Goal: Transaction & Acquisition: Subscribe to service/newsletter

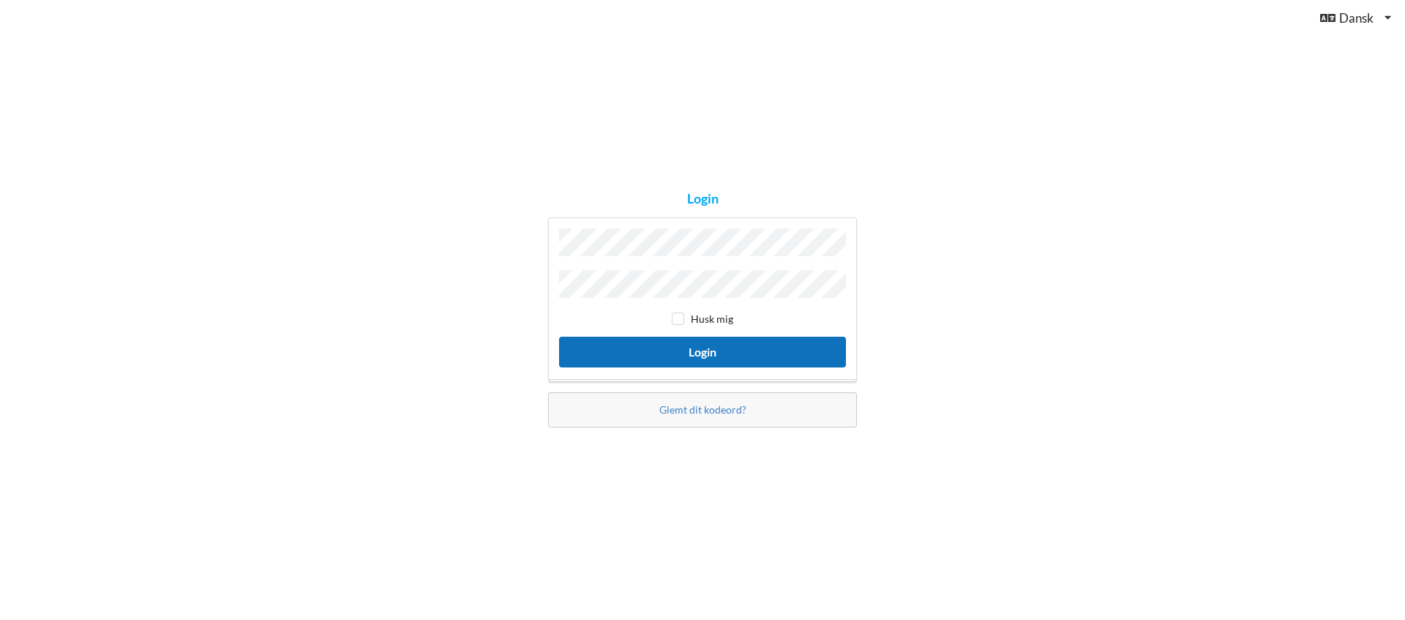
click at [703, 349] on button "Login" at bounding box center [702, 352] width 287 height 30
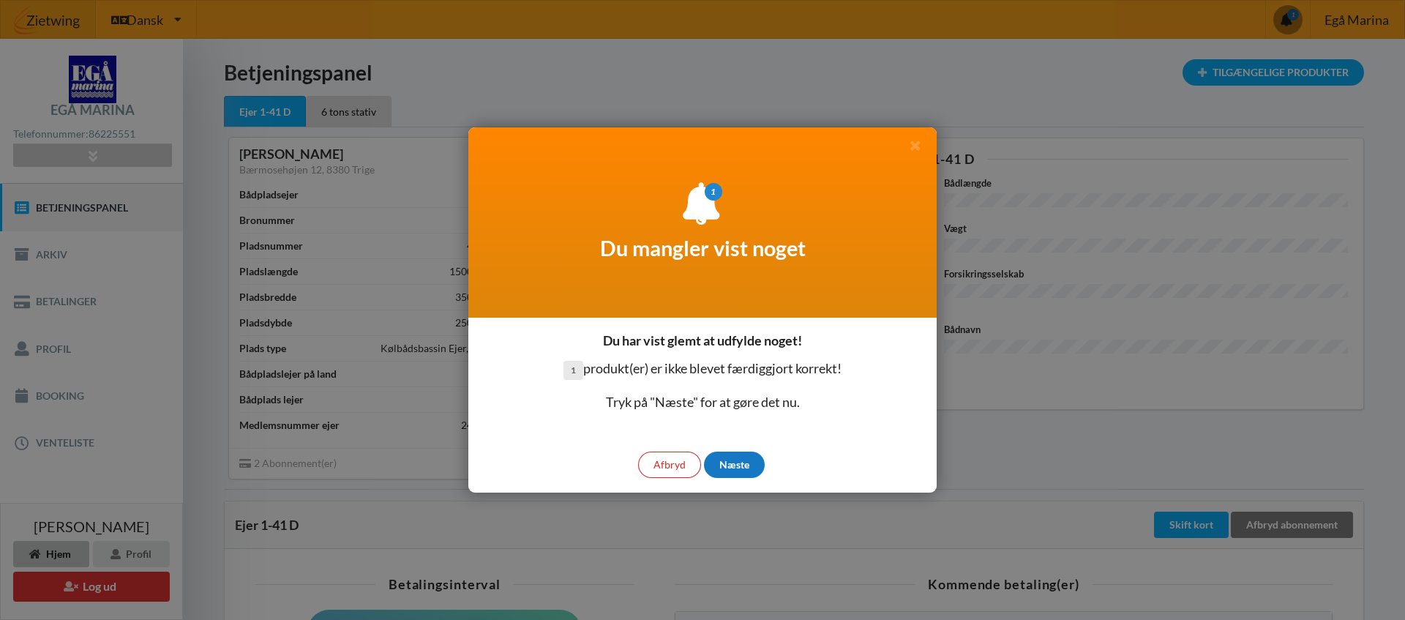
click at [739, 465] on div "Næste" at bounding box center [734, 465] width 61 height 26
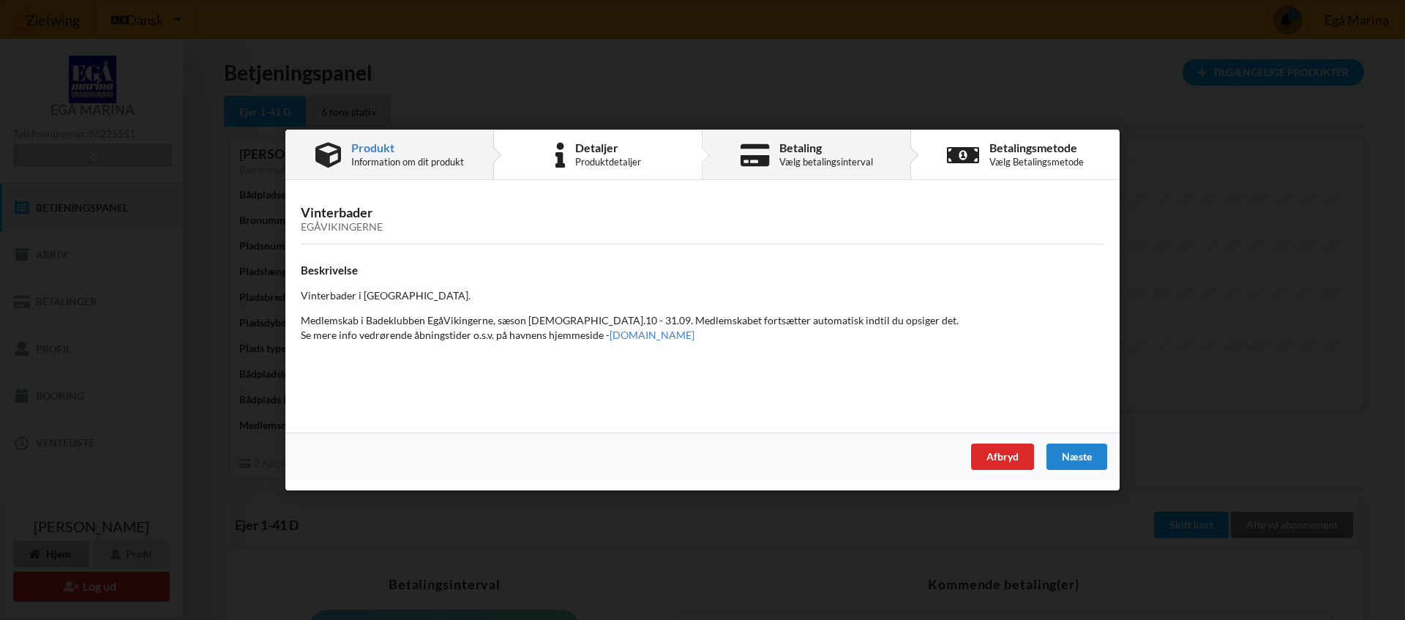
click at [795, 149] on div "Betaling" at bounding box center [826, 148] width 94 height 12
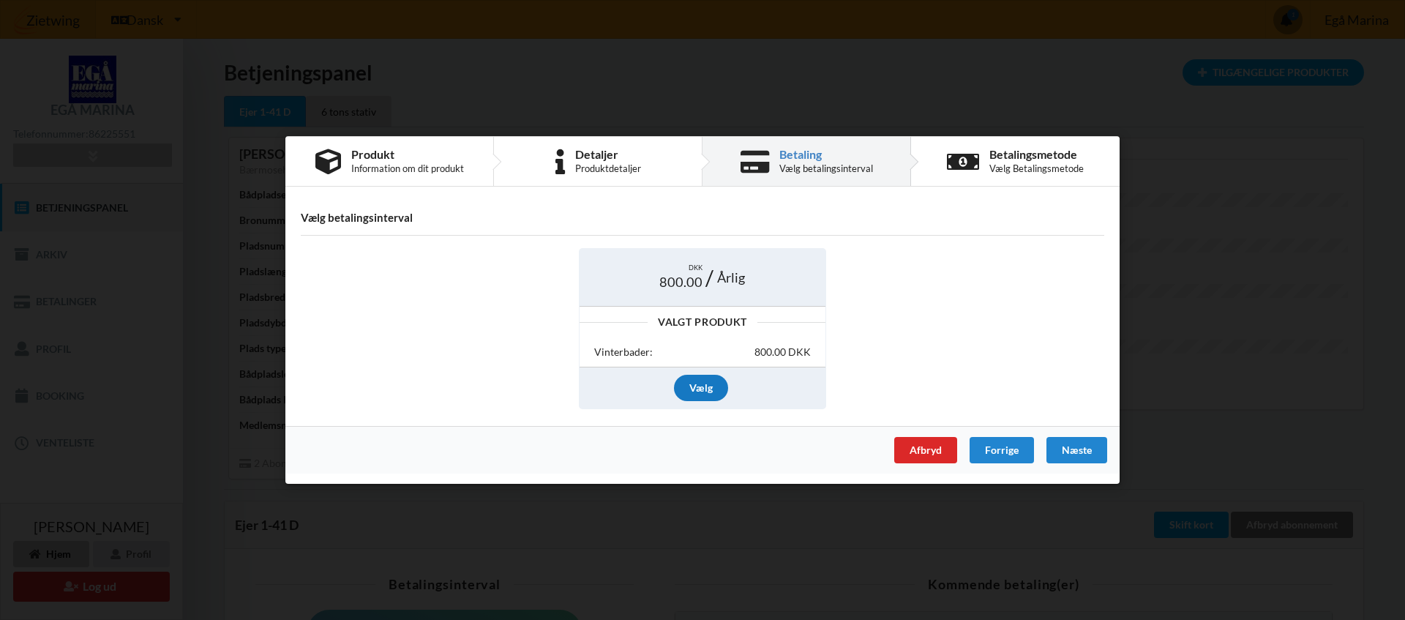
click at [705, 393] on div "Vælg" at bounding box center [701, 388] width 54 height 26
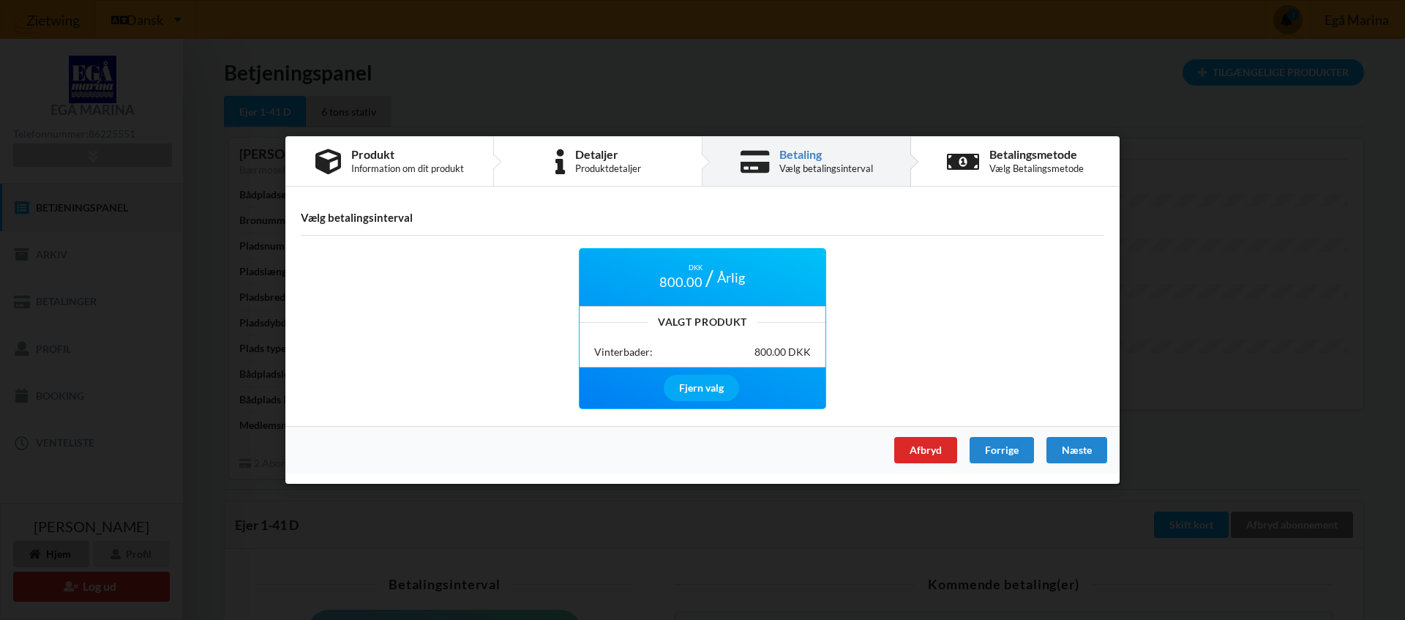
click at [909, 264] on div "DKK 800.00 Årlig Valgt Produkt Vinterbader: 800.00 DKK Fjern valg" at bounding box center [703, 328] width 824 height 181
click at [1074, 446] on div "Næste" at bounding box center [1076, 450] width 61 height 26
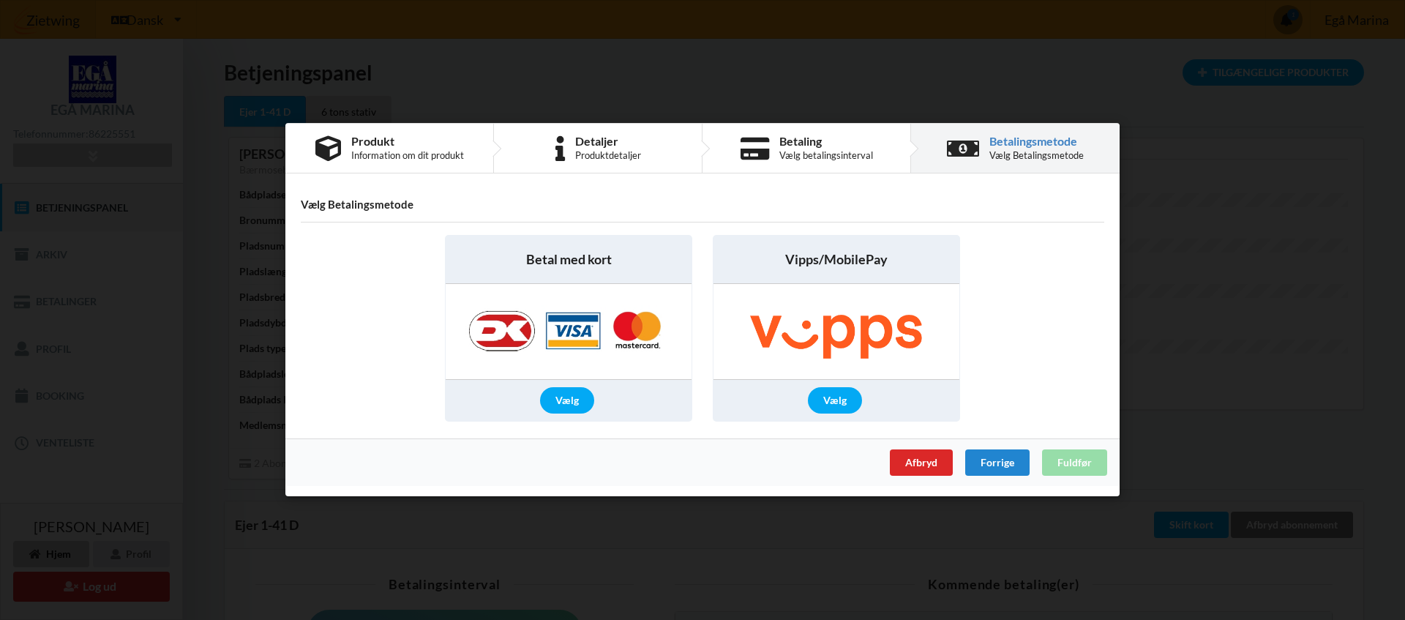
click at [569, 331] on img at bounding box center [569, 332] width 230 height 95
click at [570, 400] on div "Vælg" at bounding box center [567, 401] width 54 height 26
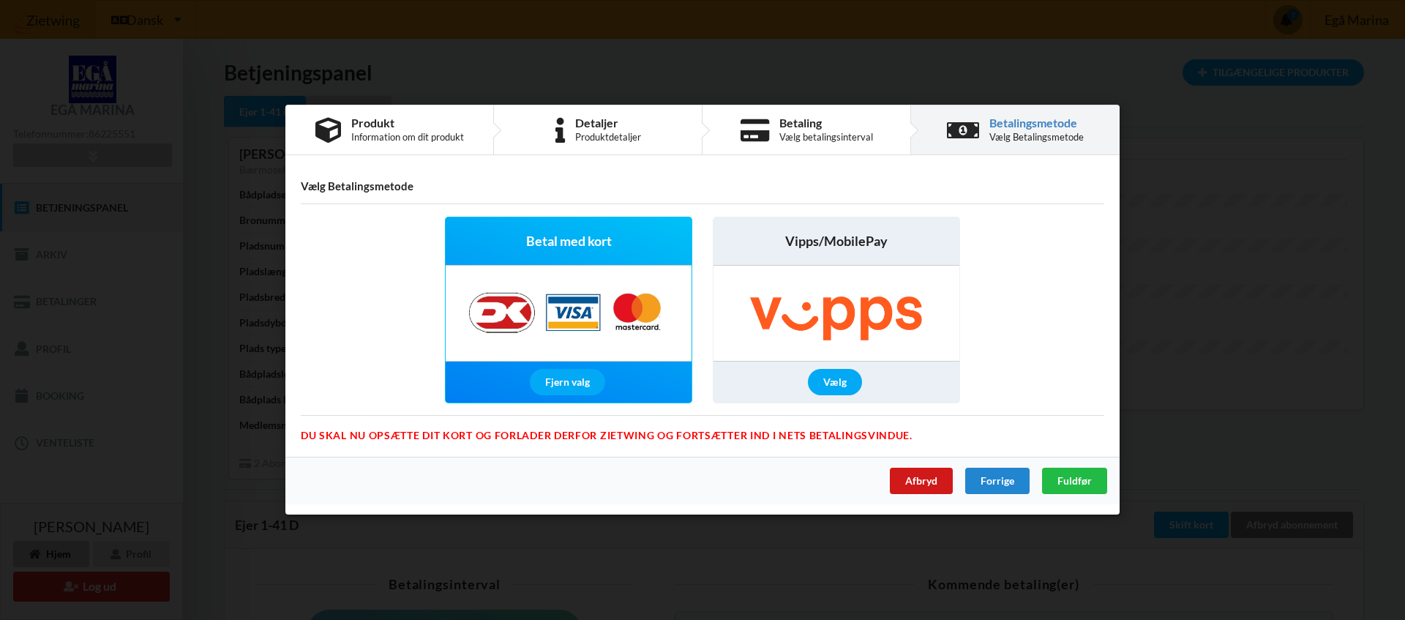
click at [933, 484] on div "Afbryd" at bounding box center [921, 481] width 63 height 26
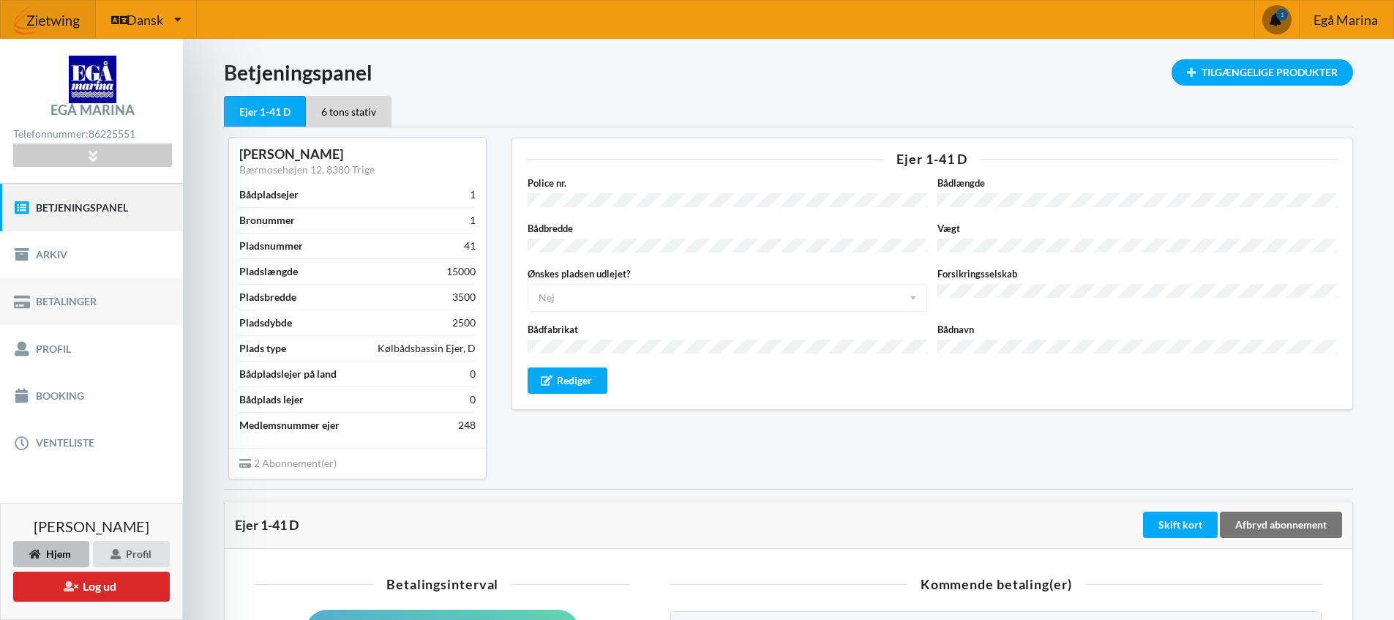
click at [64, 301] on link "Betalinger" at bounding box center [91, 301] width 183 height 47
click at [97, 162] on div at bounding box center [92, 155] width 158 height 23
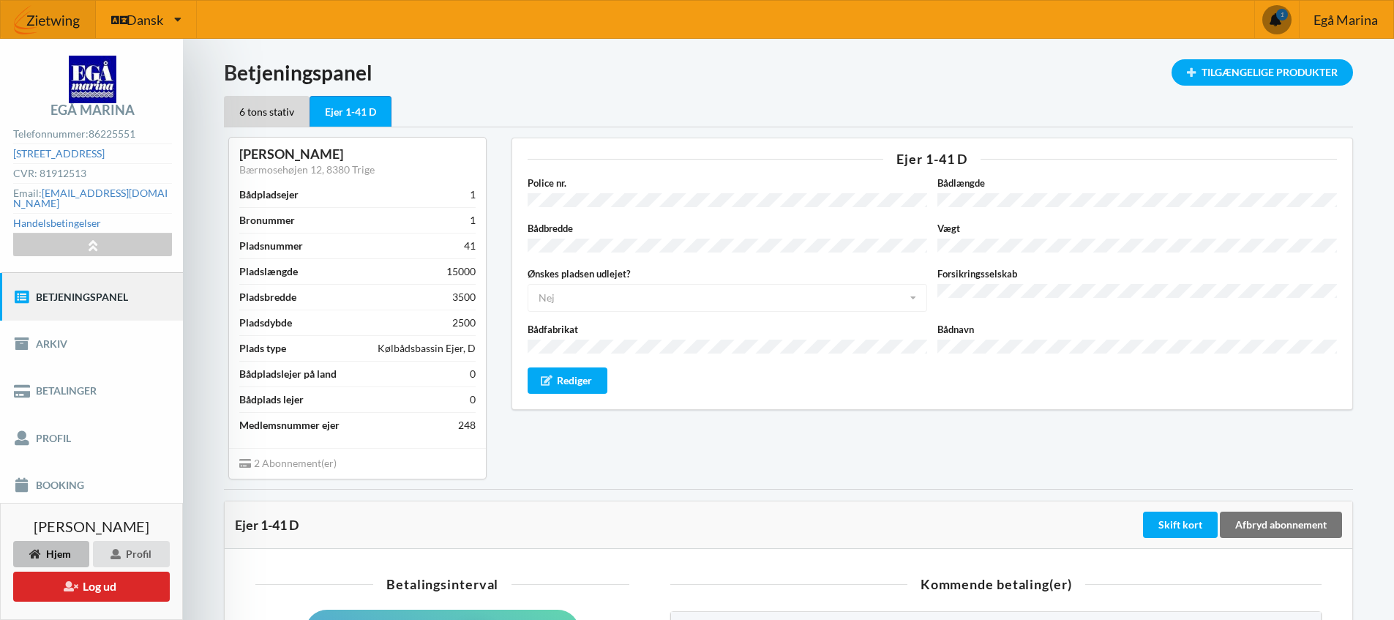
click at [703, 101] on div "6 tons stativ Ejer 1-41 D" at bounding box center [788, 111] width 1129 height 31
click at [1278, 18] on span at bounding box center [1276, 19] width 29 height 29
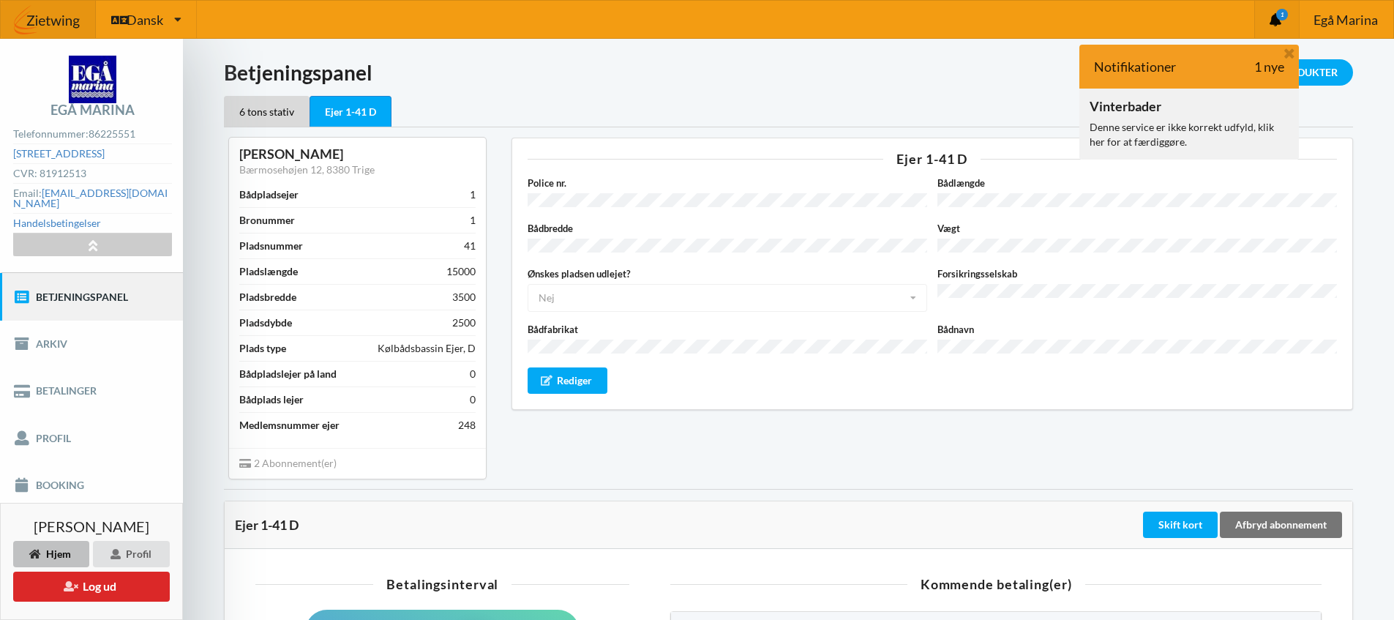
click at [1132, 110] on div "Vinterbader" at bounding box center [1126, 106] width 72 height 15
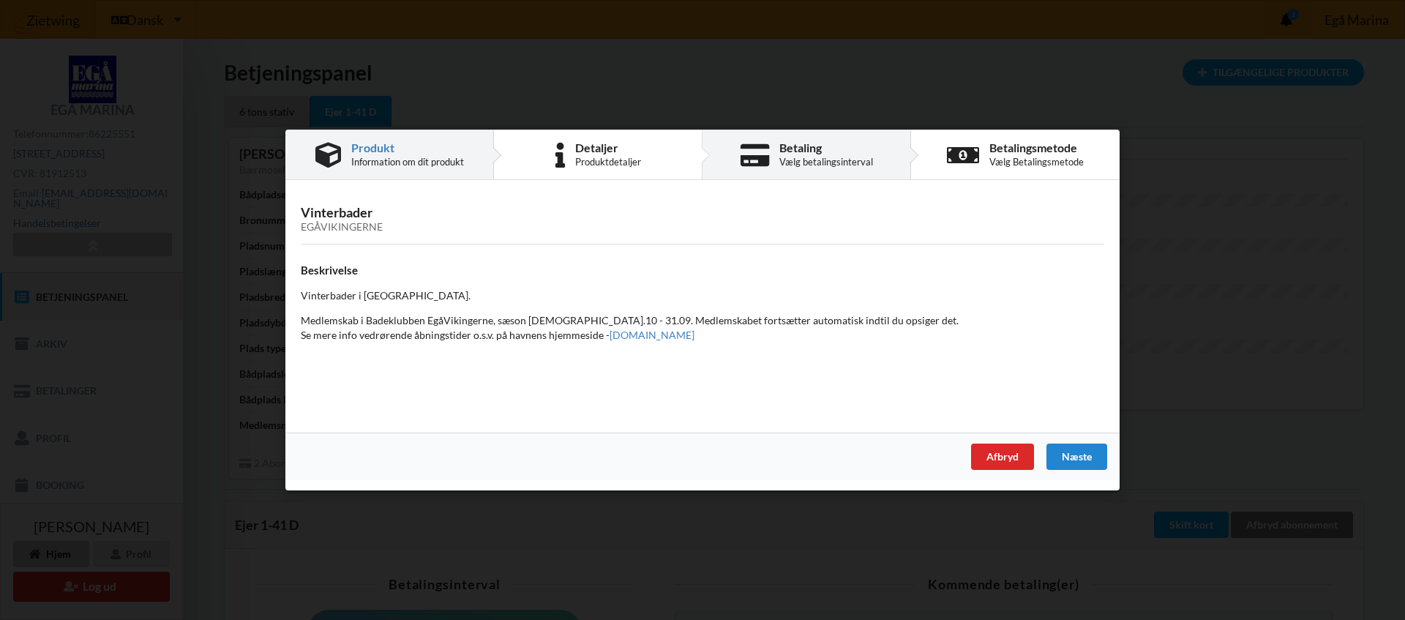
click at [768, 151] on icon at bounding box center [755, 155] width 29 height 26
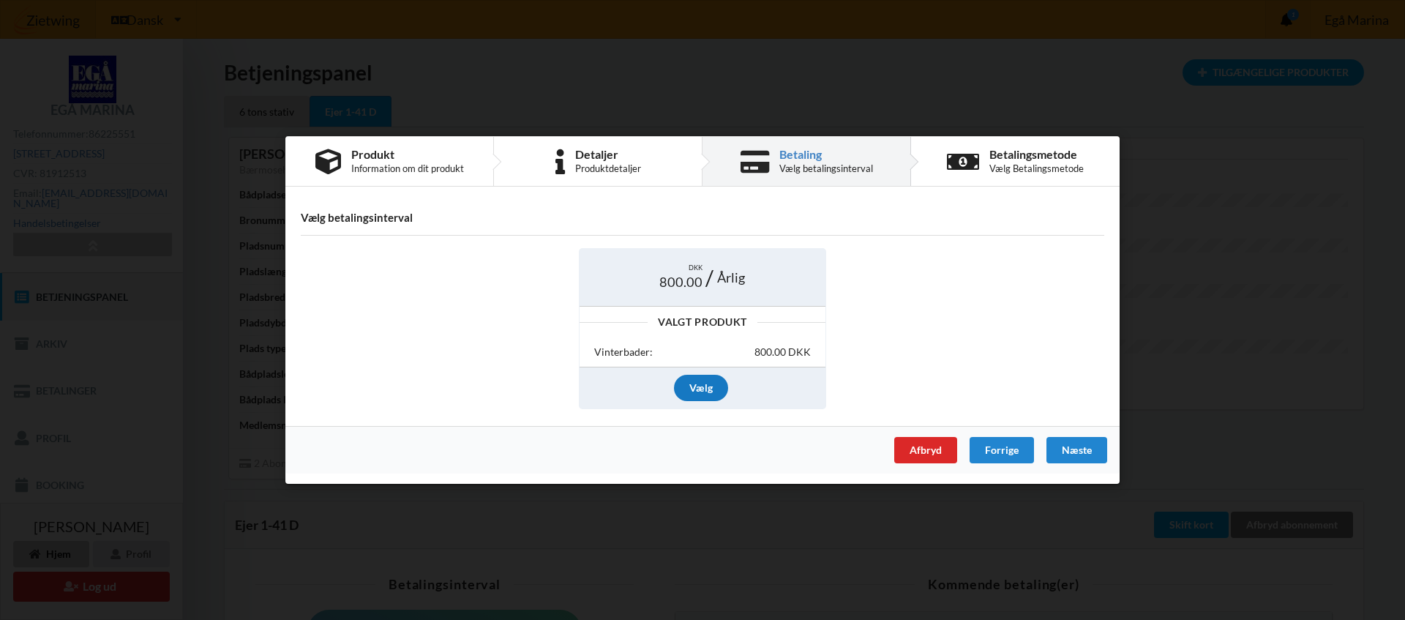
click at [704, 392] on div "Vælg" at bounding box center [701, 388] width 54 height 26
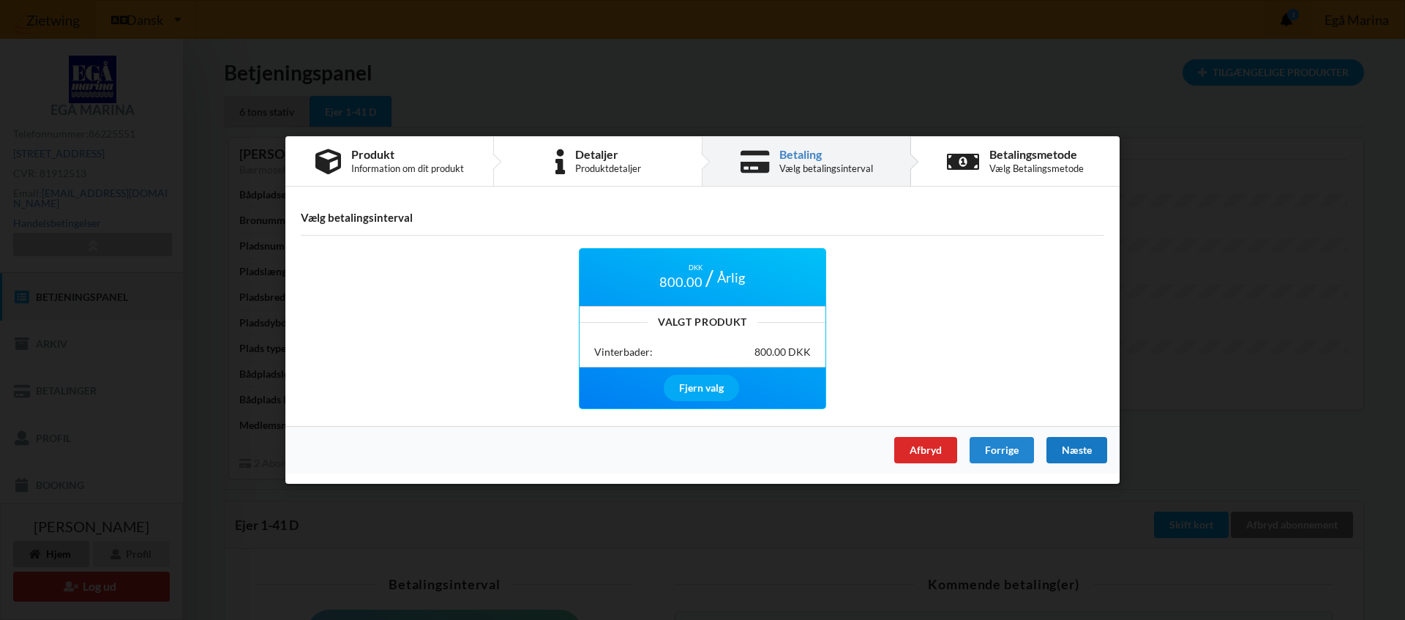
click at [1080, 455] on div "Næste" at bounding box center [1076, 450] width 61 height 26
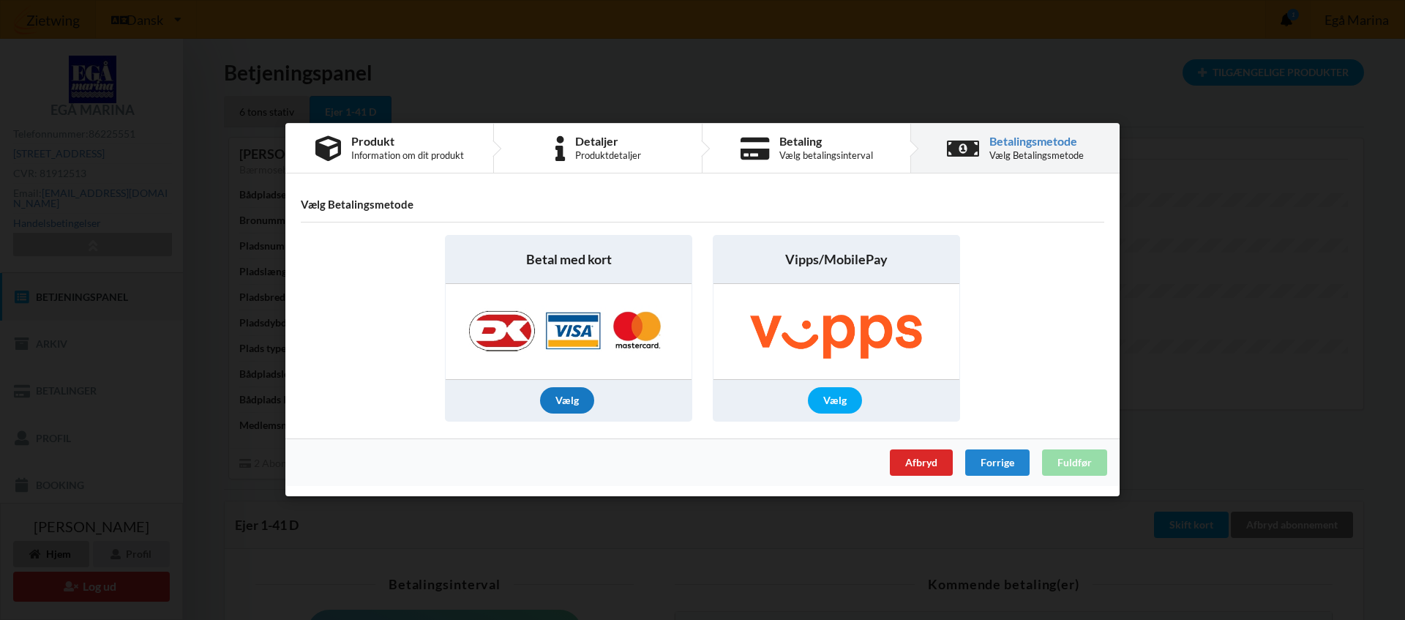
click at [565, 397] on div "Vælg" at bounding box center [567, 401] width 54 height 26
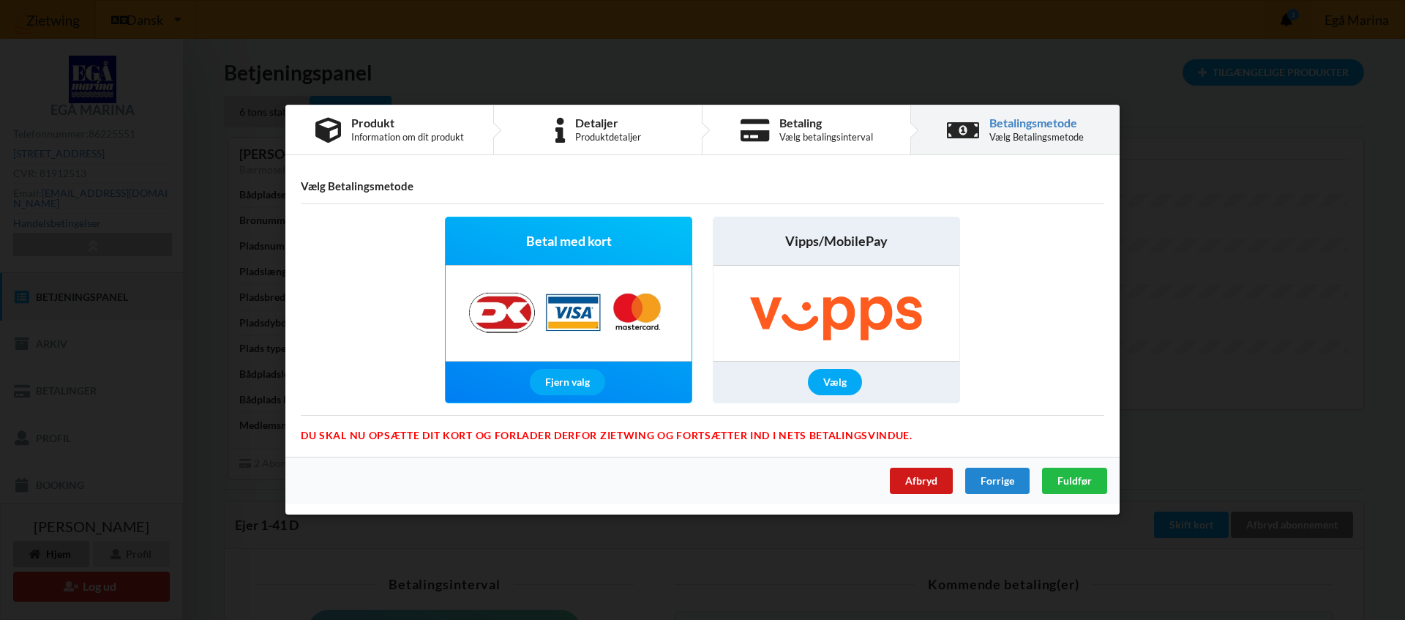
click at [919, 483] on div "Afbryd" at bounding box center [921, 481] width 63 height 26
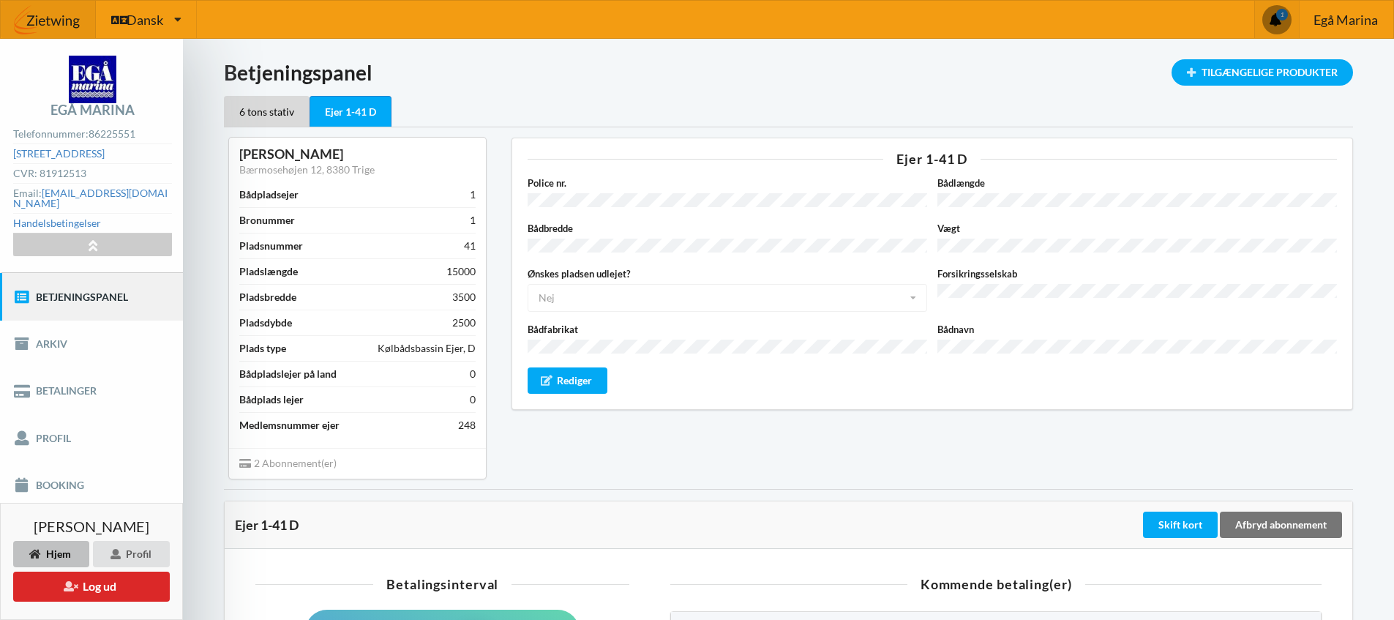
click at [72, 291] on link "Betjeningspanel" at bounding box center [91, 296] width 183 height 47
click at [54, 338] on link "Arkiv" at bounding box center [91, 344] width 183 height 47
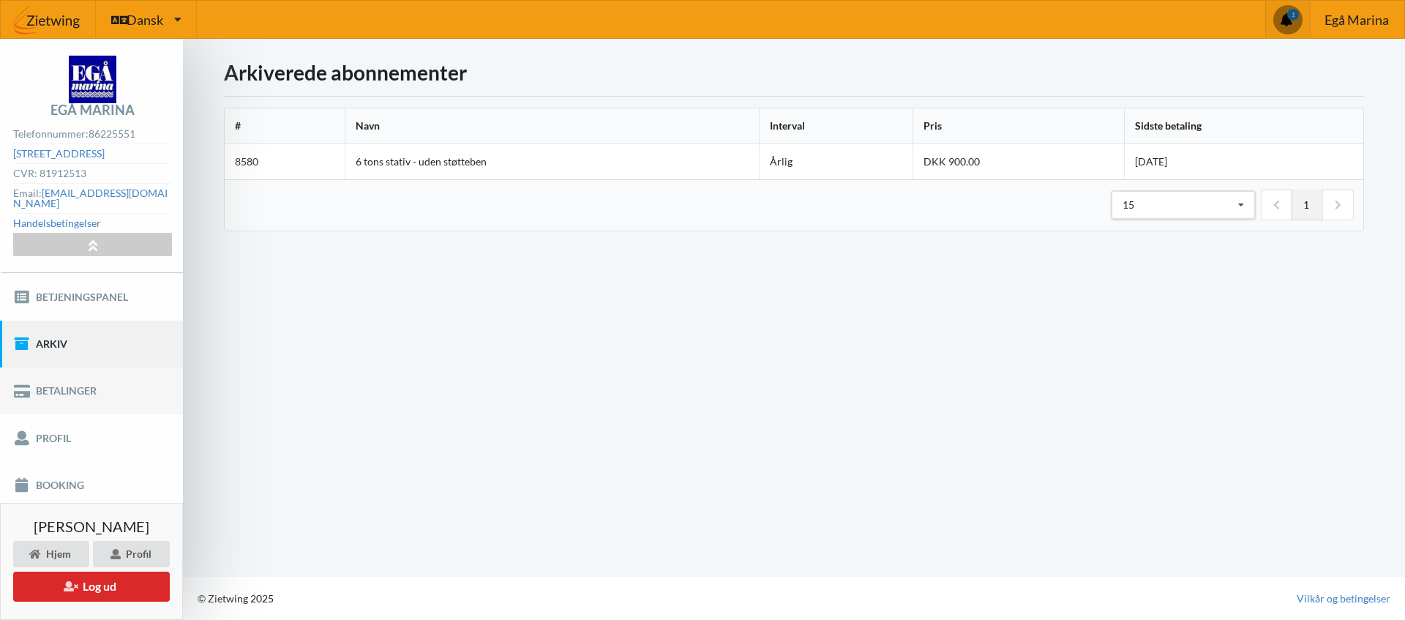
click at [50, 381] on link "Betalinger" at bounding box center [91, 390] width 183 height 47
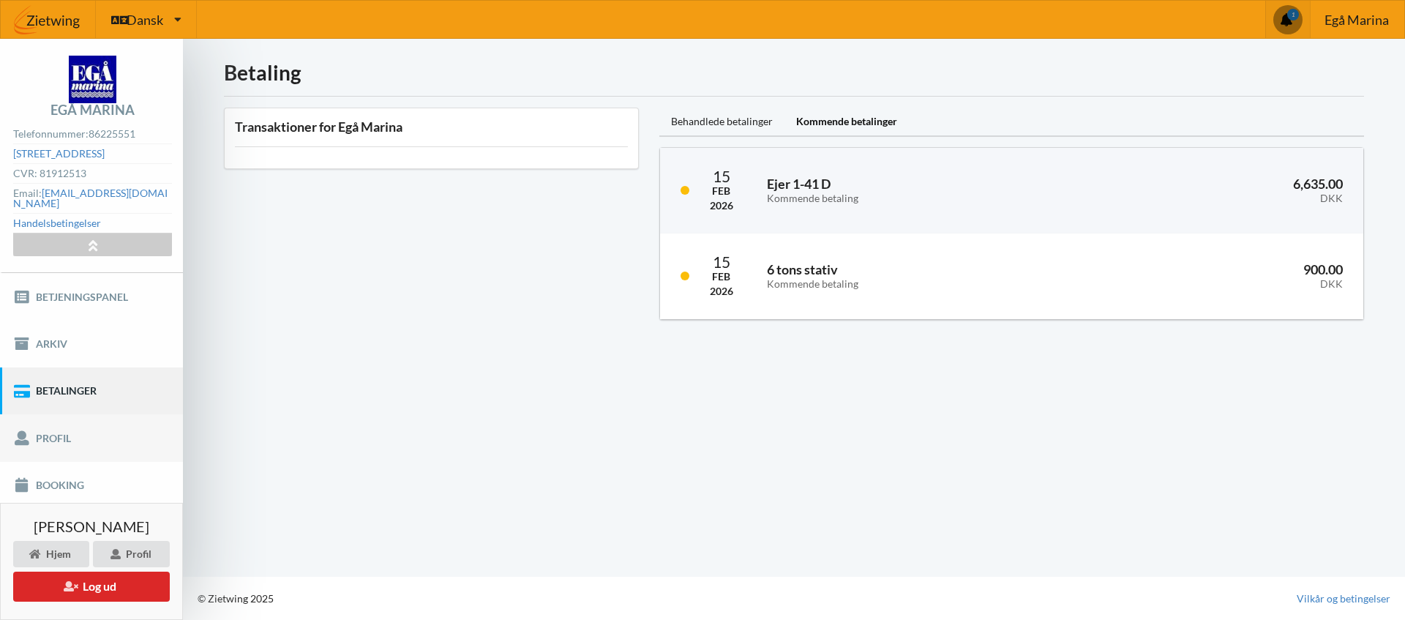
click at [50, 429] on link "Profil" at bounding box center [91, 437] width 183 height 47
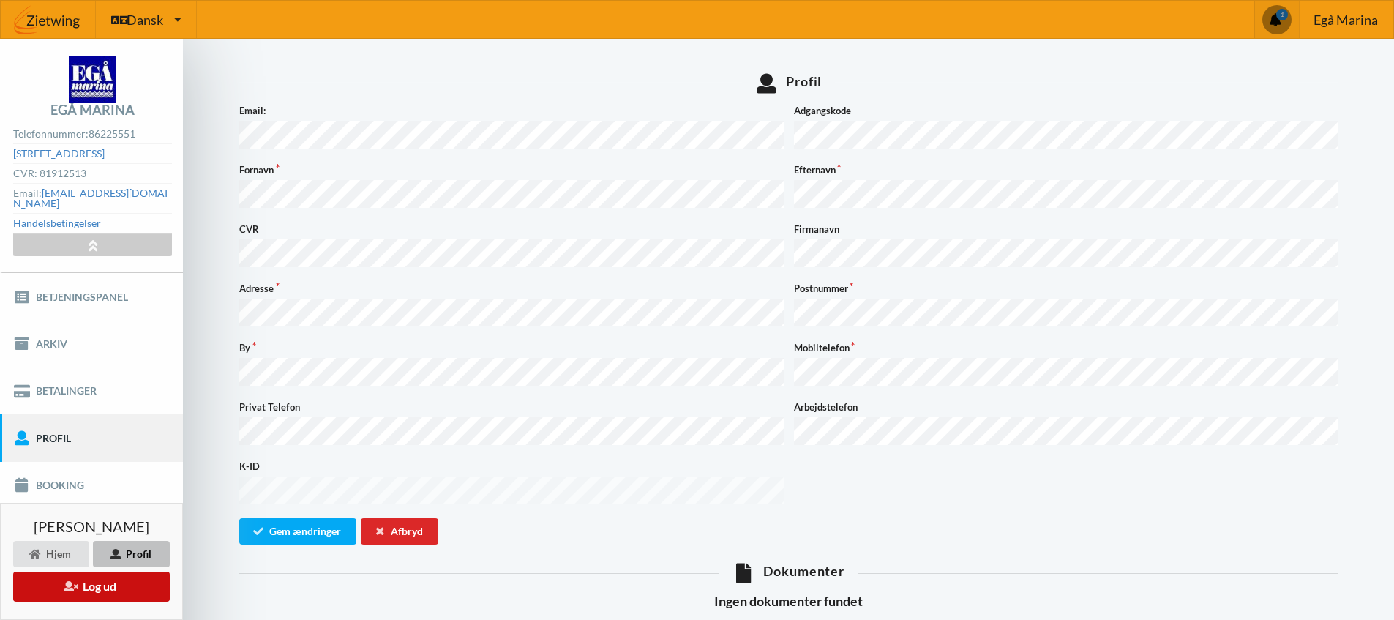
click at [86, 591] on button "Log ud" at bounding box center [91, 587] width 157 height 30
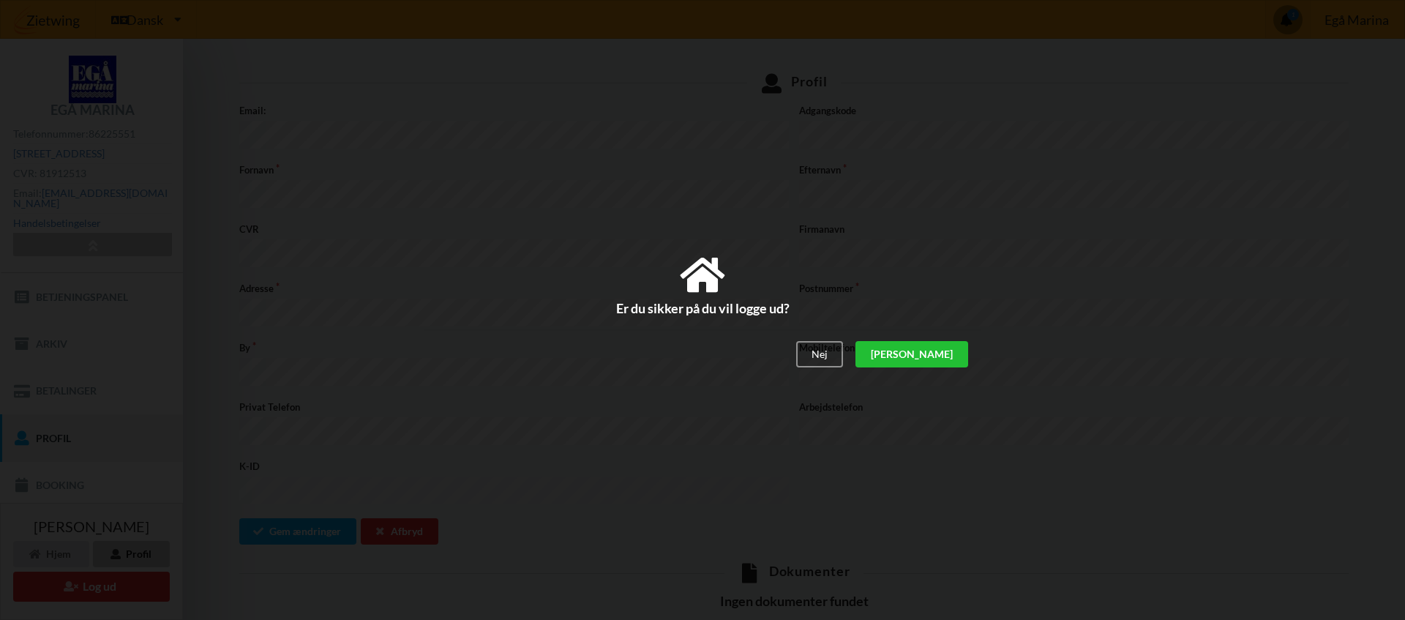
click at [935, 353] on div "[PERSON_NAME]" at bounding box center [911, 354] width 113 height 26
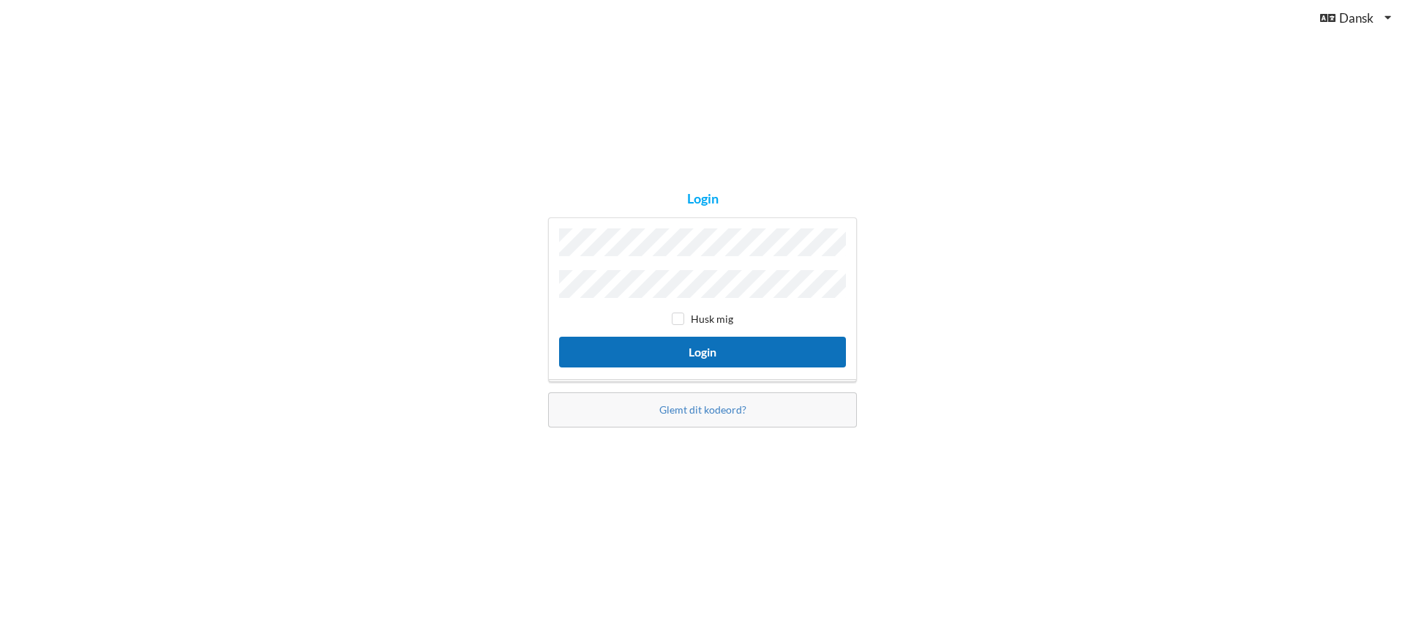
click at [724, 356] on button "Login" at bounding box center [702, 352] width 287 height 30
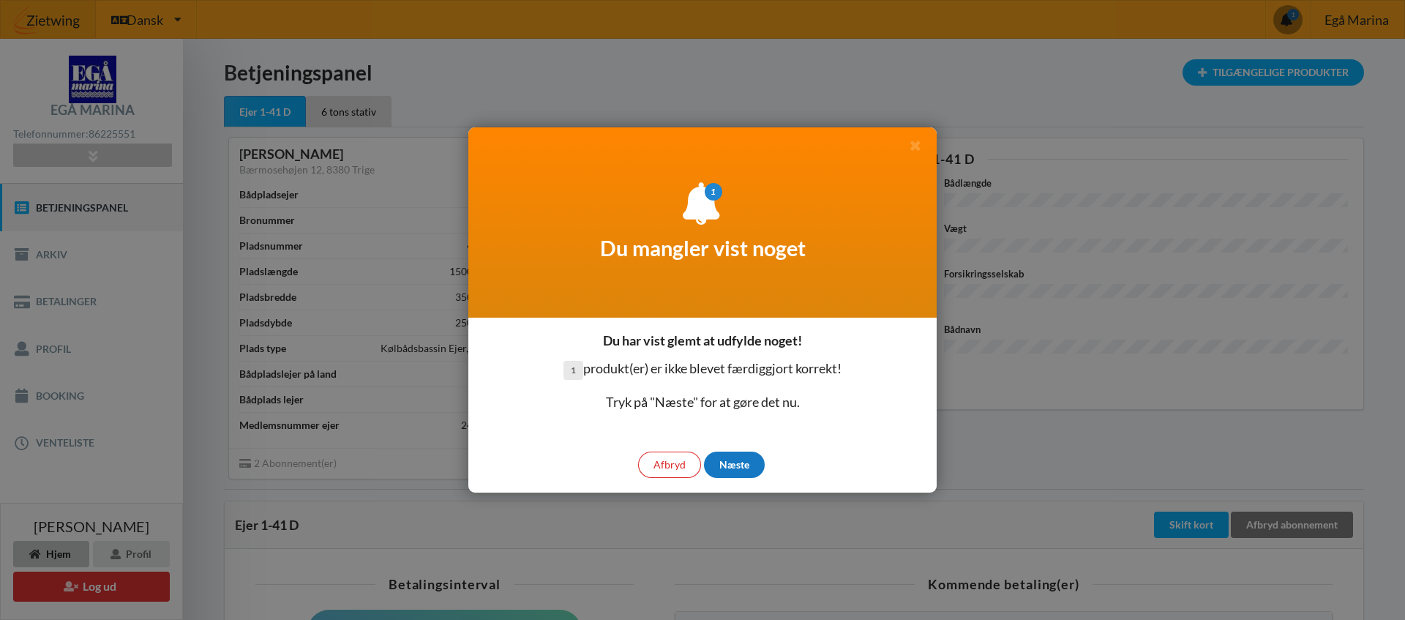
click at [742, 466] on div "Næste" at bounding box center [734, 465] width 61 height 26
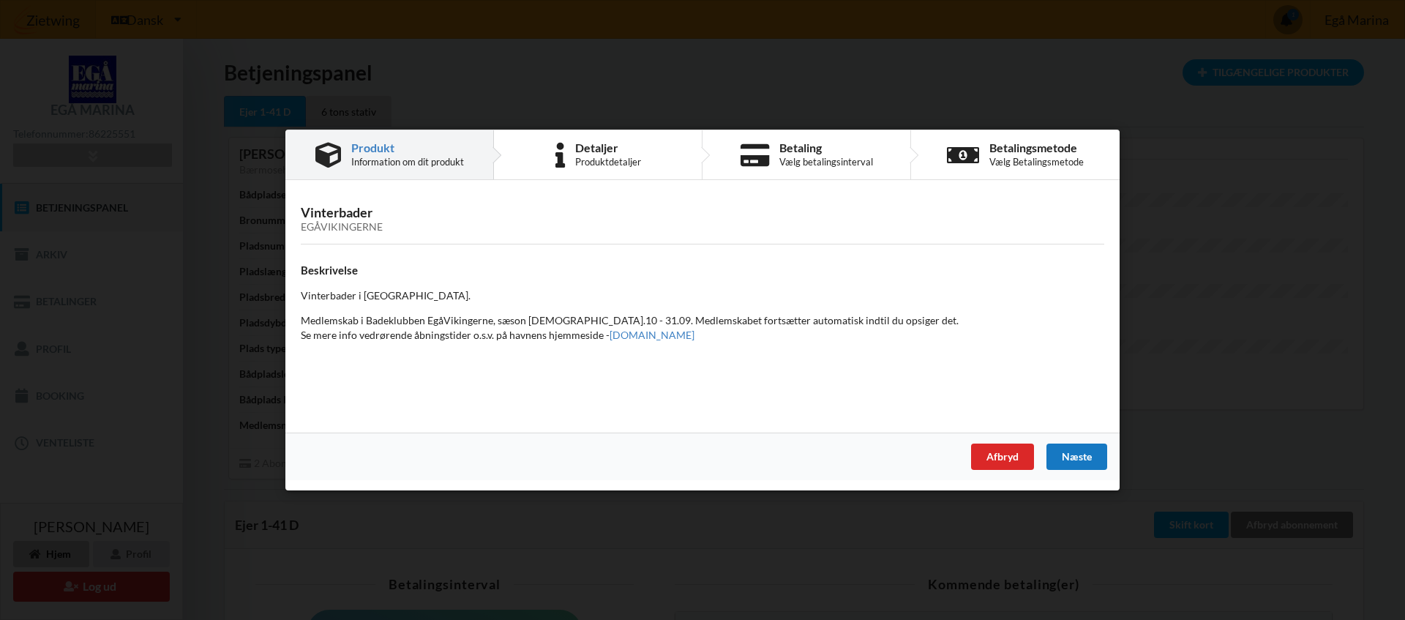
click at [1087, 460] on div "Næste" at bounding box center [1076, 456] width 61 height 26
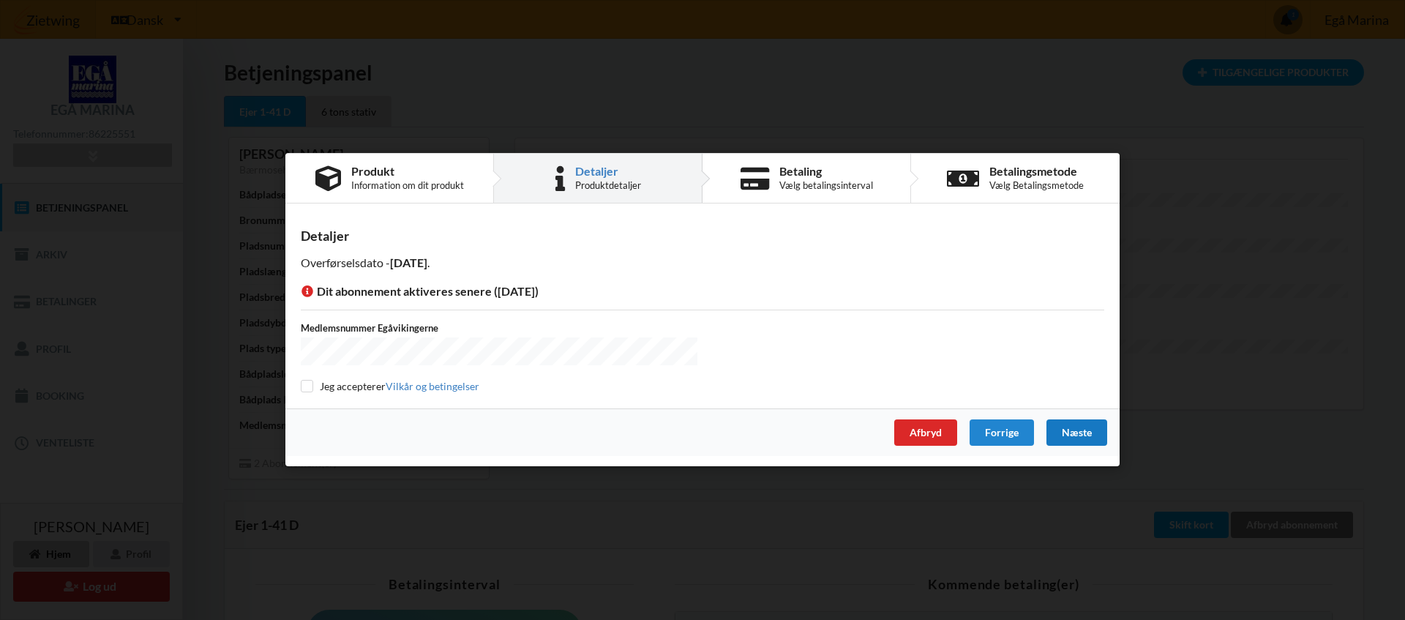
click at [1076, 437] on div "Næste" at bounding box center [1076, 433] width 61 height 26
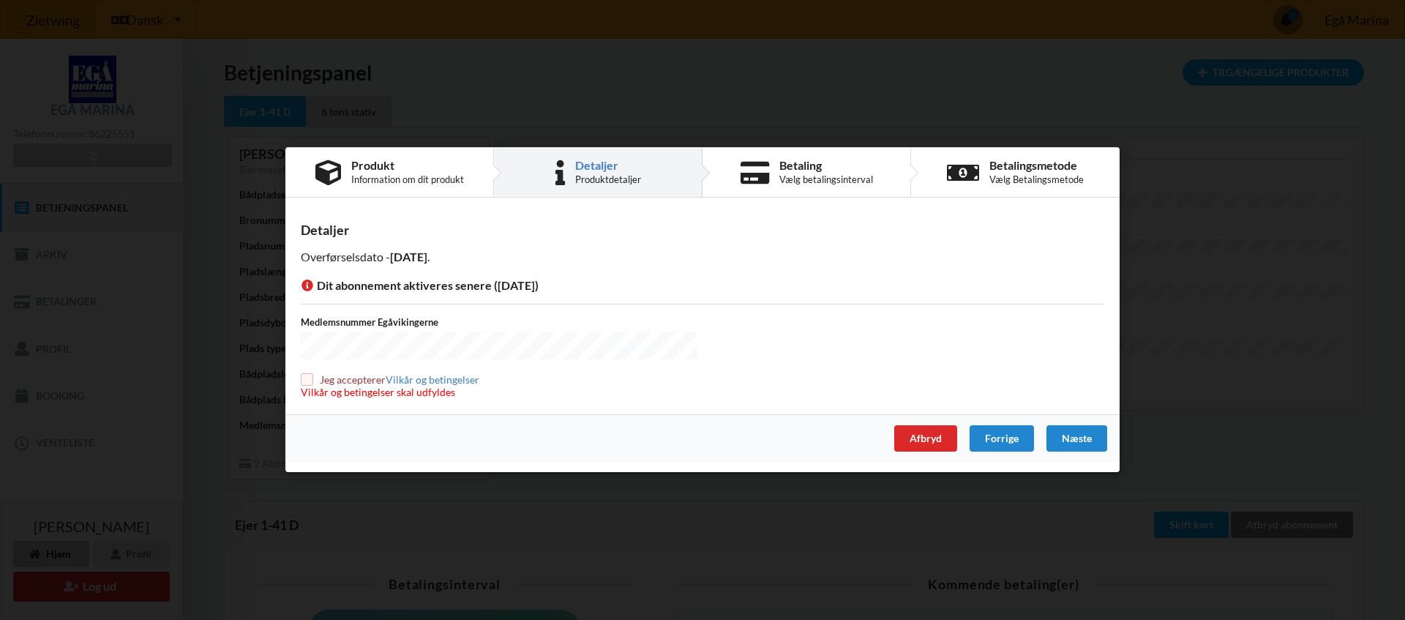
click at [313, 377] on label "Jeg accepterer Vilkår og betingelser" at bounding box center [390, 379] width 179 height 12
click at [308, 376] on input "checkbox" at bounding box center [307, 379] width 12 height 12
checkbox input "true"
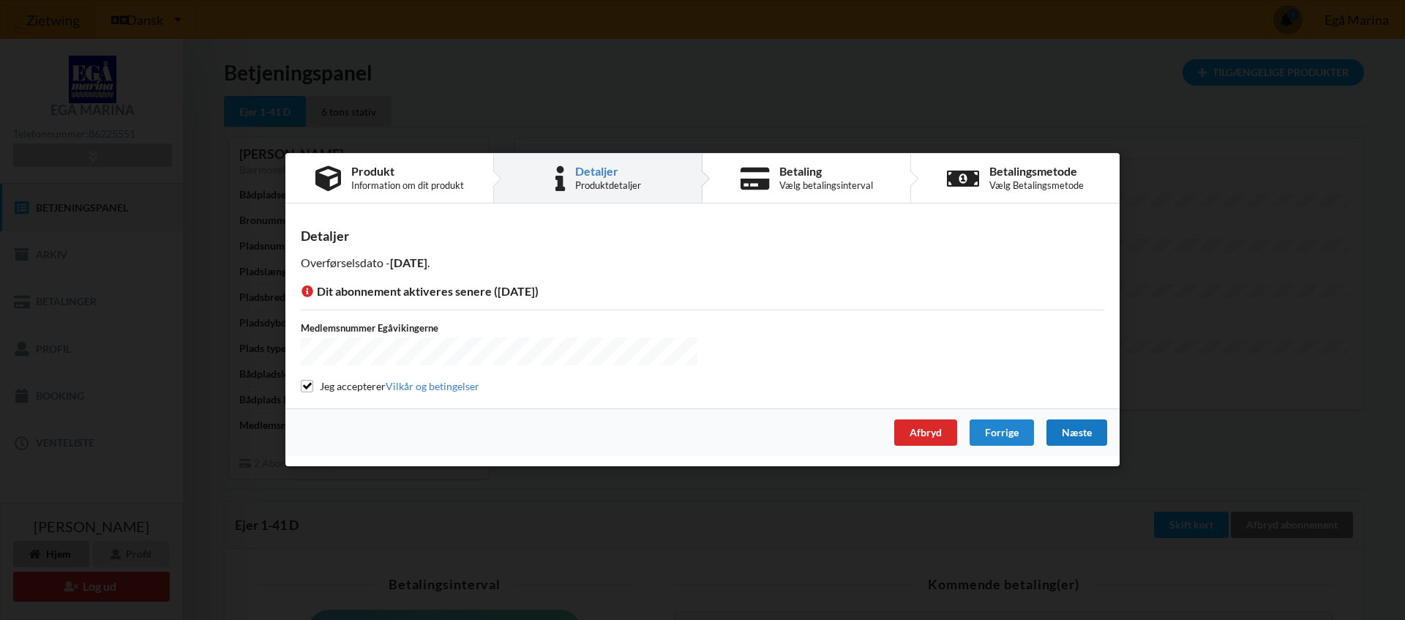
click at [1074, 433] on div "Næste" at bounding box center [1076, 433] width 61 height 26
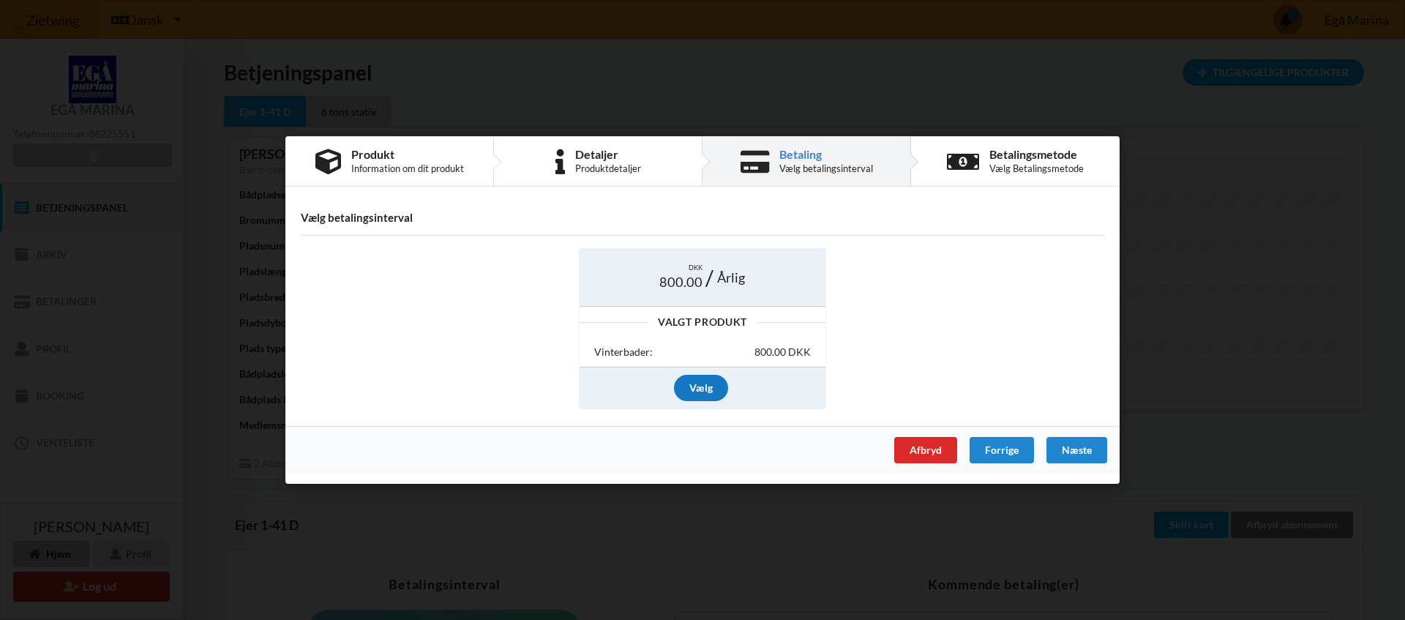
click at [702, 391] on div "Vælg" at bounding box center [701, 388] width 54 height 26
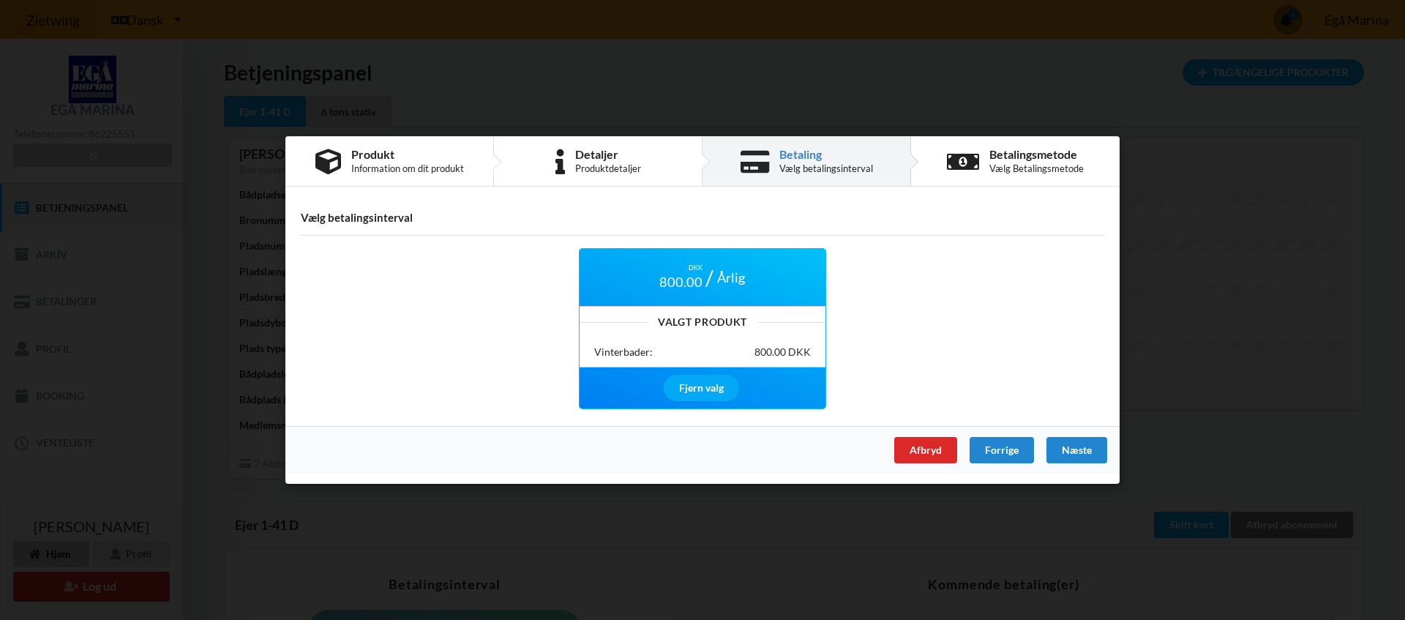
click at [692, 323] on div "Valgt Produkt" at bounding box center [703, 323] width 246 height 10
click at [703, 272] on div "DKK 800.00" at bounding box center [681, 277] width 58 height 28
click at [1088, 457] on div "Næste" at bounding box center [1076, 450] width 61 height 26
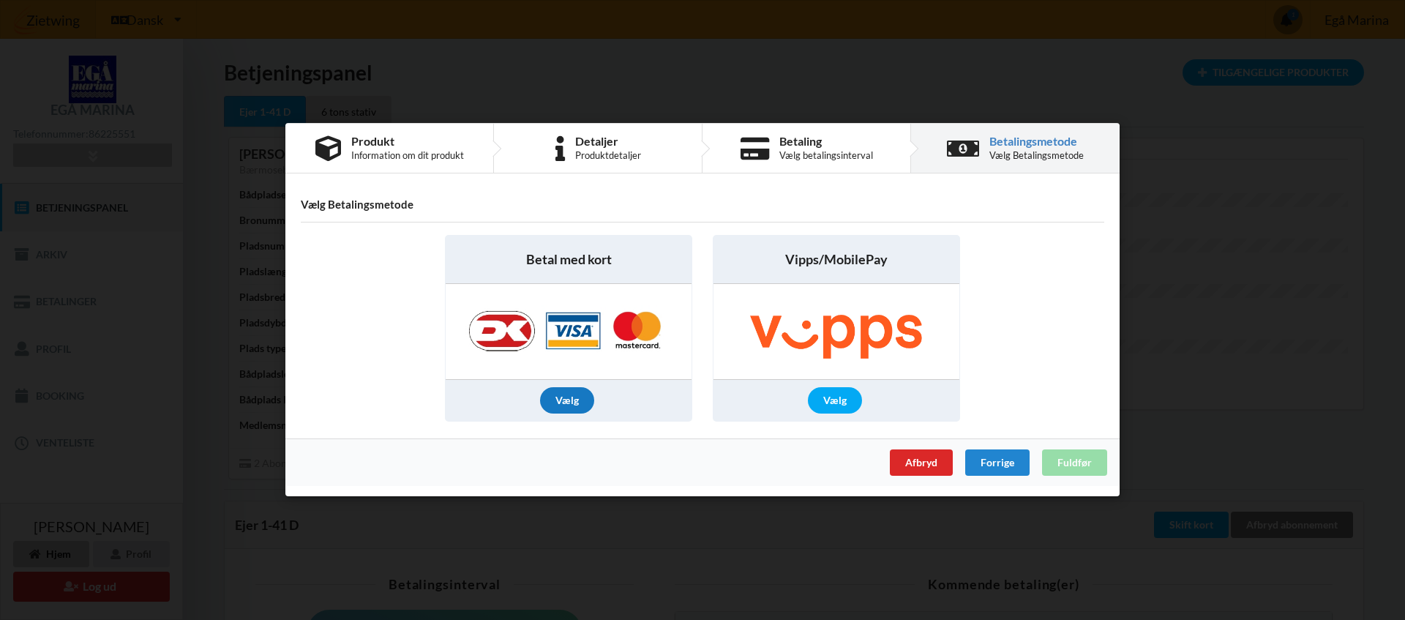
click at [568, 405] on div "Vælg" at bounding box center [567, 401] width 54 height 26
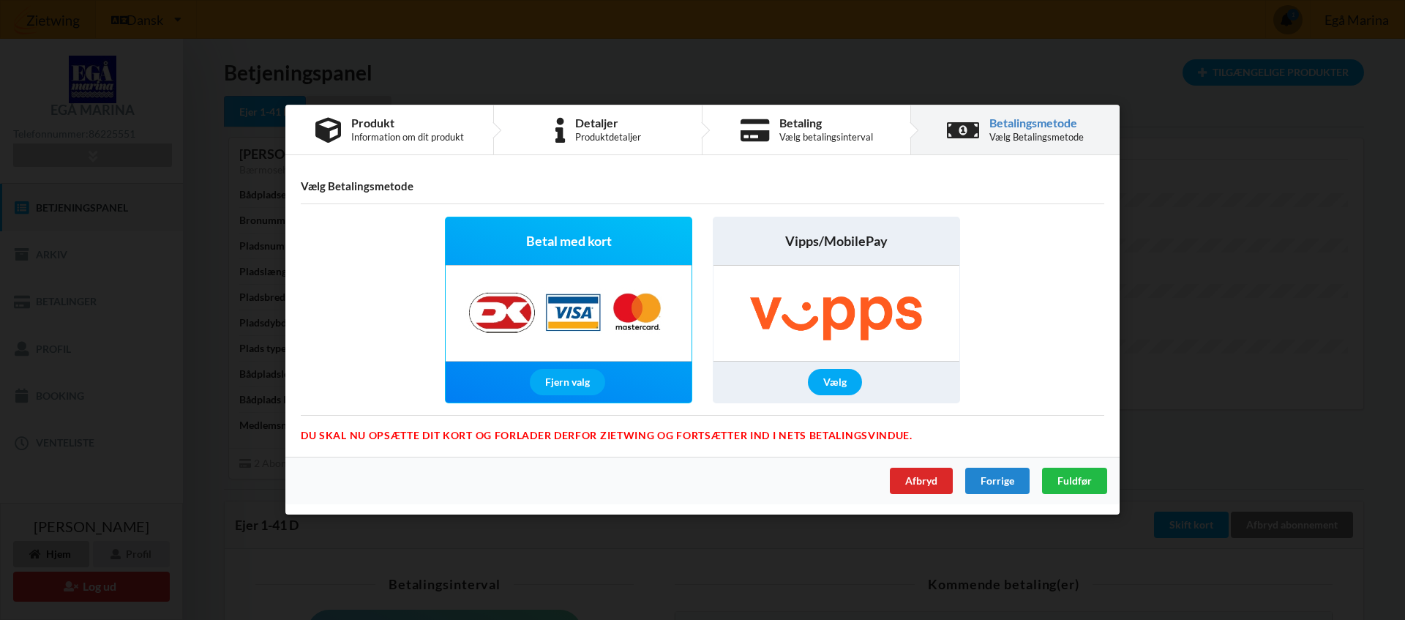
click at [555, 250] on span "Betal med kort" at bounding box center [569, 242] width 86 height 18
click at [559, 250] on span "Betal med kort" at bounding box center [569, 242] width 86 height 18
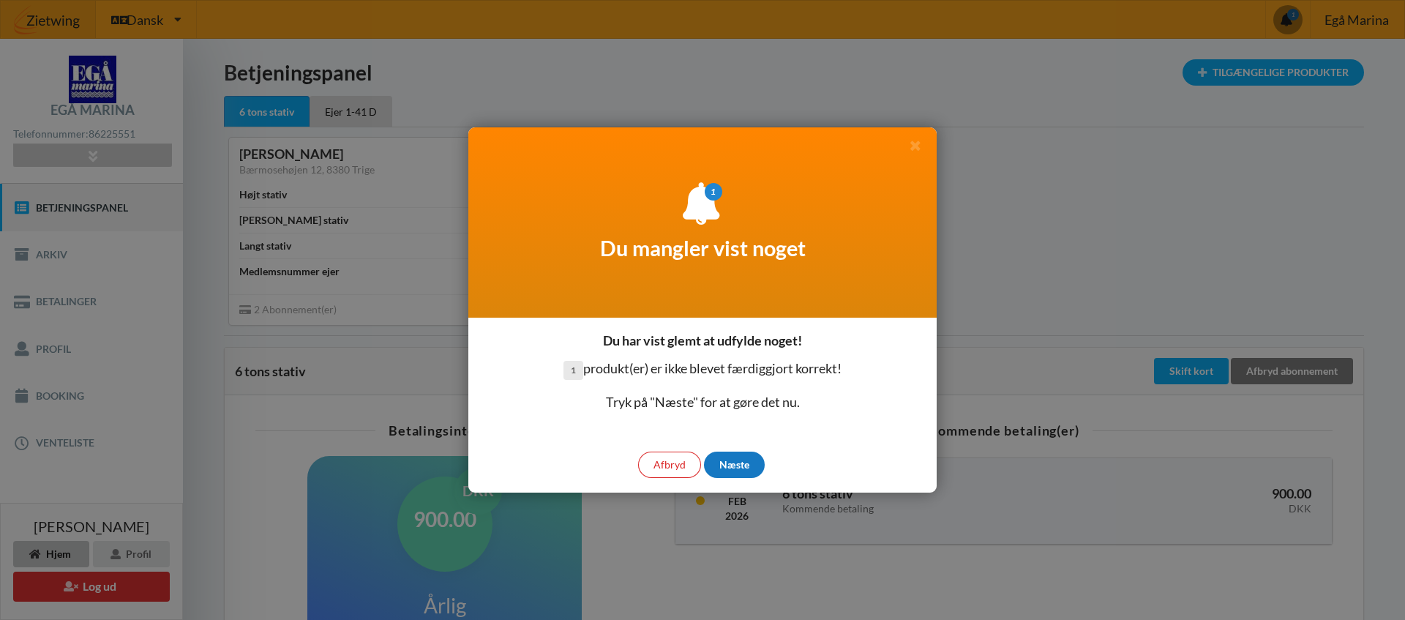
click at [737, 470] on div "Næste" at bounding box center [734, 465] width 61 height 26
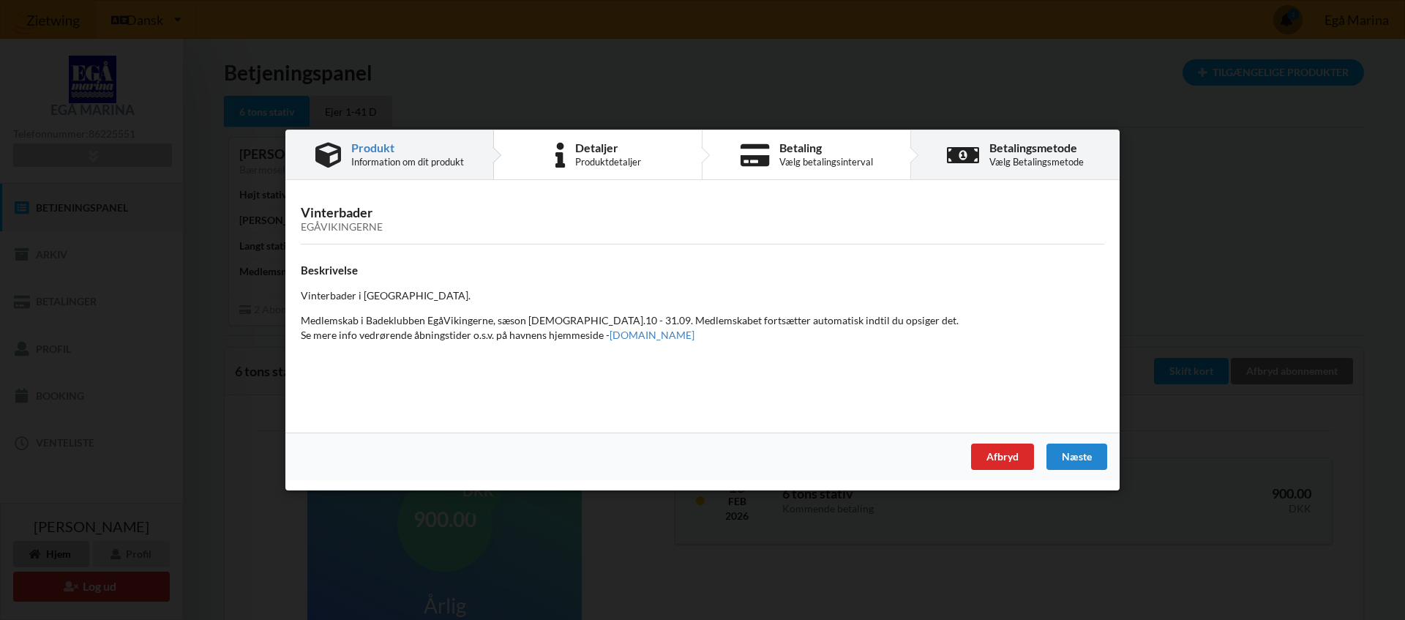
click at [1019, 159] on div "Vælg Betalingsmetode" at bounding box center [1036, 162] width 94 height 12
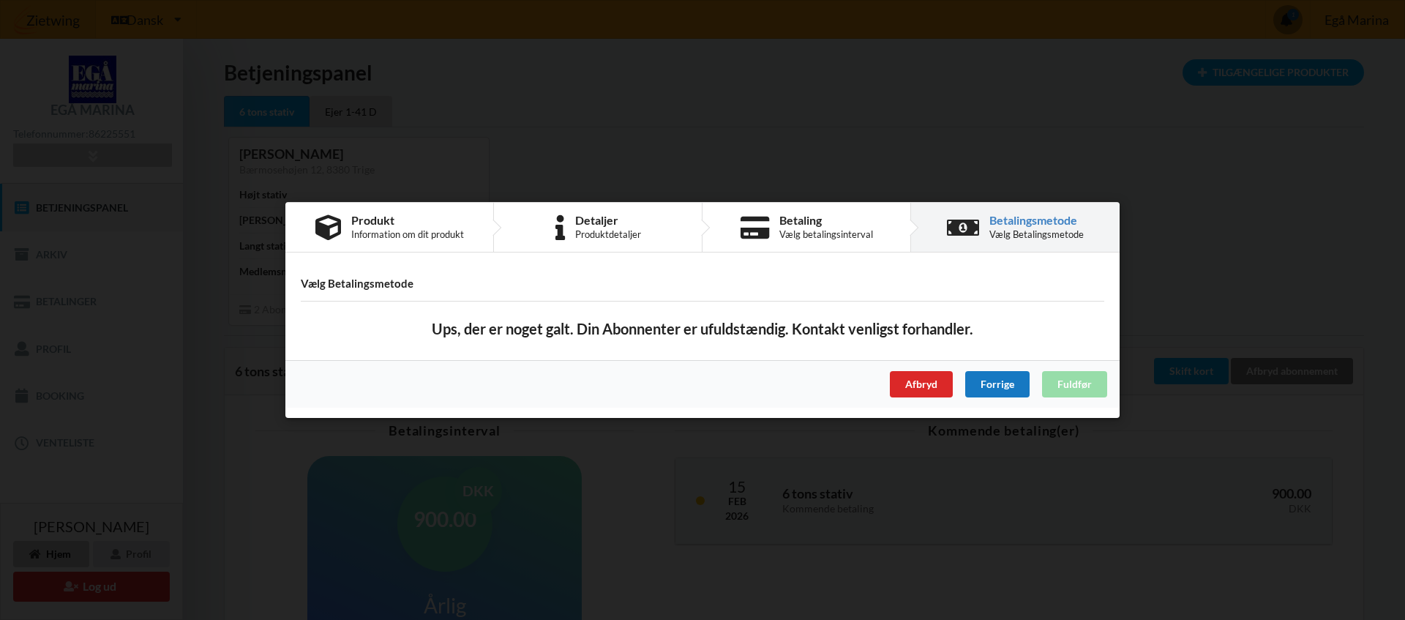
click at [1005, 389] on div "Forrige" at bounding box center [997, 384] width 64 height 26
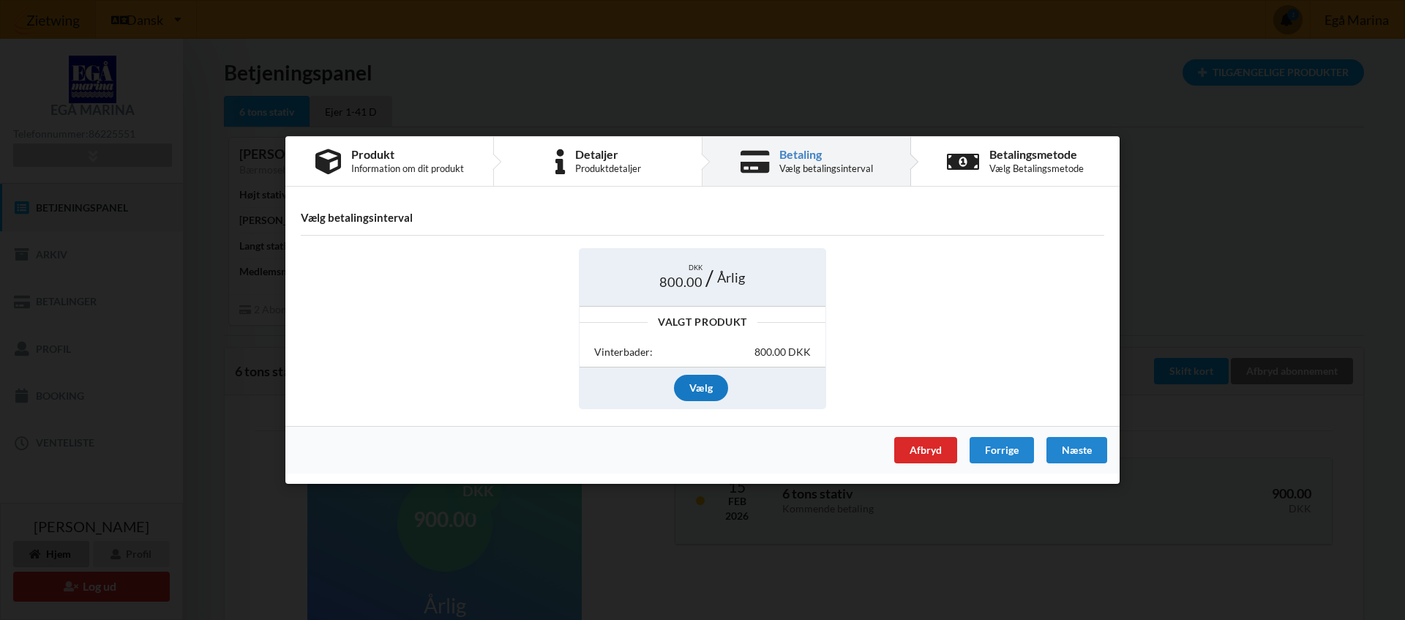
click at [697, 395] on div "Vælg" at bounding box center [701, 388] width 54 height 26
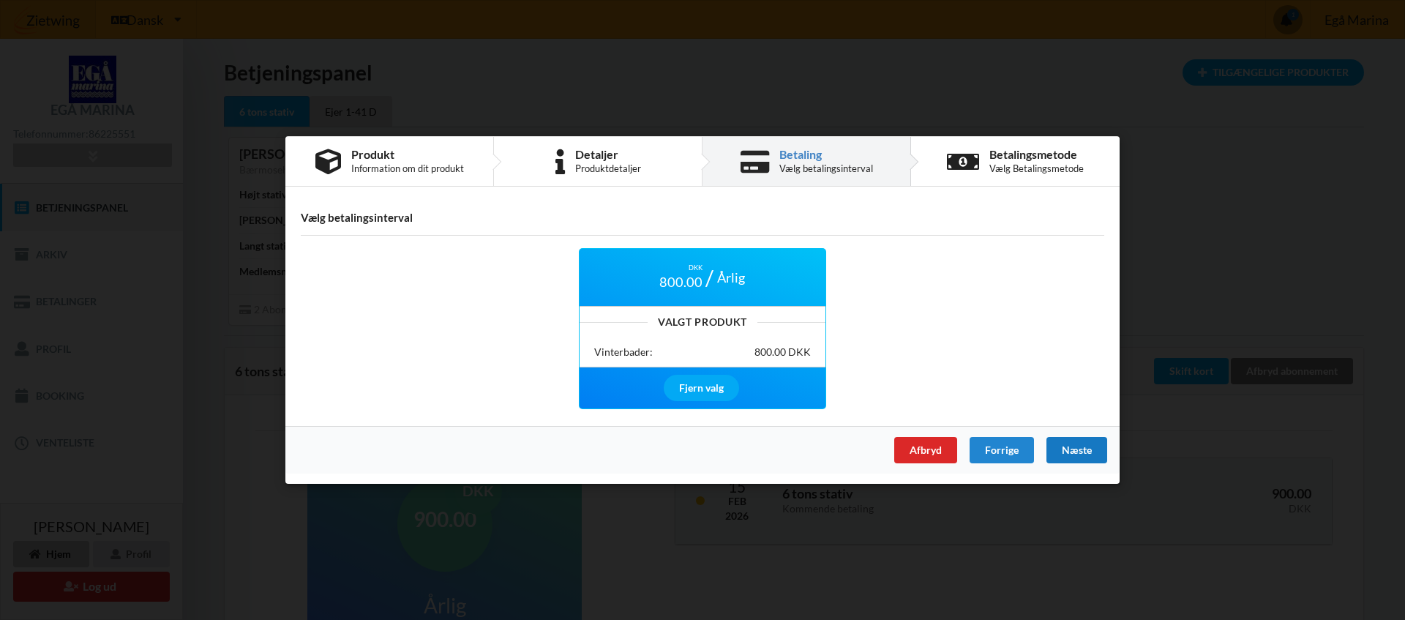
click at [1082, 454] on div "Næste" at bounding box center [1076, 450] width 61 height 26
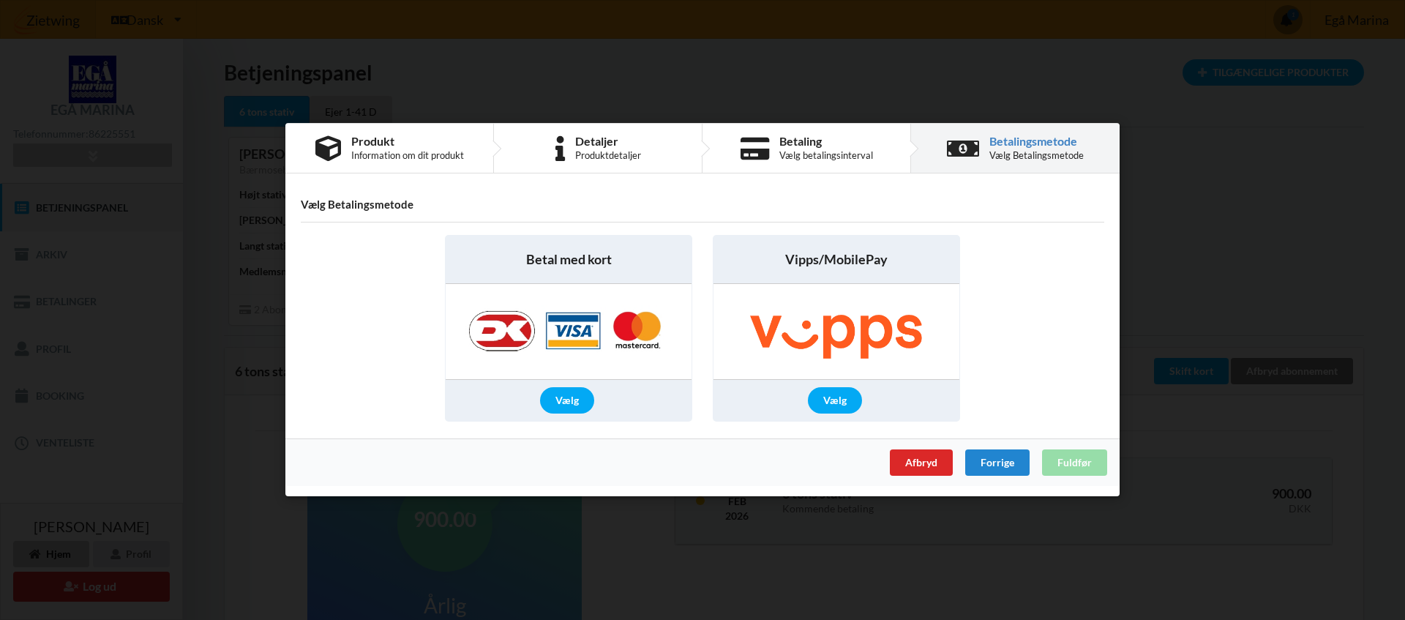
click at [561, 336] on img at bounding box center [569, 332] width 230 height 95
click at [563, 402] on div "Vælg" at bounding box center [567, 401] width 54 height 26
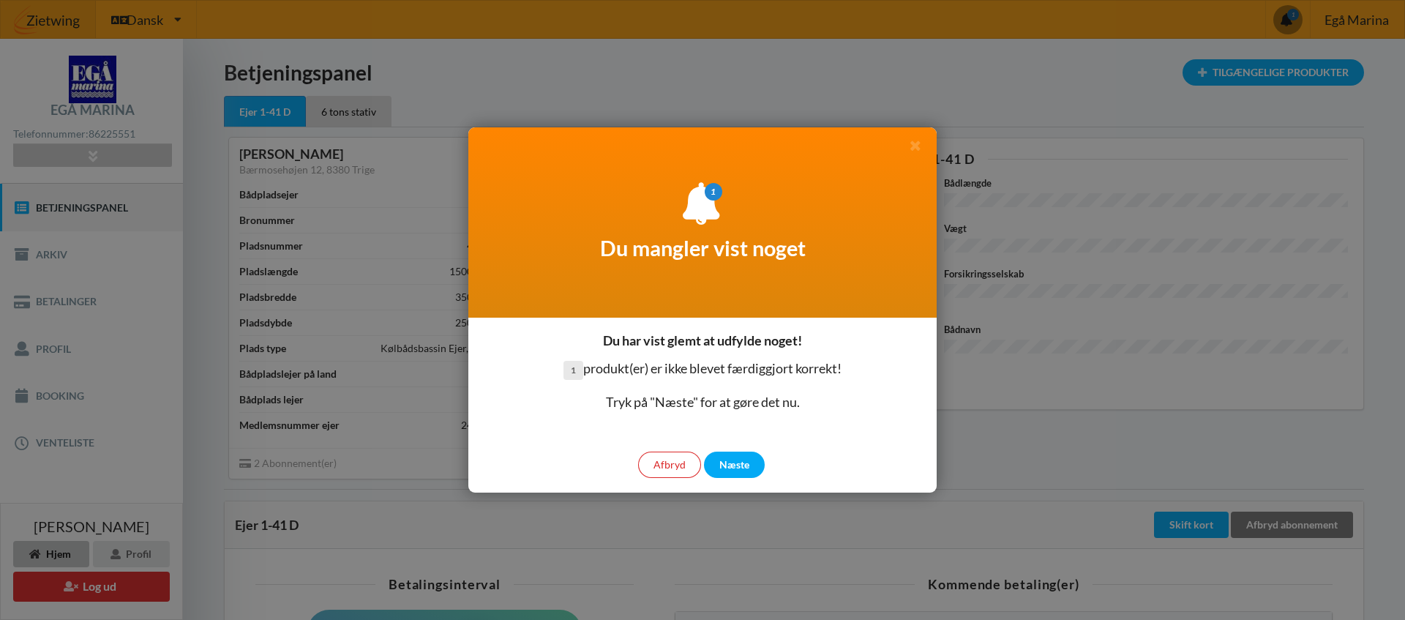
click at [59, 348] on div at bounding box center [702, 310] width 1405 height 620
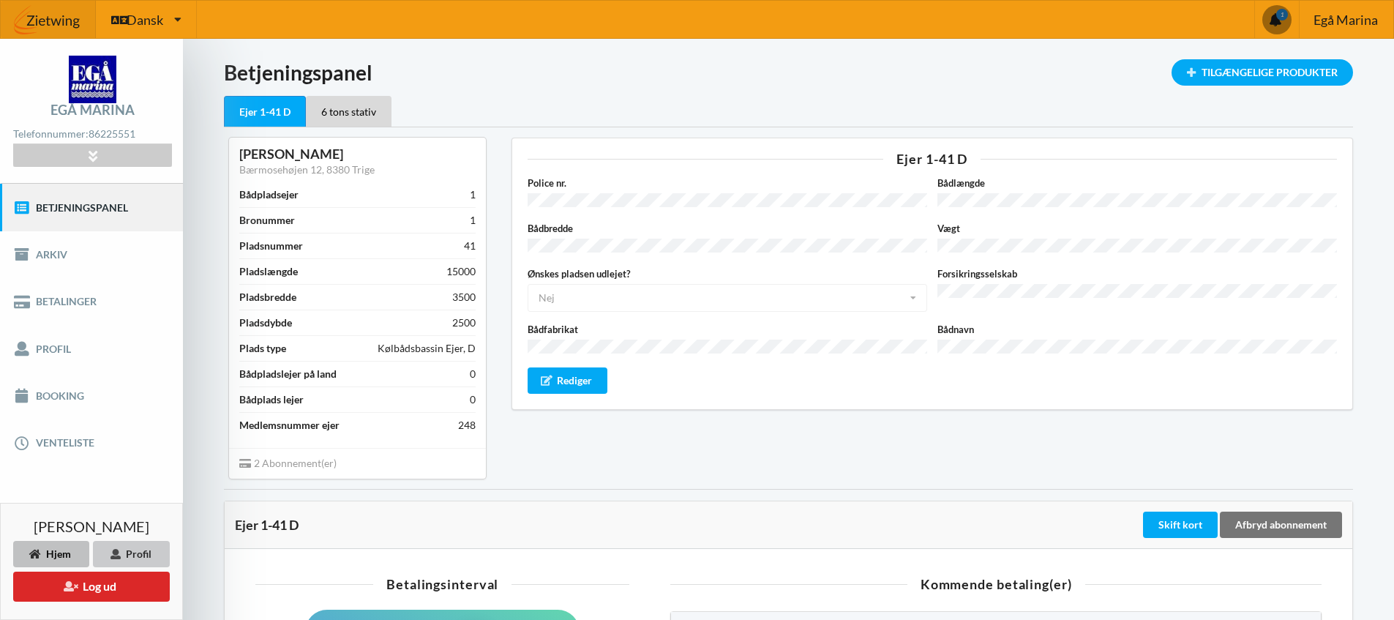
click at [143, 555] on div "Profil" at bounding box center [131, 554] width 77 height 26
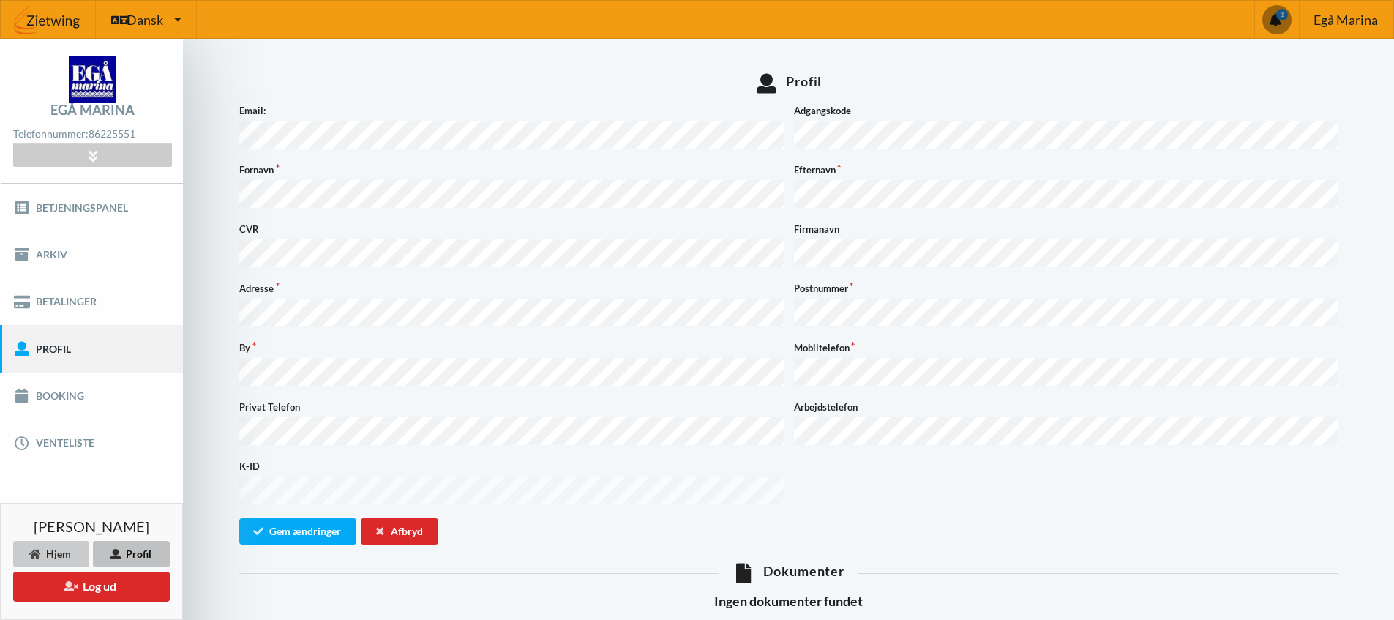
click at [41, 557] on div "Hjem" at bounding box center [51, 554] width 76 height 26
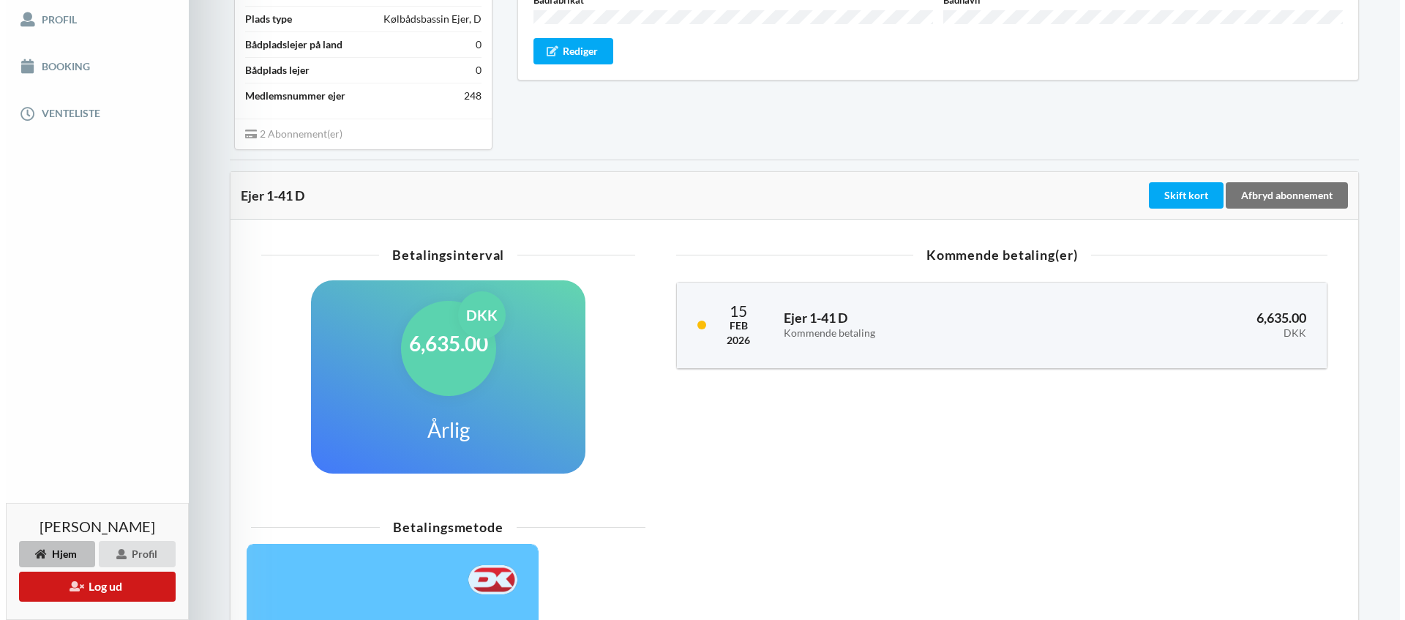
scroll to position [253, 0]
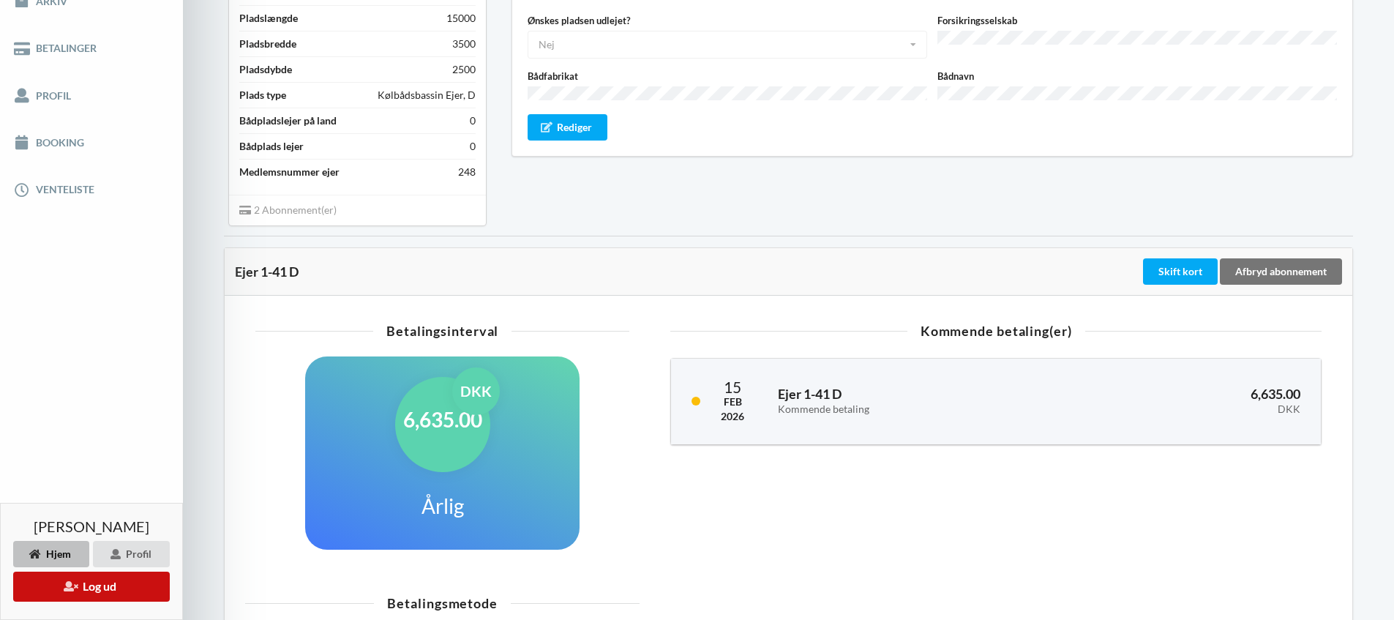
click at [84, 589] on button "Log ud" at bounding box center [91, 587] width 157 height 30
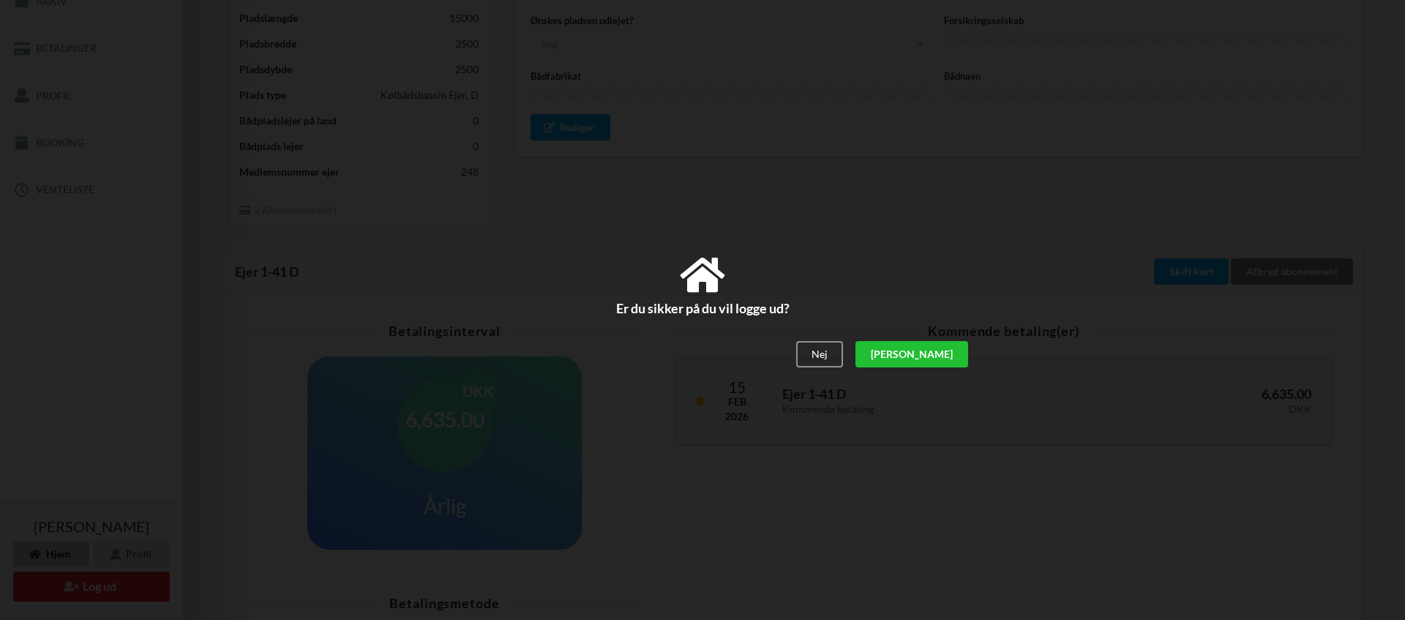
click at [948, 356] on div "[PERSON_NAME]" at bounding box center [911, 354] width 113 height 26
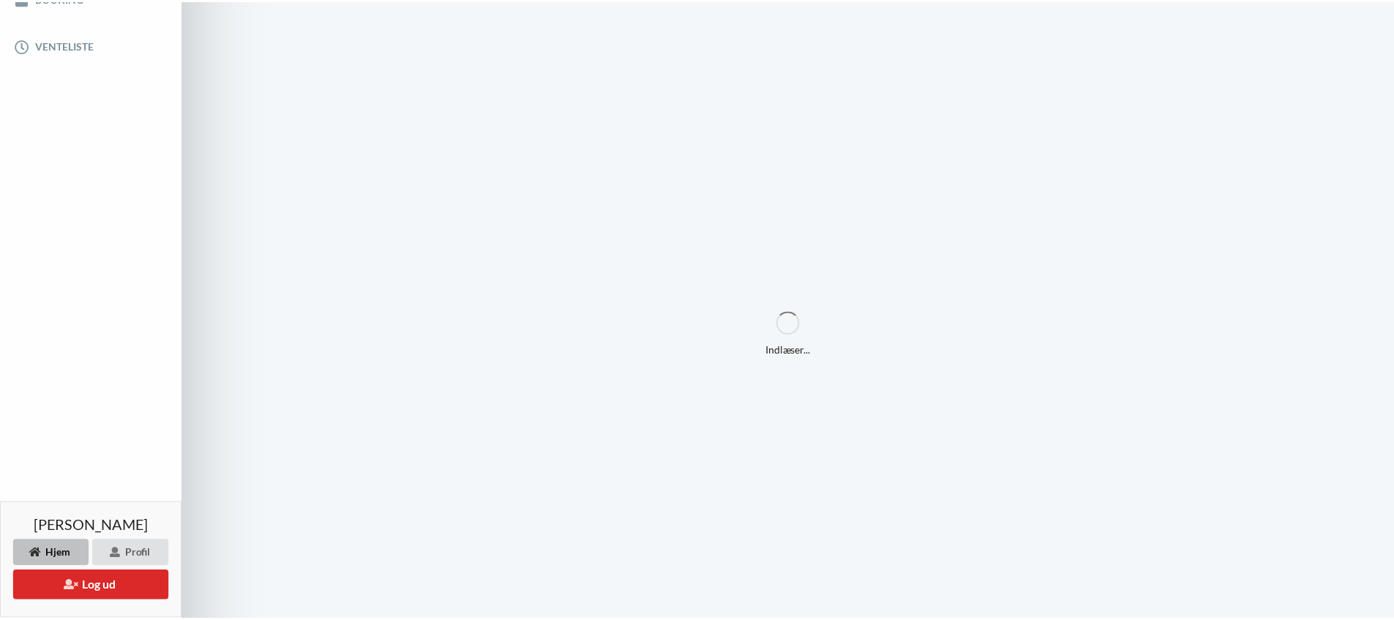
scroll to position [108, 0]
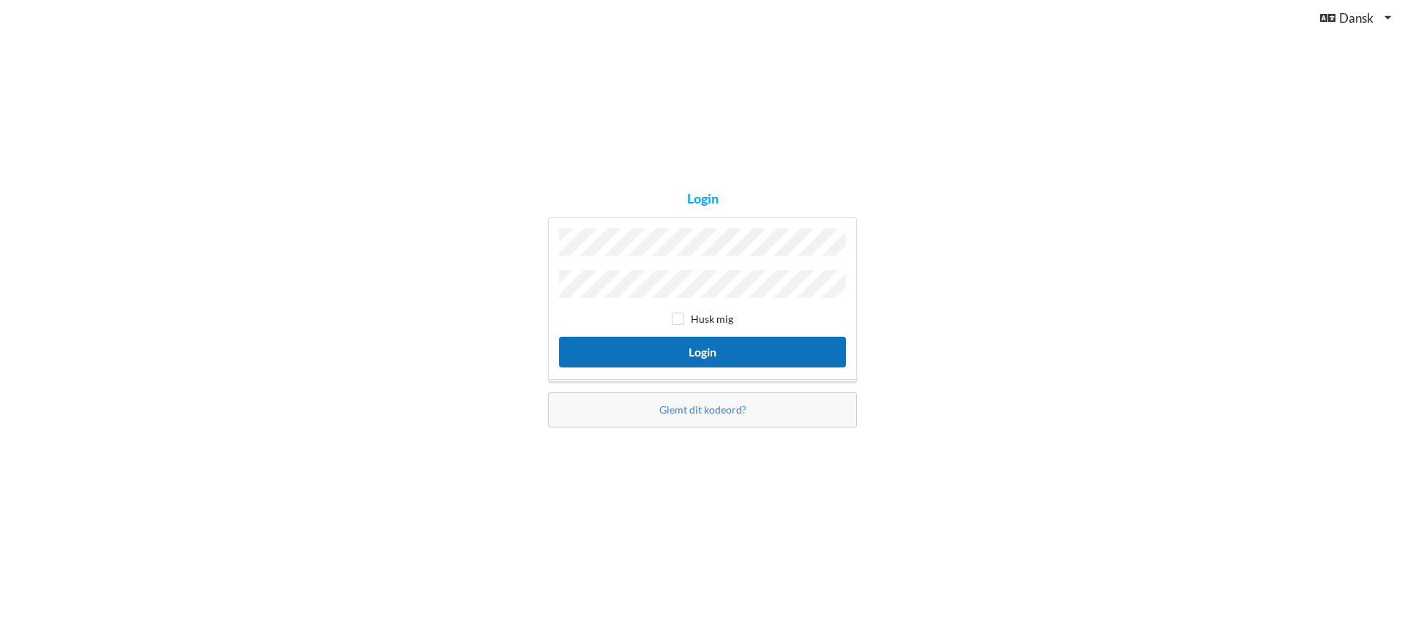
click at [713, 355] on button "Login" at bounding box center [702, 352] width 287 height 30
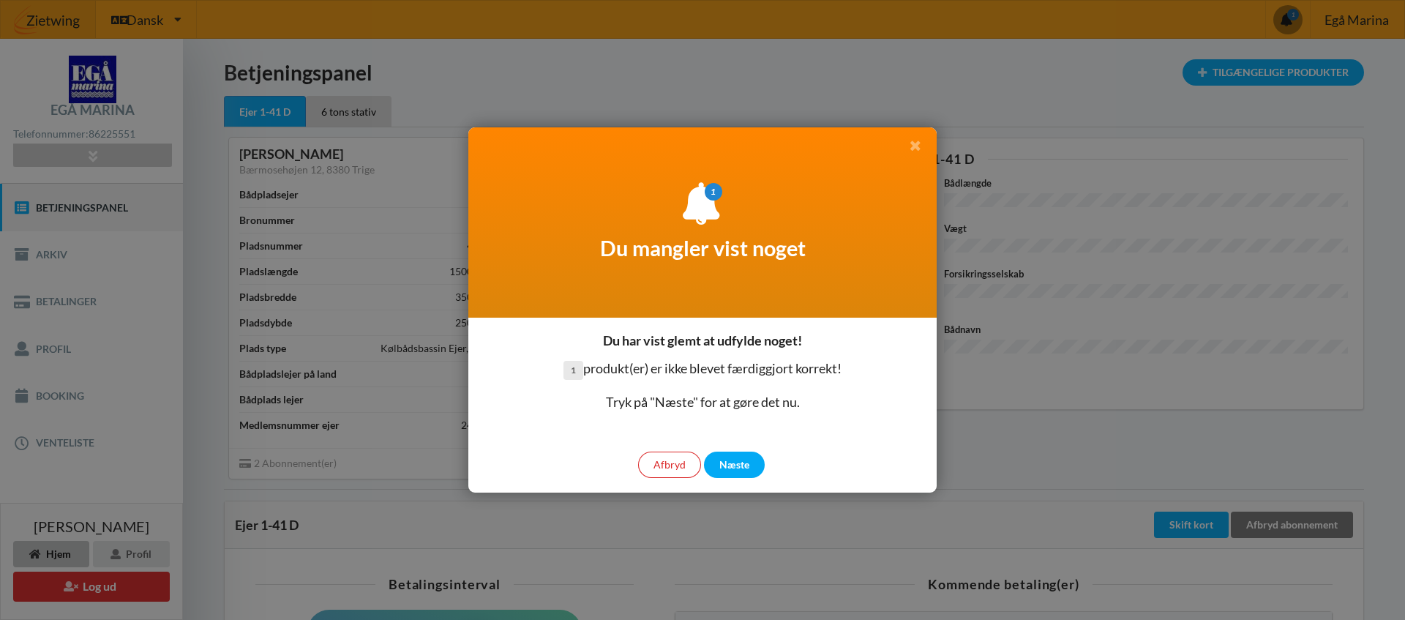
click at [914, 150] on icon at bounding box center [914, 144] width 15 height 13
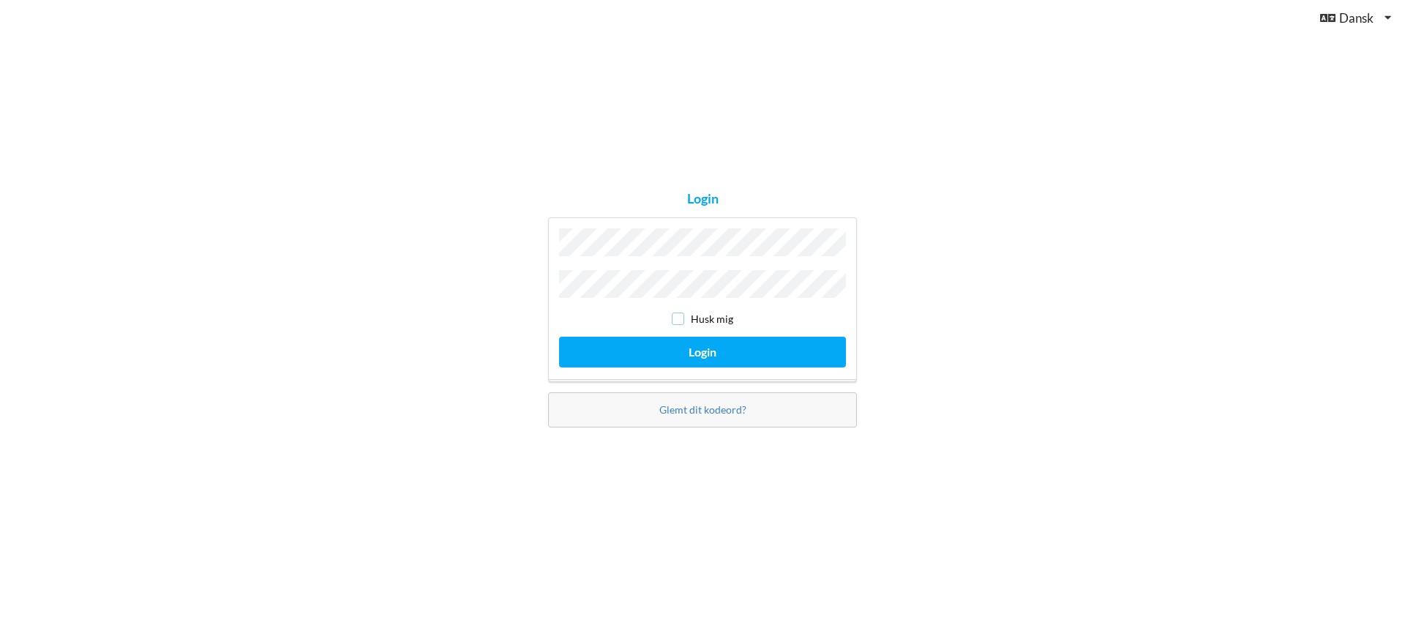
click at [679, 315] on input "checkbox" at bounding box center [678, 318] width 12 height 12
checkbox input "true"
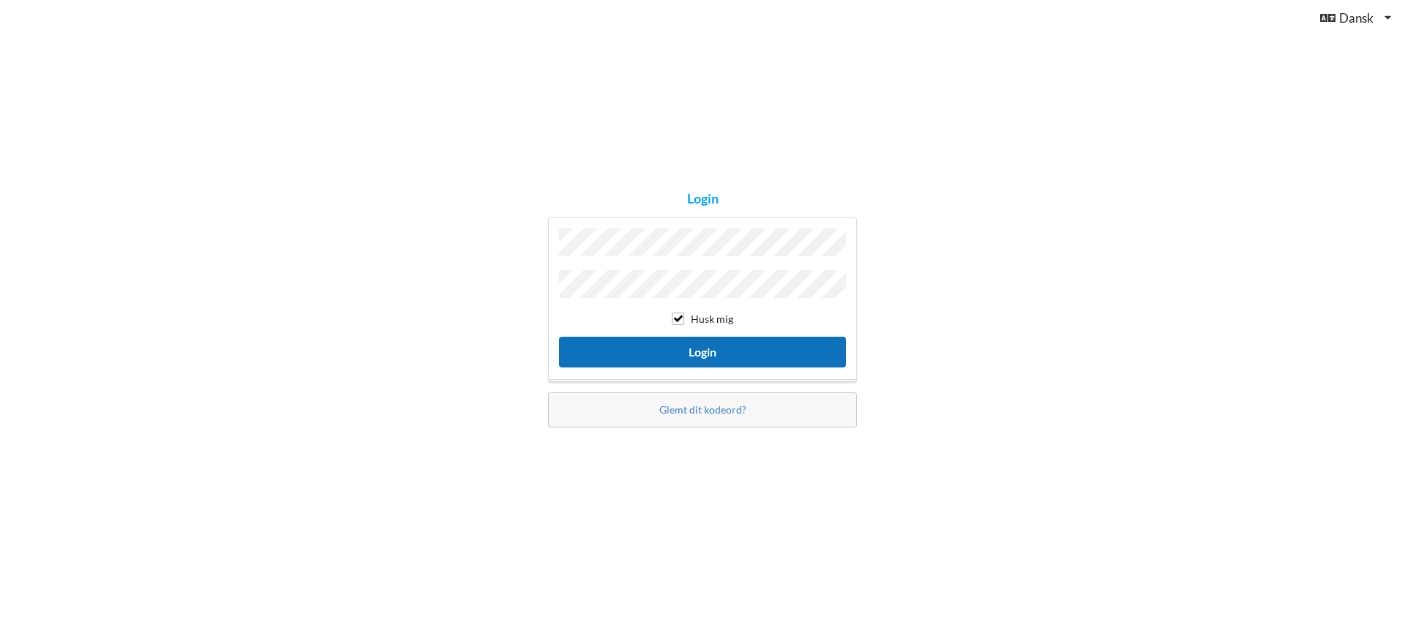
click at [699, 349] on button "Login" at bounding box center [702, 352] width 287 height 30
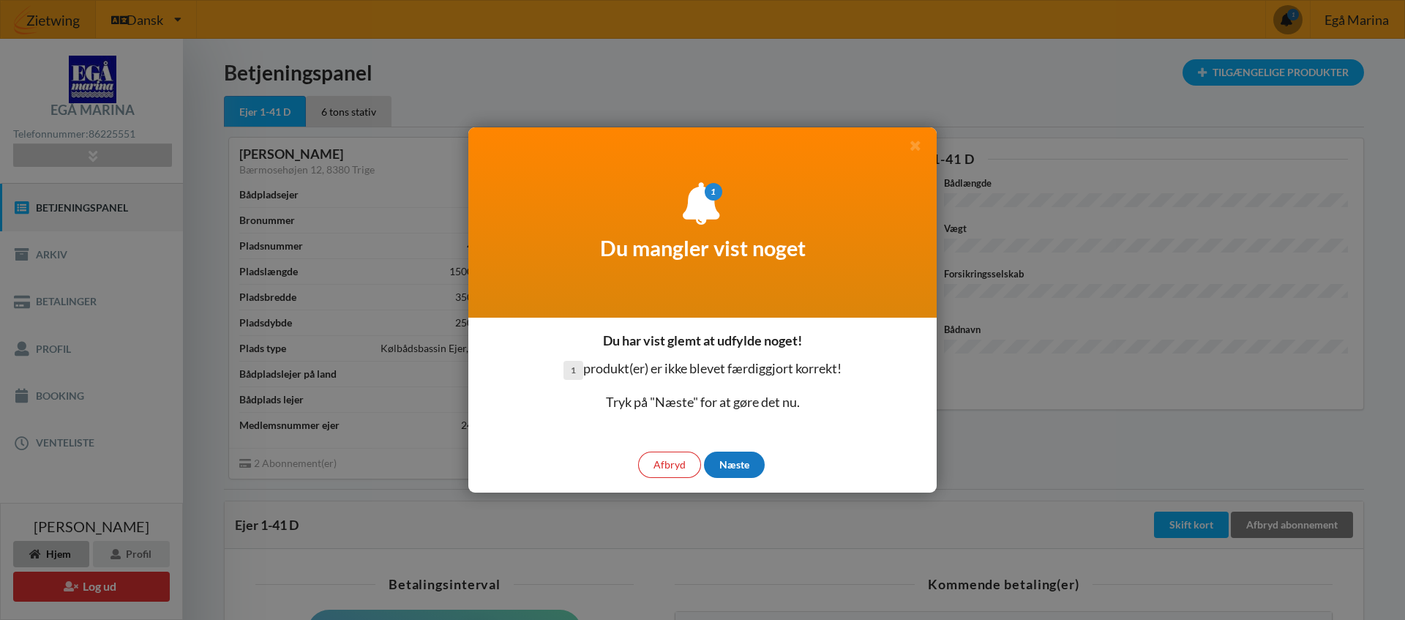
click at [733, 460] on div "Næste" at bounding box center [734, 465] width 61 height 26
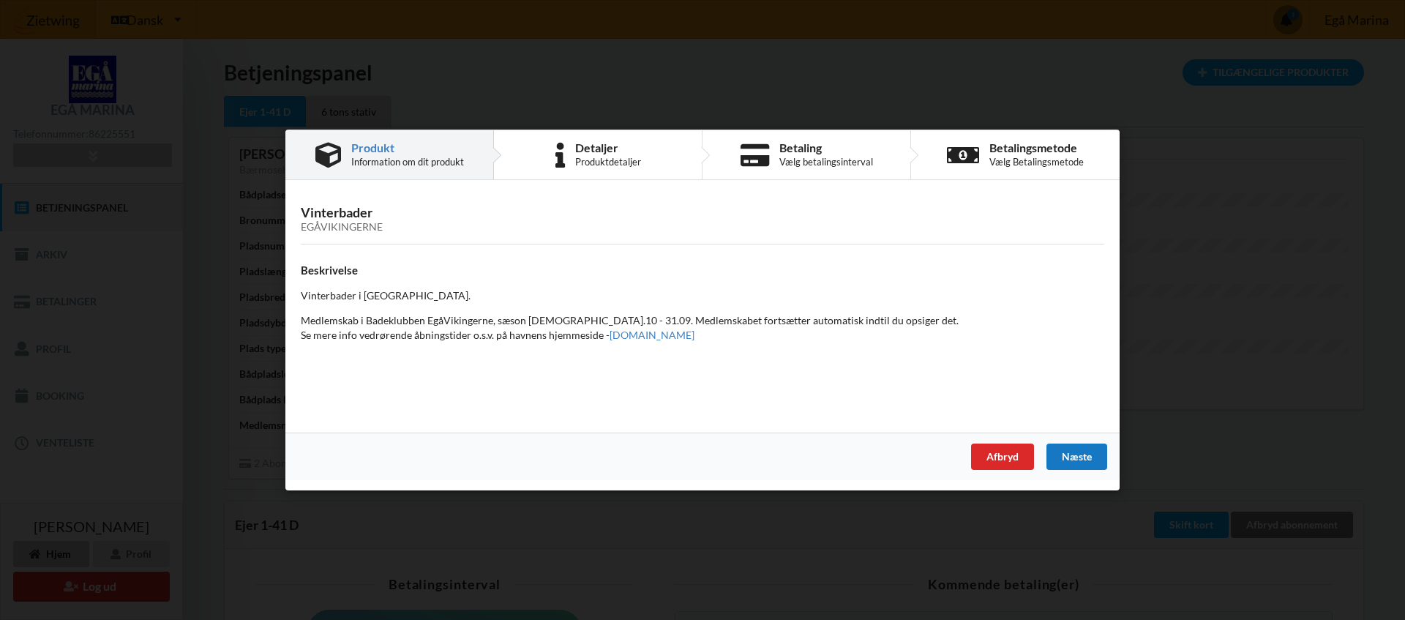
click at [1082, 459] on div "Næste" at bounding box center [1076, 456] width 61 height 26
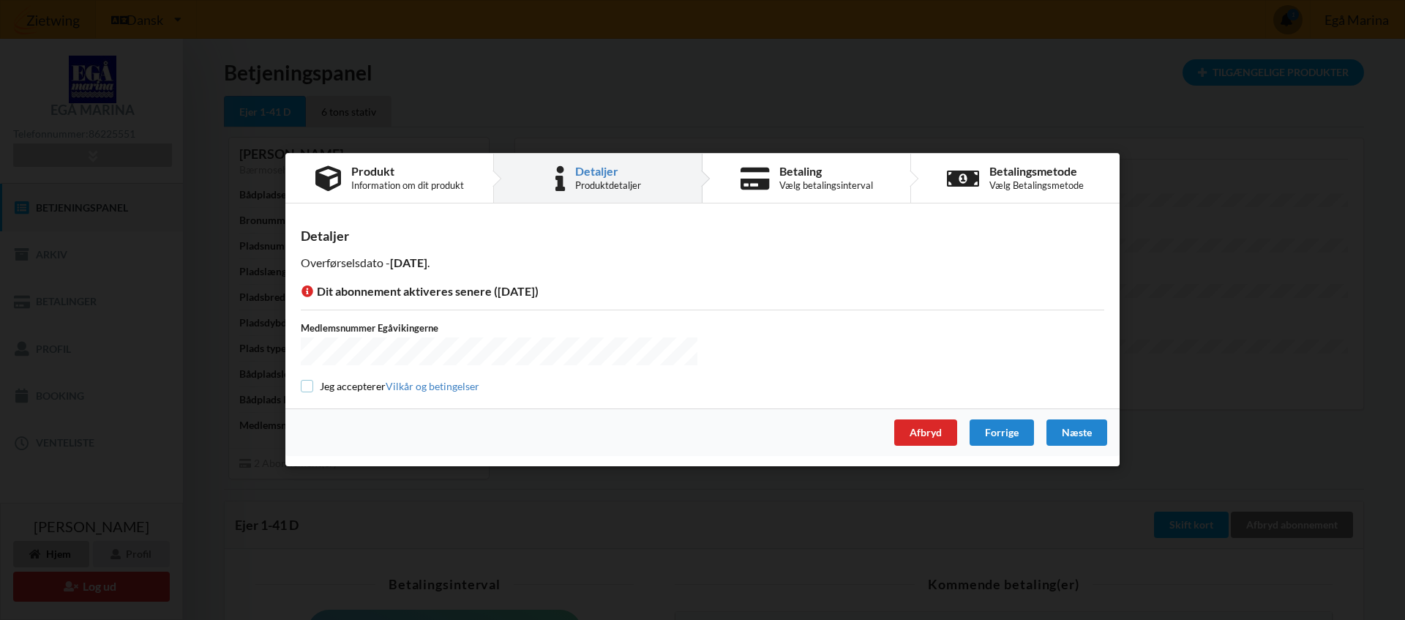
click at [307, 387] on input "checkbox" at bounding box center [307, 386] width 12 height 12
checkbox input "true"
click at [1077, 436] on div "Næste" at bounding box center [1076, 433] width 61 height 26
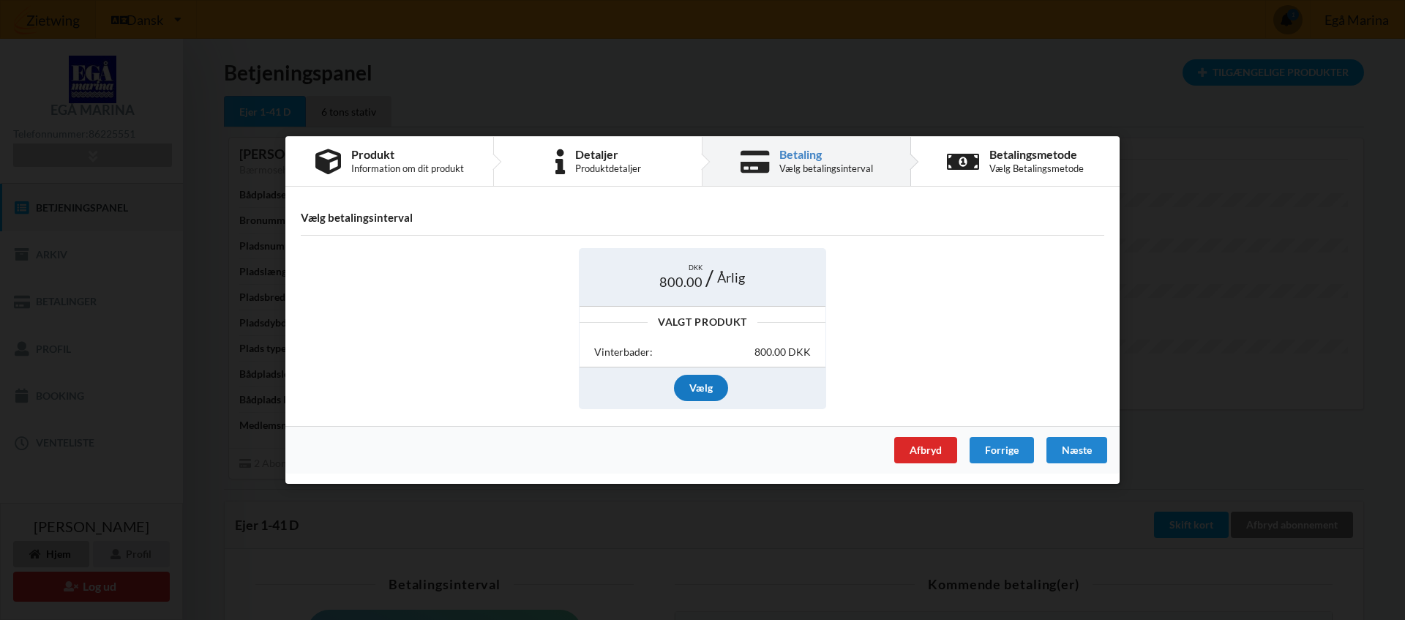
click at [707, 388] on div "Vælg" at bounding box center [701, 388] width 54 height 26
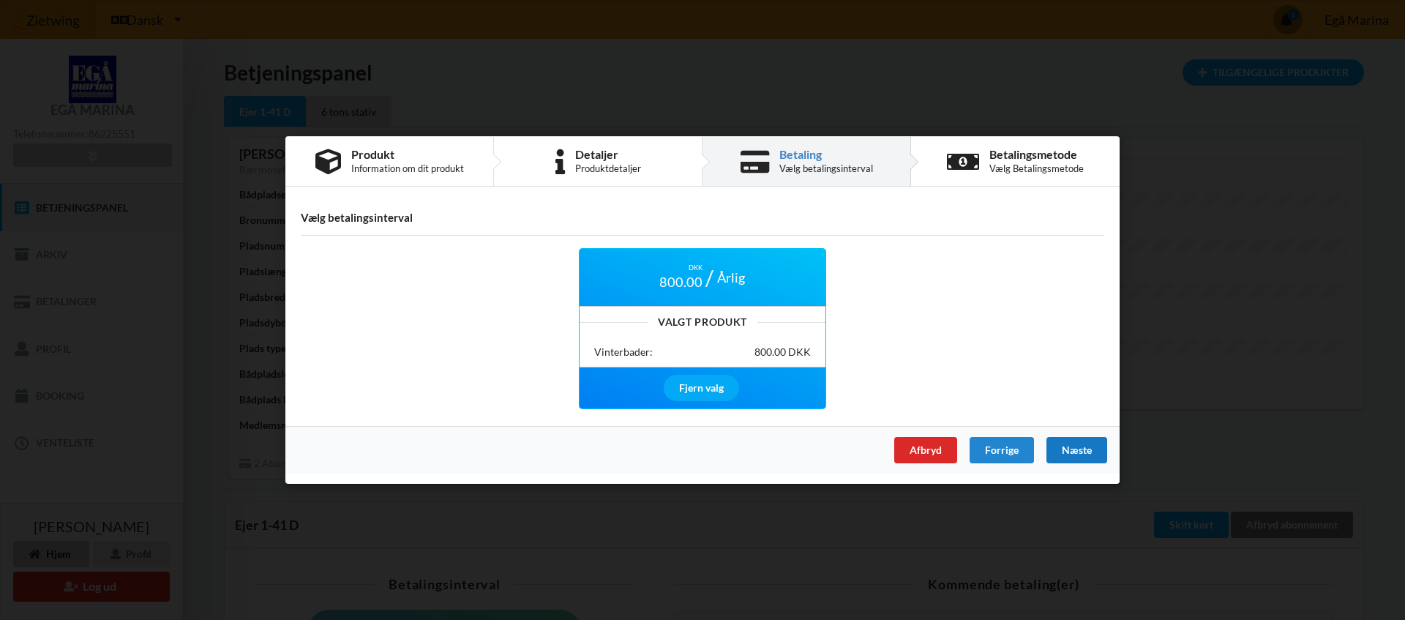
click at [1076, 454] on div "Næste" at bounding box center [1076, 450] width 61 height 26
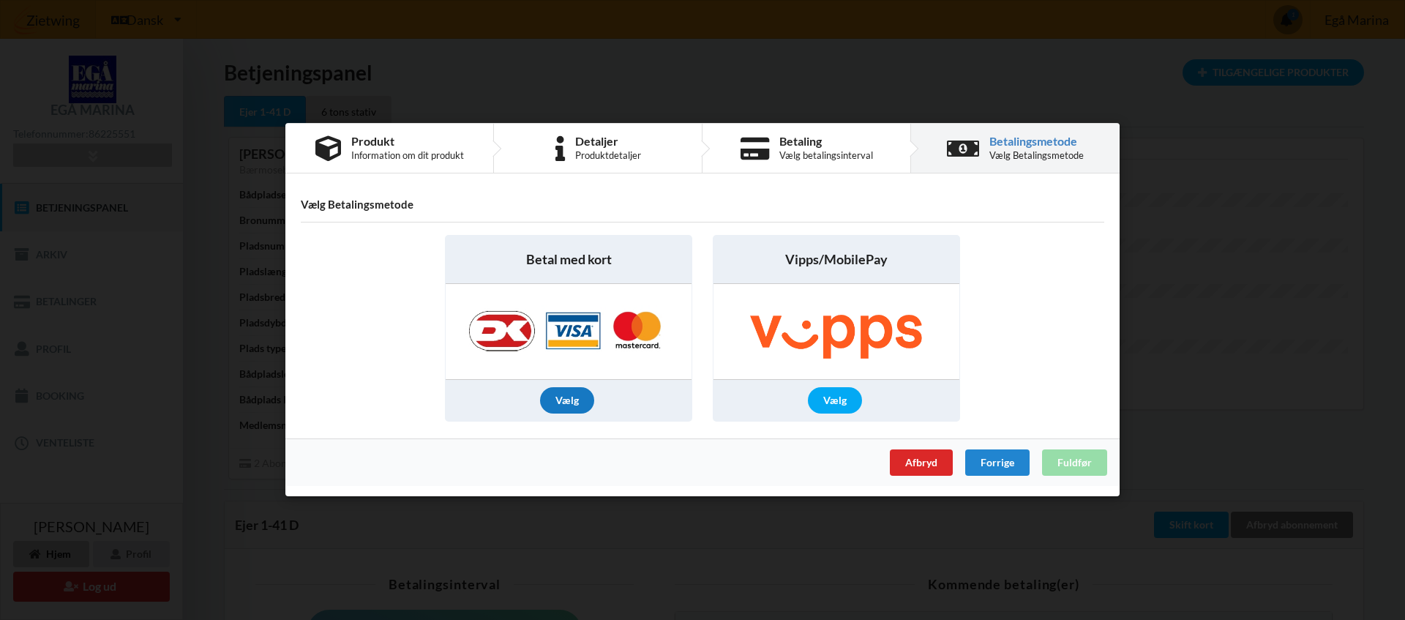
click at [577, 406] on div "Vælg" at bounding box center [567, 401] width 54 height 26
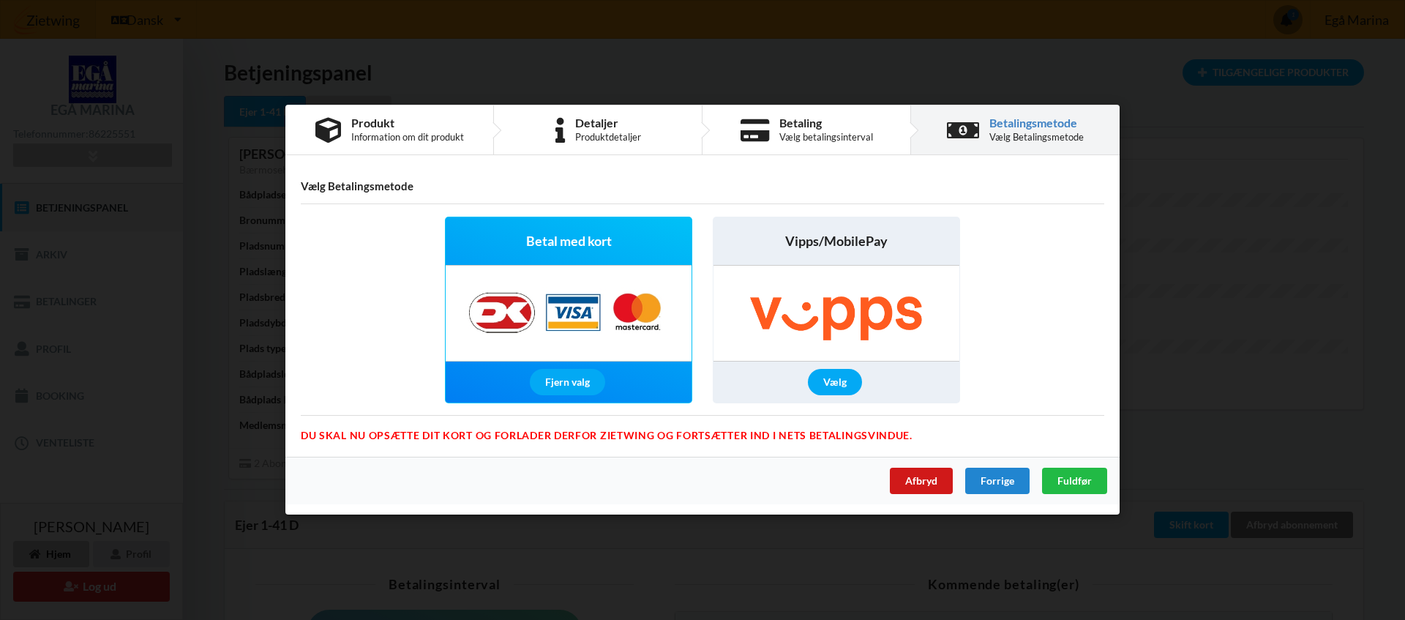
click at [921, 482] on div "Afbryd" at bounding box center [921, 481] width 63 height 26
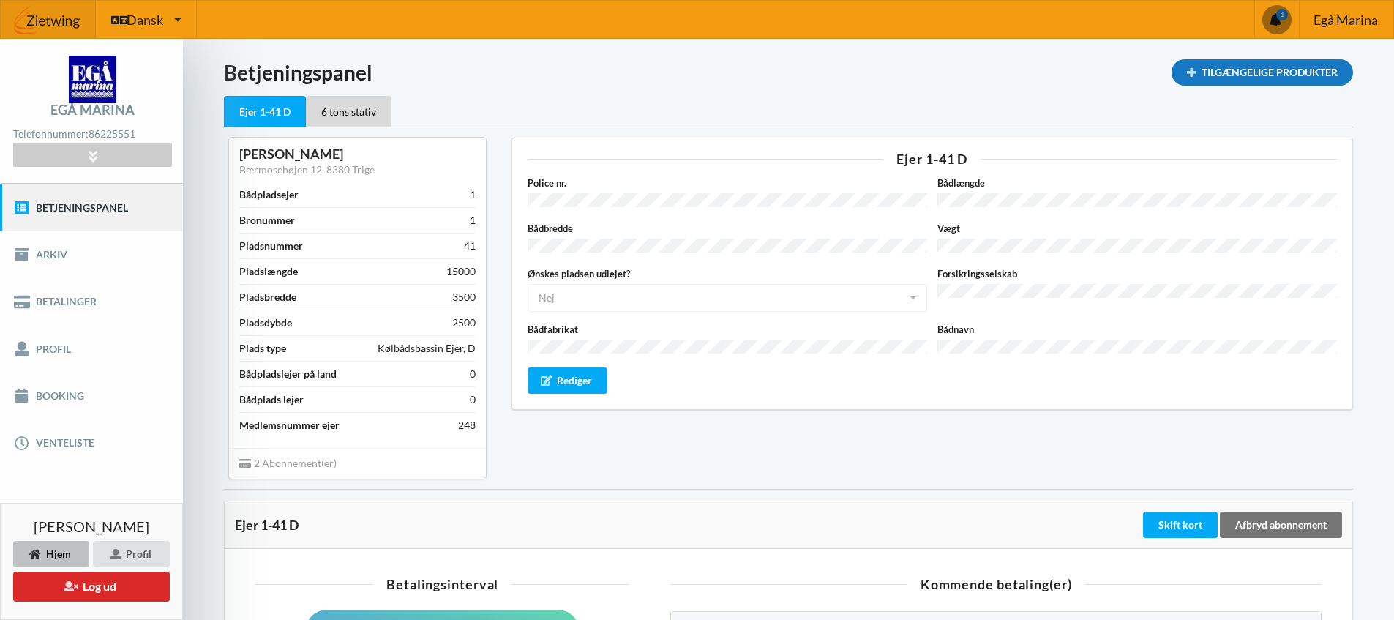
click at [1275, 72] on div "Tilgængelige Produkter" at bounding box center [1262, 72] width 181 height 26
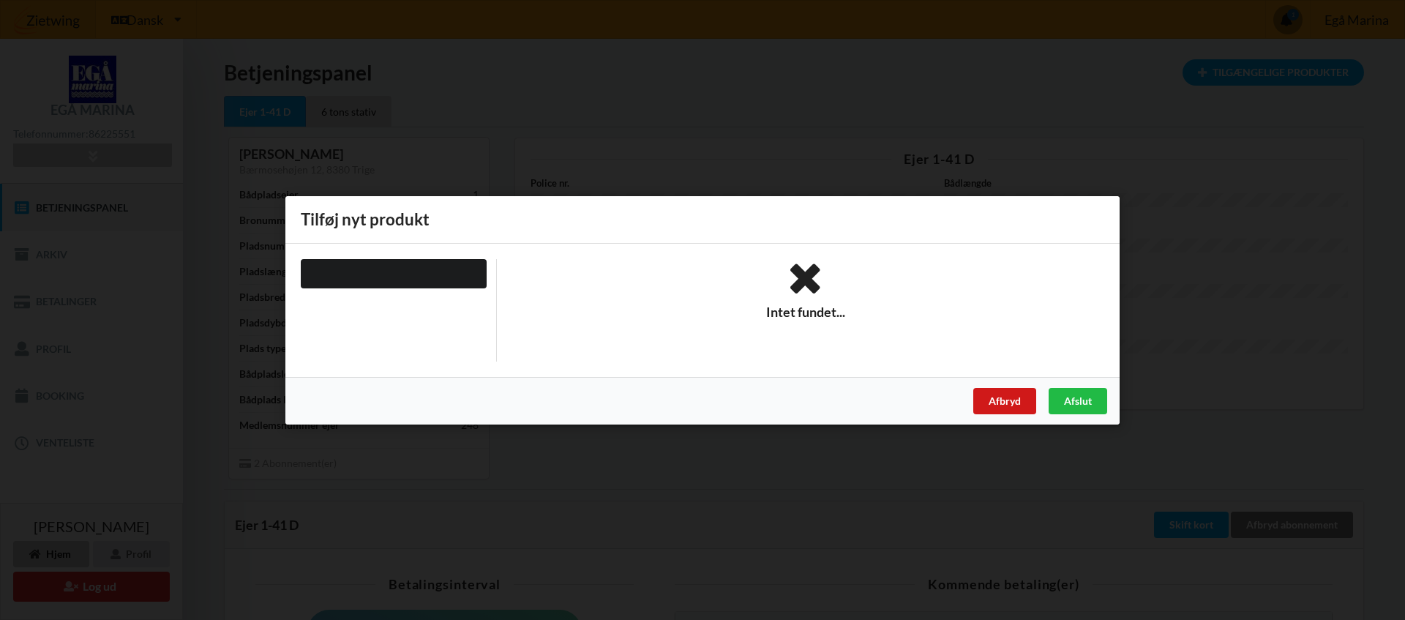
click at [1008, 401] on div "Afbryd" at bounding box center [1004, 400] width 63 height 26
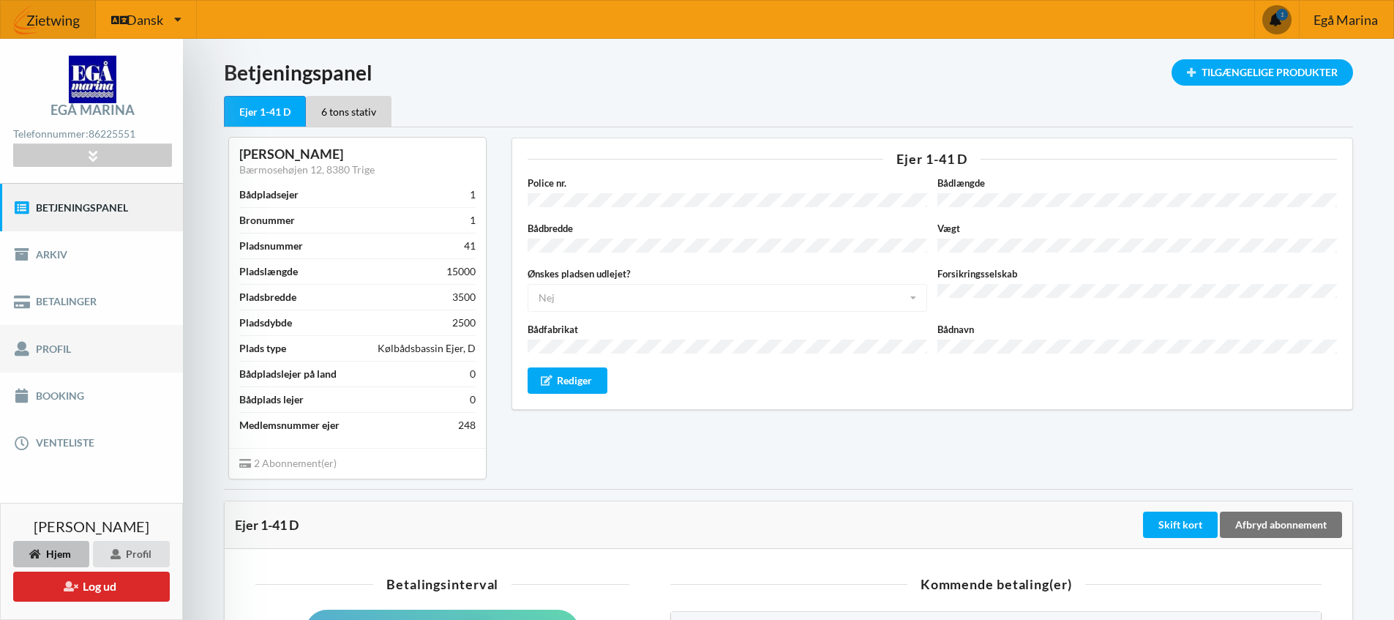
click at [58, 348] on link "Profil" at bounding box center [91, 348] width 183 height 47
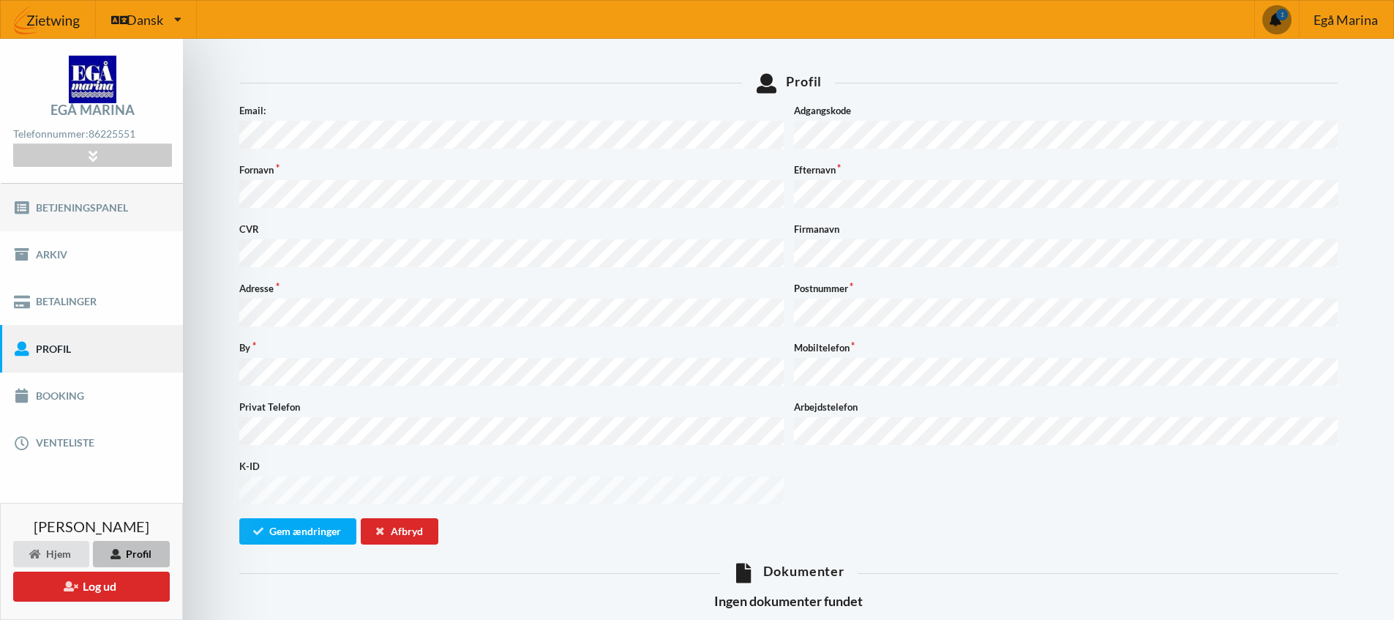
click at [72, 204] on link "Betjeningspanel" at bounding box center [91, 207] width 183 height 47
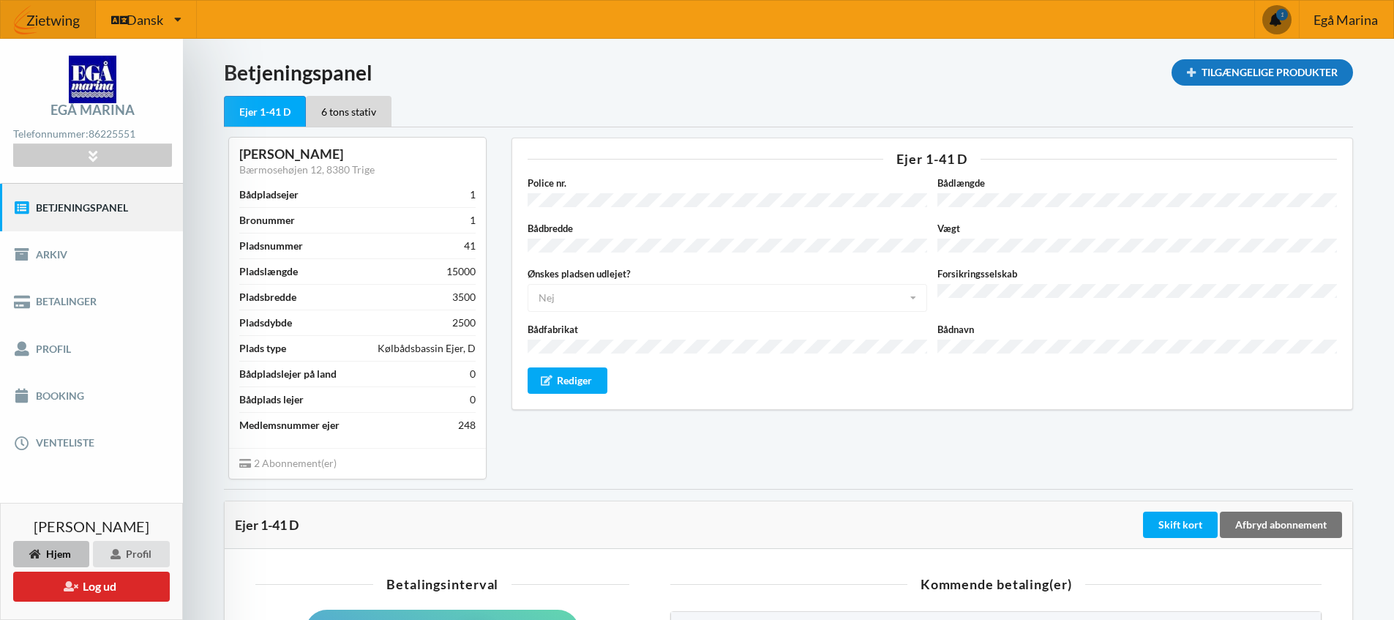
click at [1277, 78] on div "Tilgængelige Produkter" at bounding box center [1262, 72] width 181 height 26
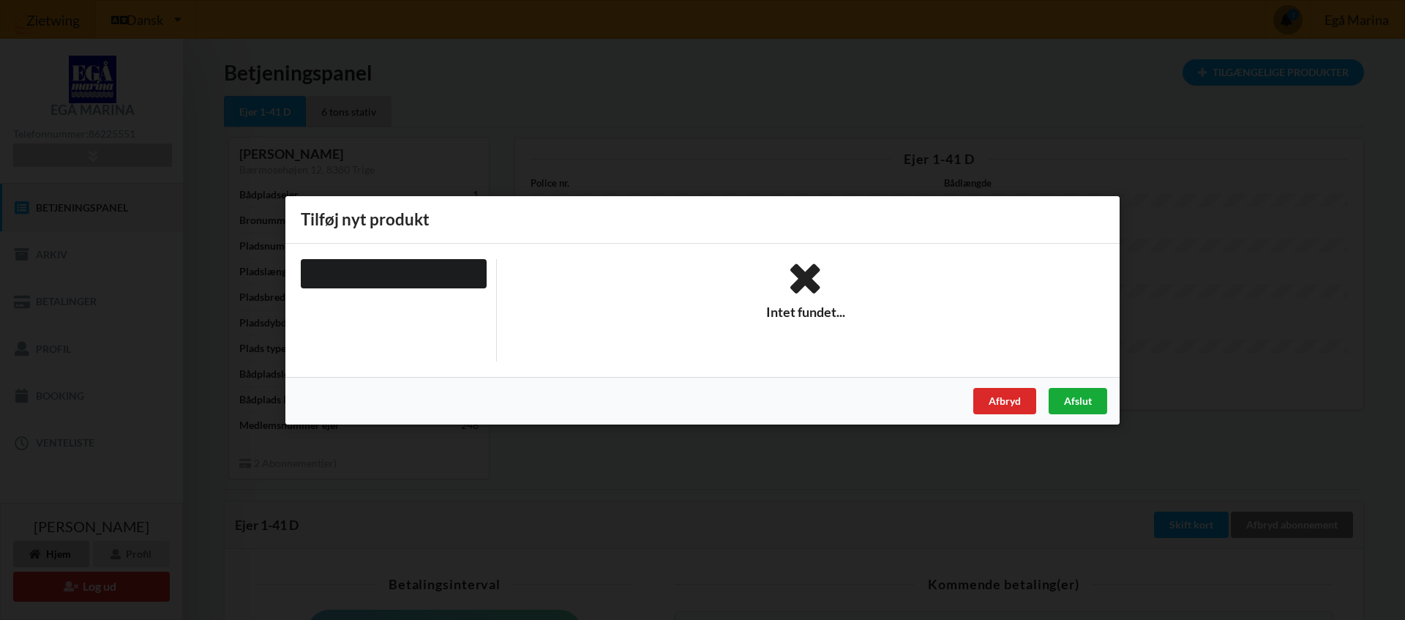
click at [1081, 402] on div "Afslut" at bounding box center [1078, 400] width 59 height 26
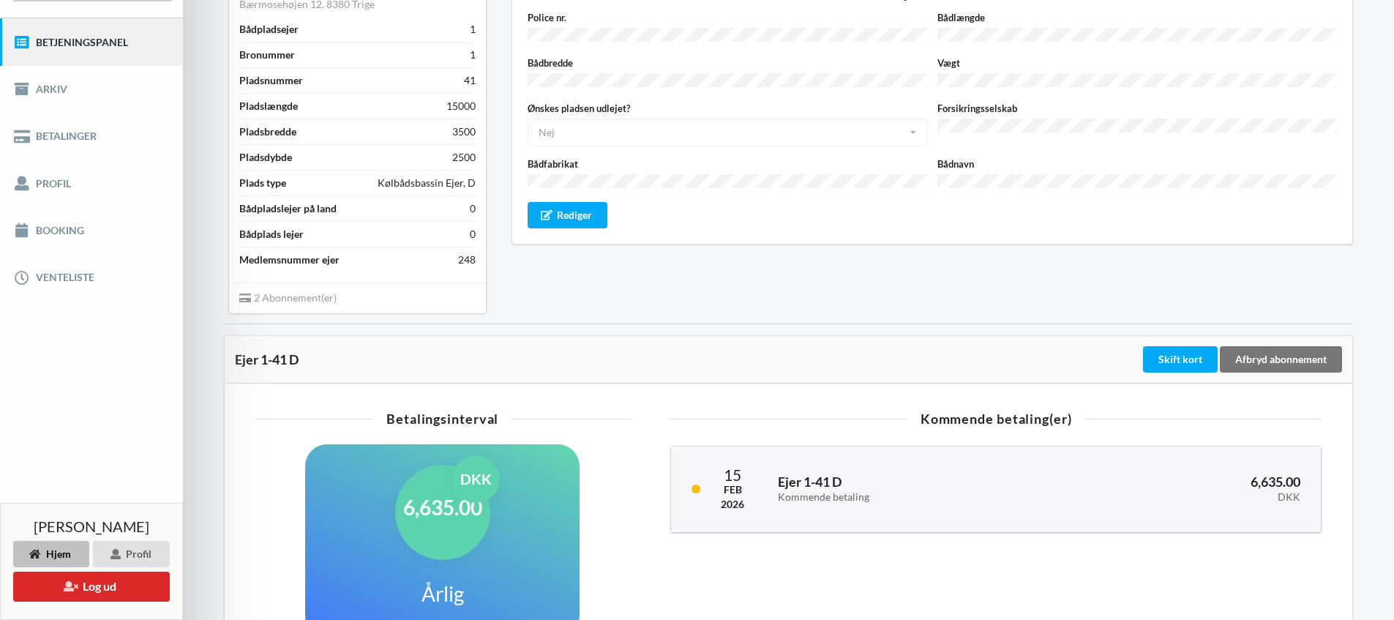
scroll to position [78, 0]
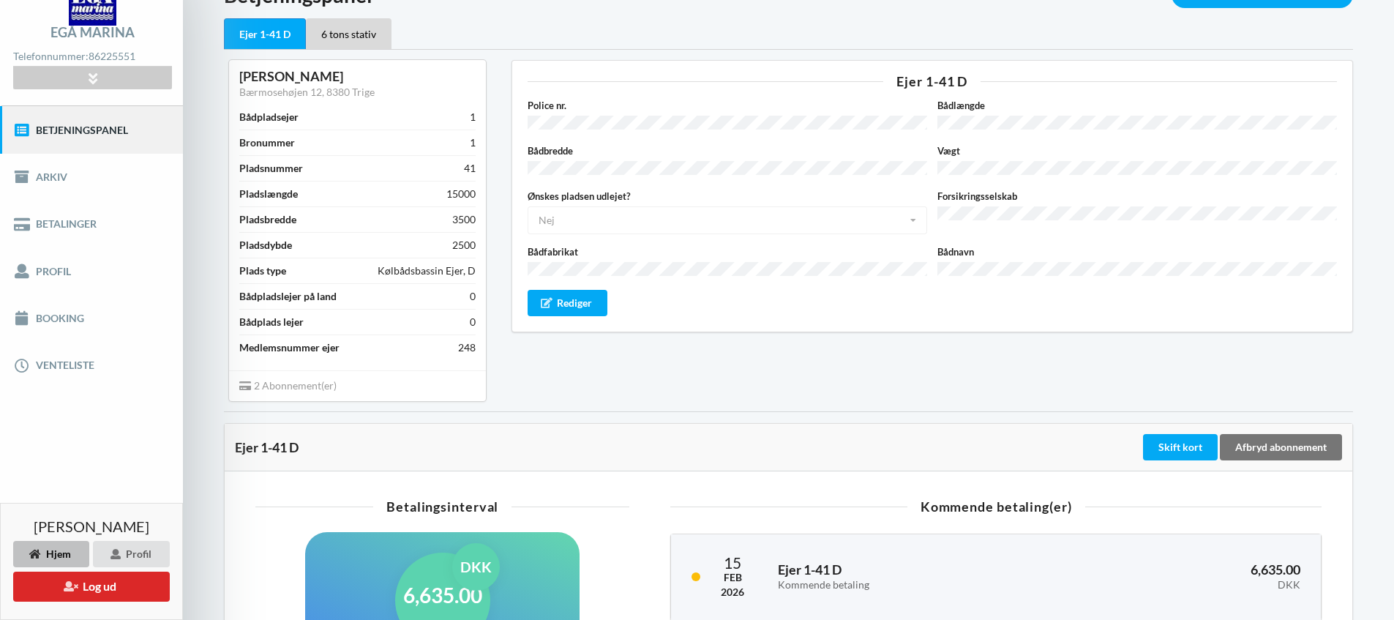
click at [62, 557] on div "Hjem" at bounding box center [51, 554] width 76 height 26
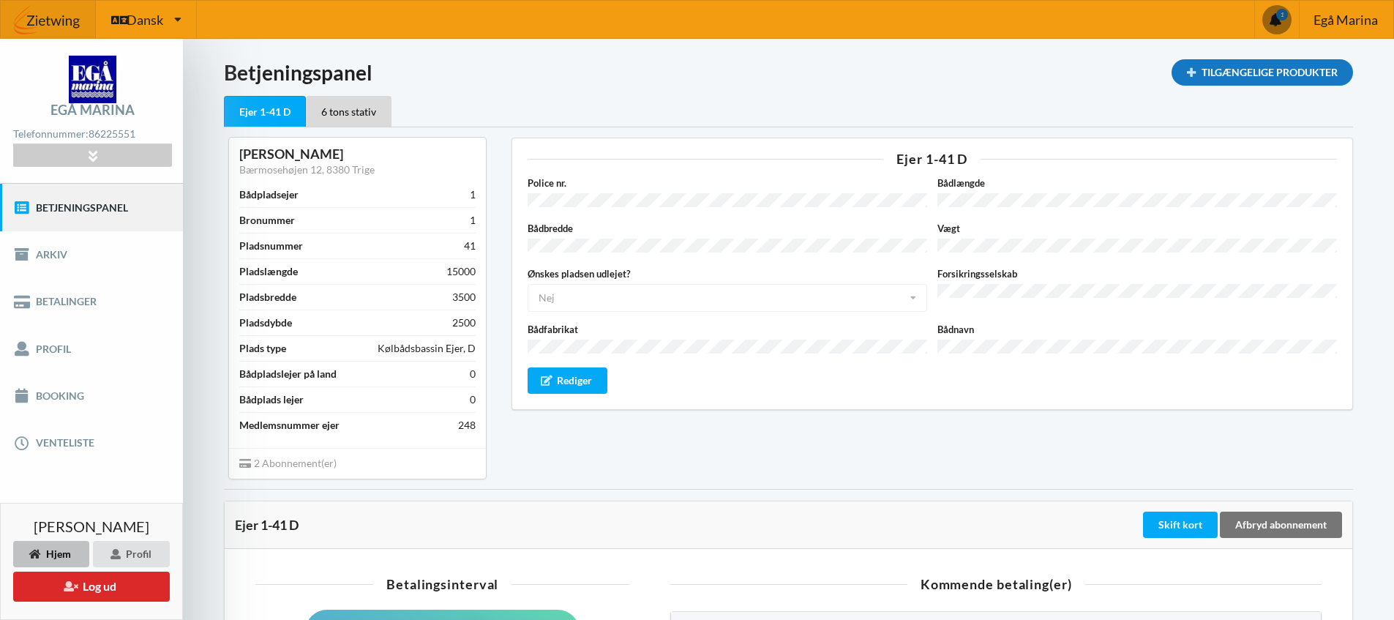
click at [1248, 80] on div "Tilgængelige Produkter" at bounding box center [1262, 72] width 181 height 26
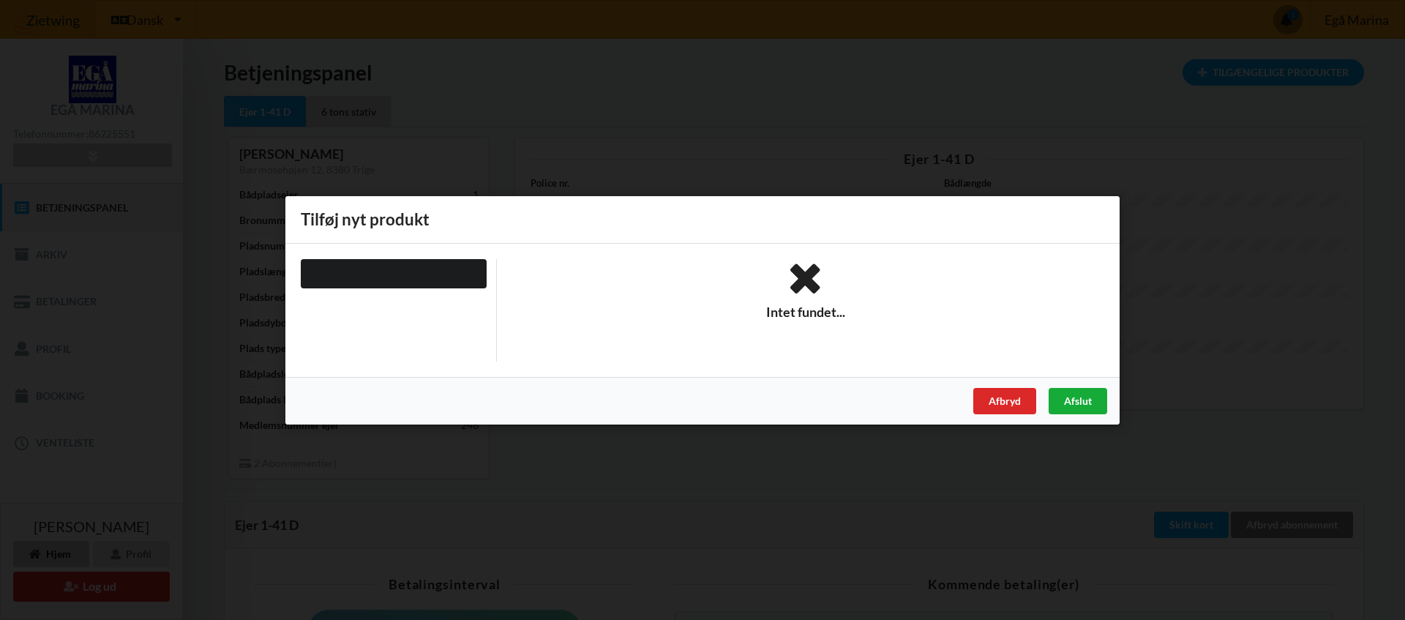
click at [1079, 403] on div "Afslut" at bounding box center [1078, 400] width 59 height 26
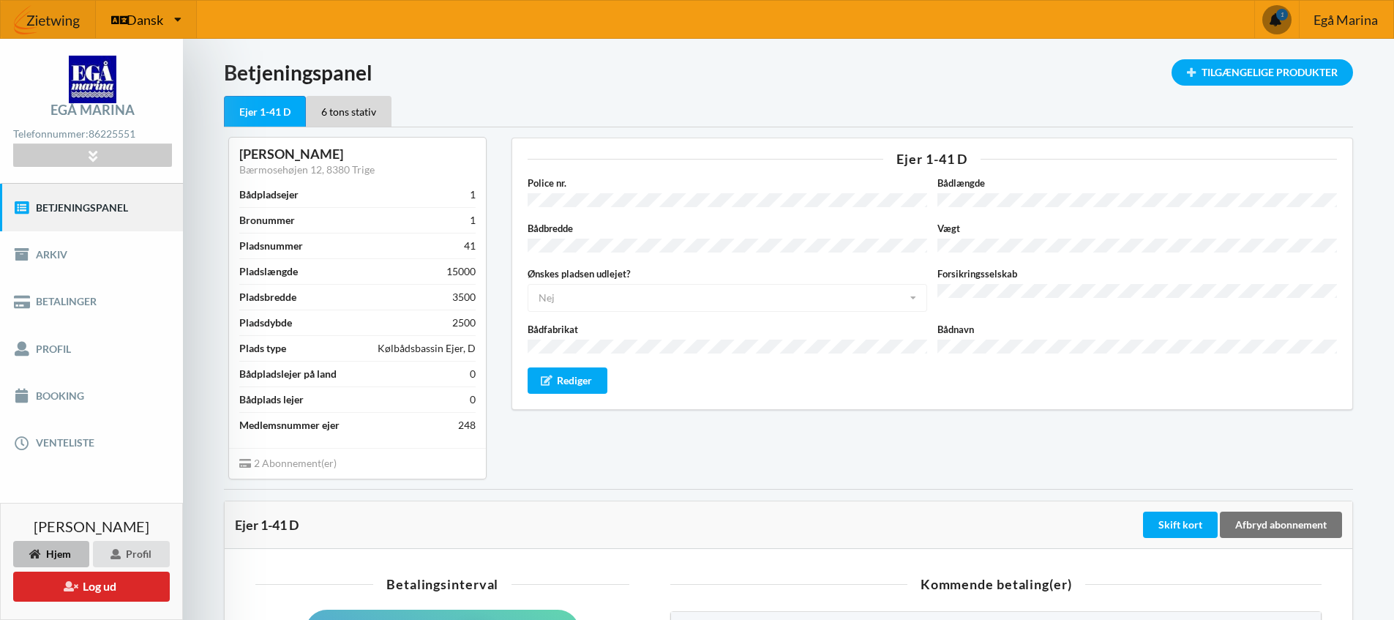
click at [149, 18] on span "Dansk" at bounding box center [145, 19] width 37 height 13
click at [149, 19] on span "Dansk" at bounding box center [145, 19] width 37 height 13
click at [53, 16] on img at bounding box center [48, 20] width 95 height 44
click at [97, 156] on icon at bounding box center [92, 155] width 17 height 12
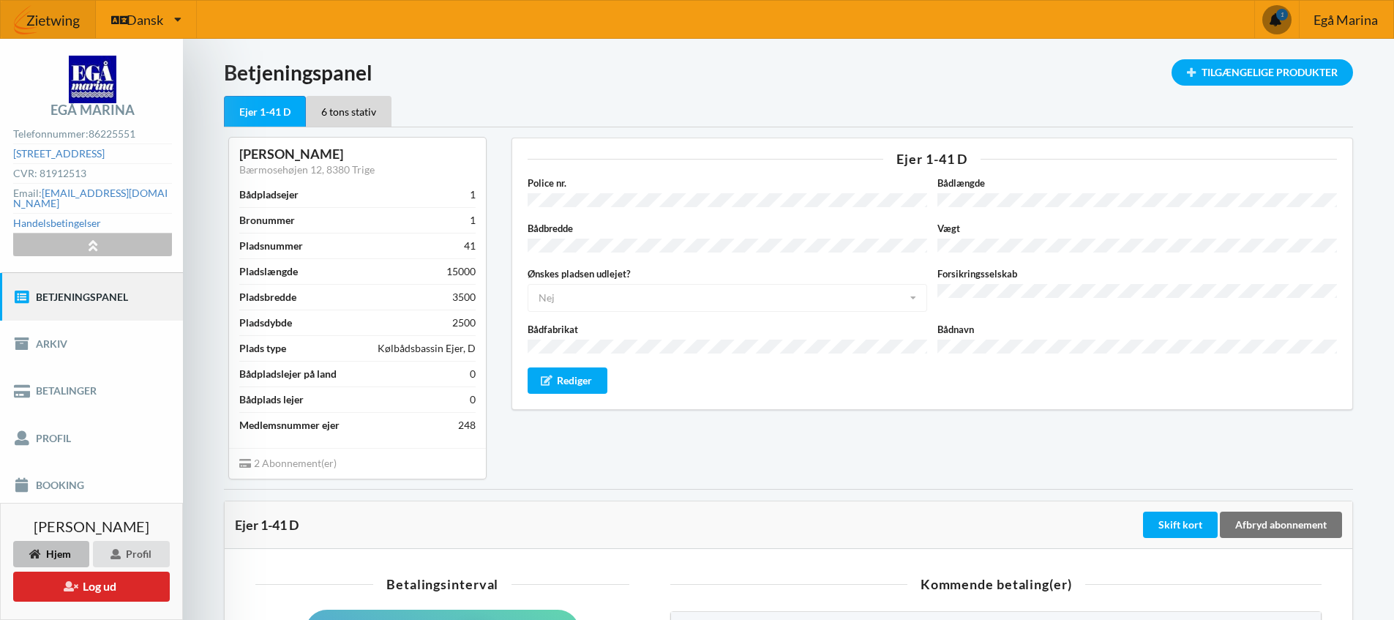
click at [94, 239] on icon at bounding box center [92, 245] width 17 height 12
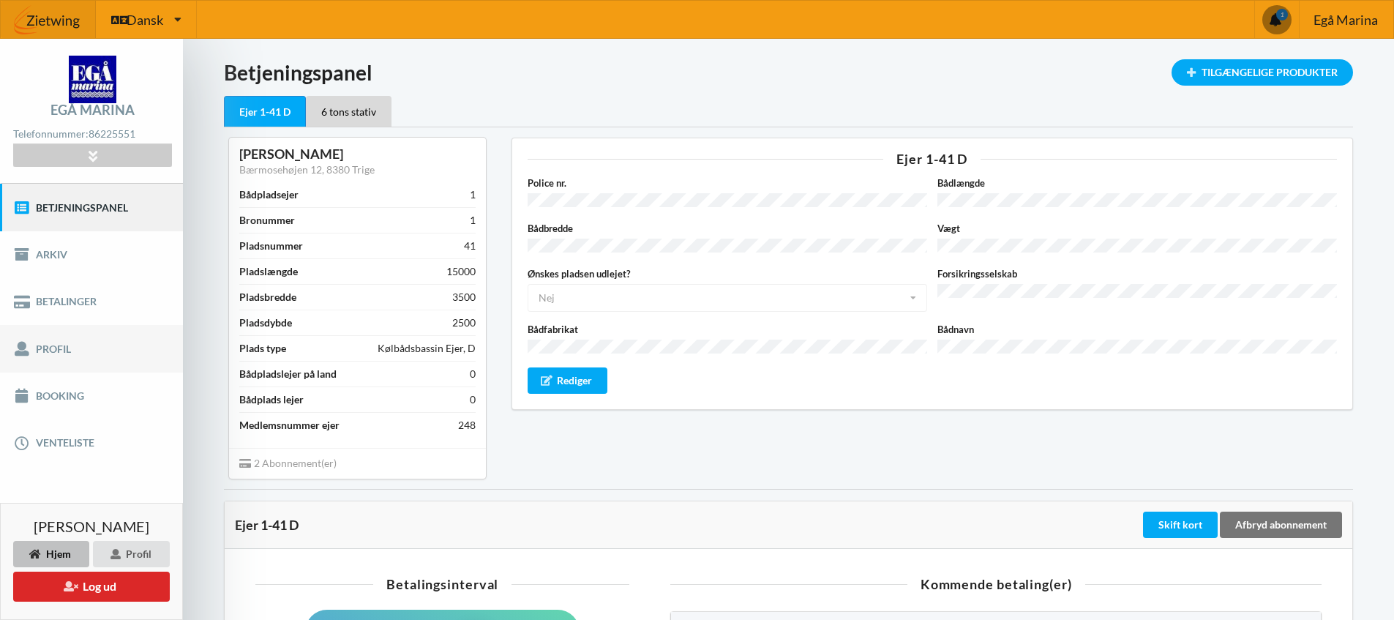
click at [57, 352] on link "Profil" at bounding box center [91, 348] width 183 height 47
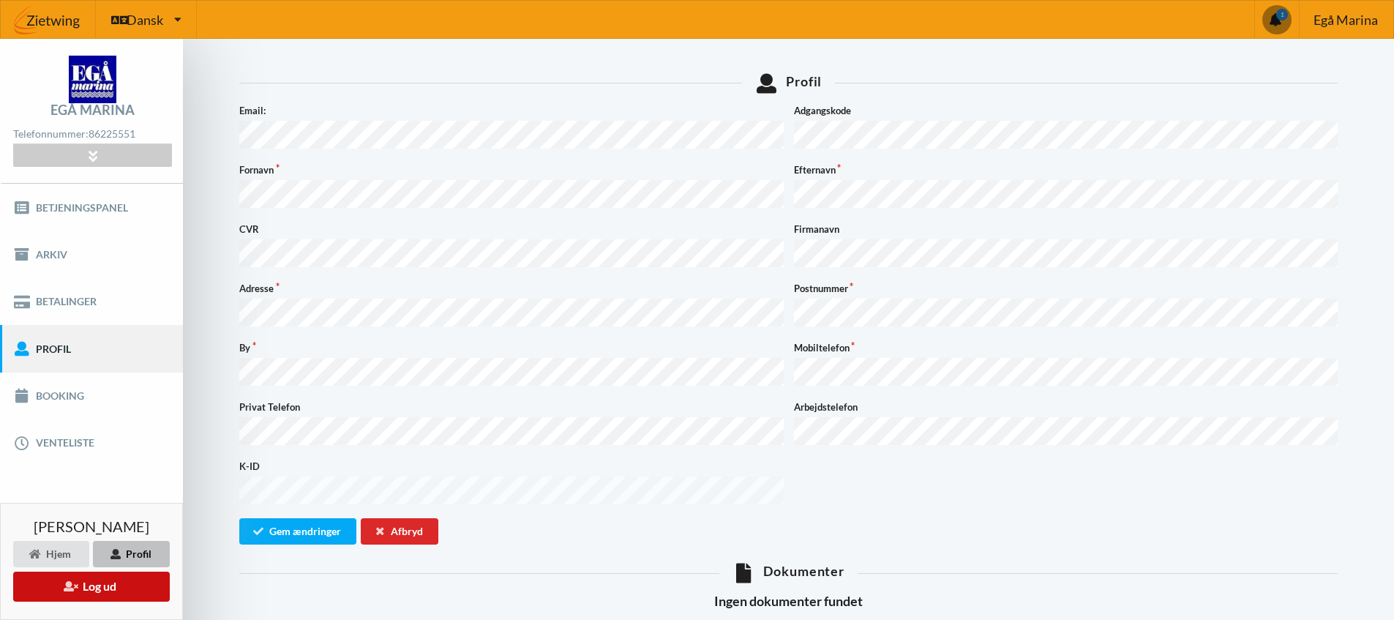
click at [94, 593] on button "Log ud" at bounding box center [91, 587] width 157 height 30
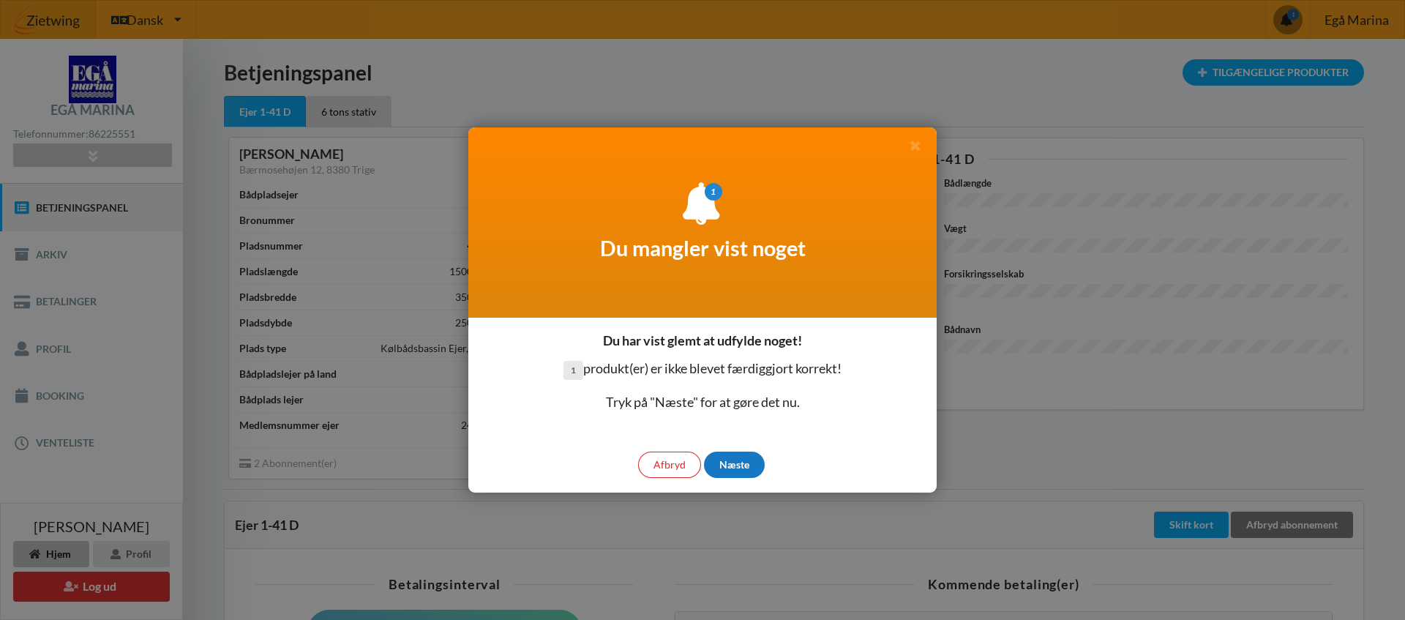
click at [729, 465] on div "Næste" at bounding box center [734, 465] width 61 height 26
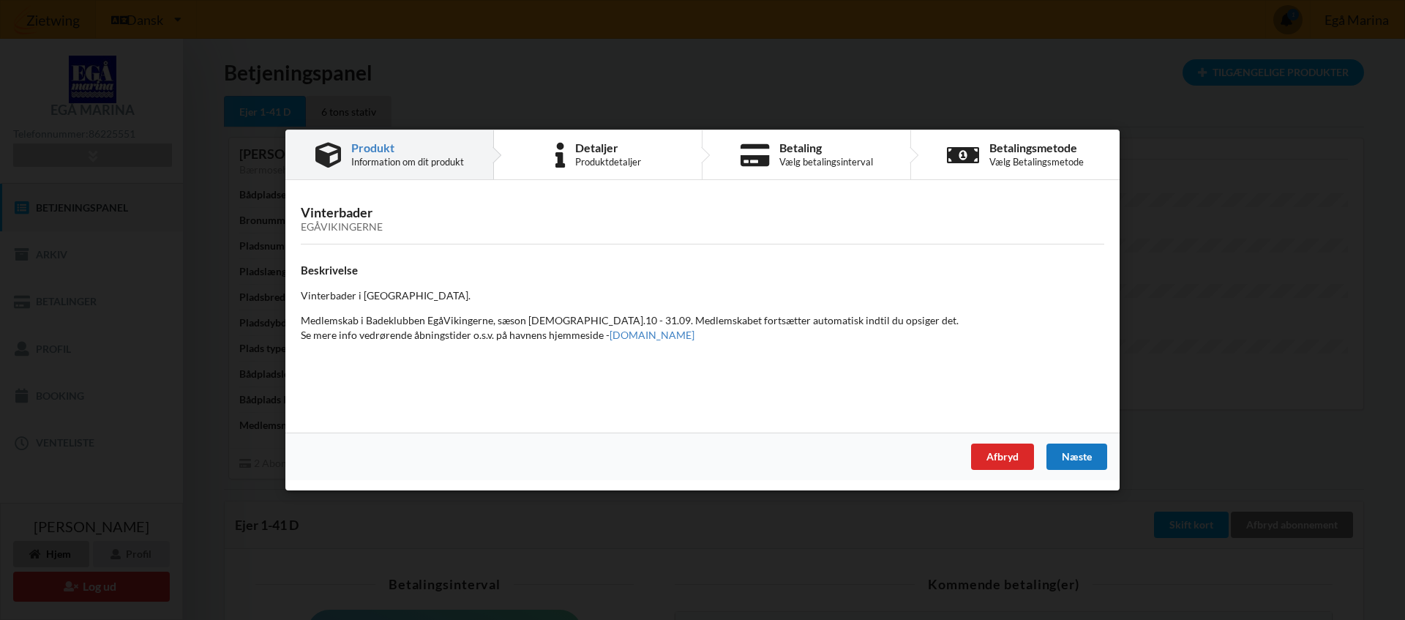
click at [1081, 457] on div "Næste" at bounding box center [1076, 456] width 61 height 26
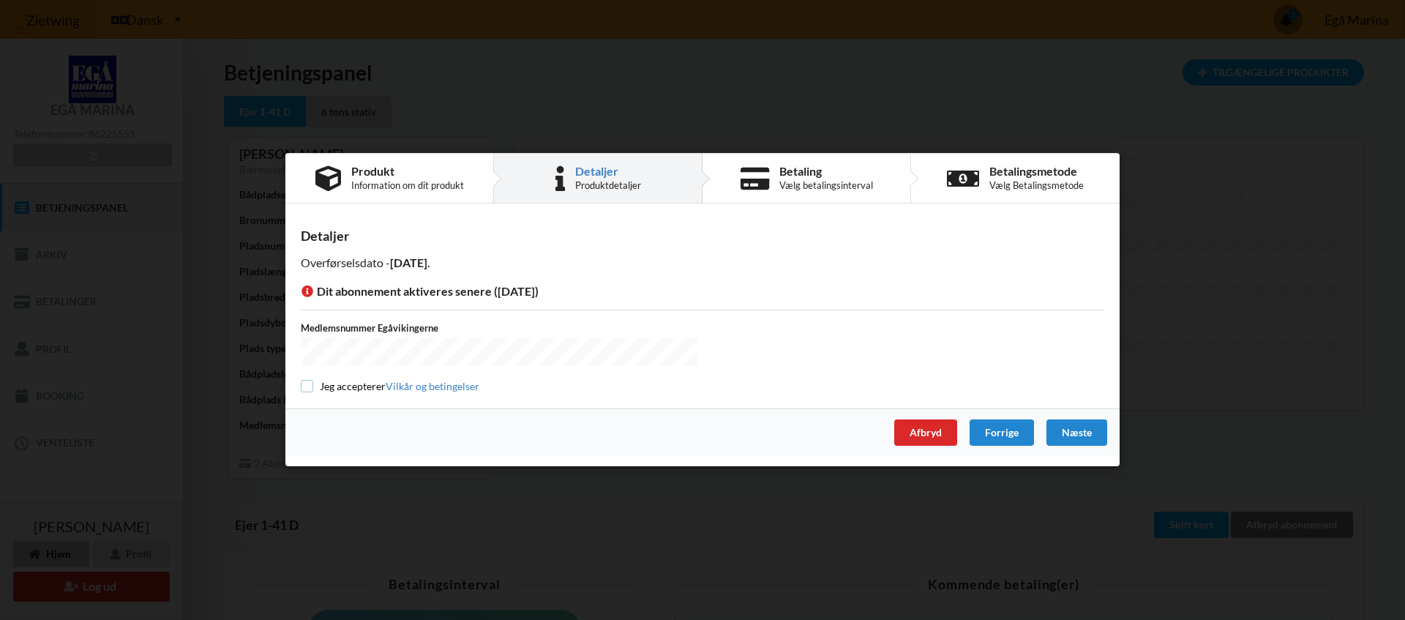
click at [307, 386] on input "checkbox" at bounding box center [307, 386] width 12 height 12
checkbox input "true"
click at [1090, 435] on div "Næste" at bounding box center [1076, 433] width 61 height 26
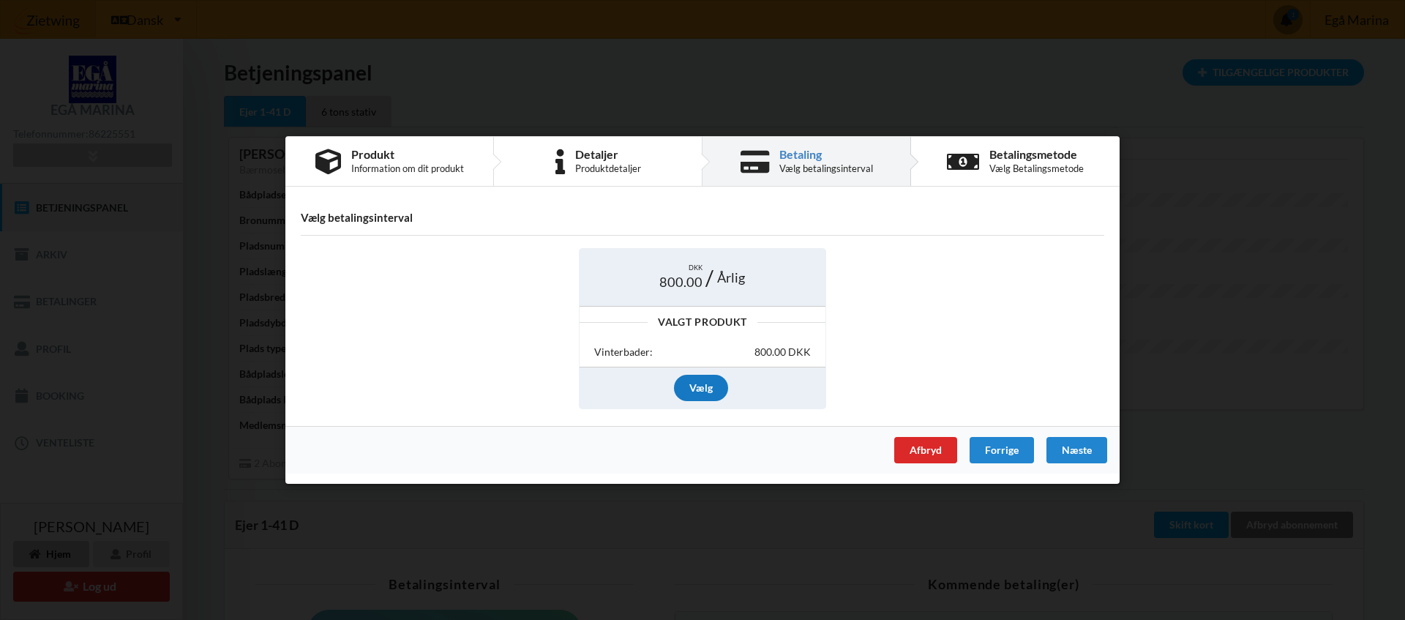
click at [701, 387] on div "Vælg" at bounding box center [701, 388] width 54 height 26
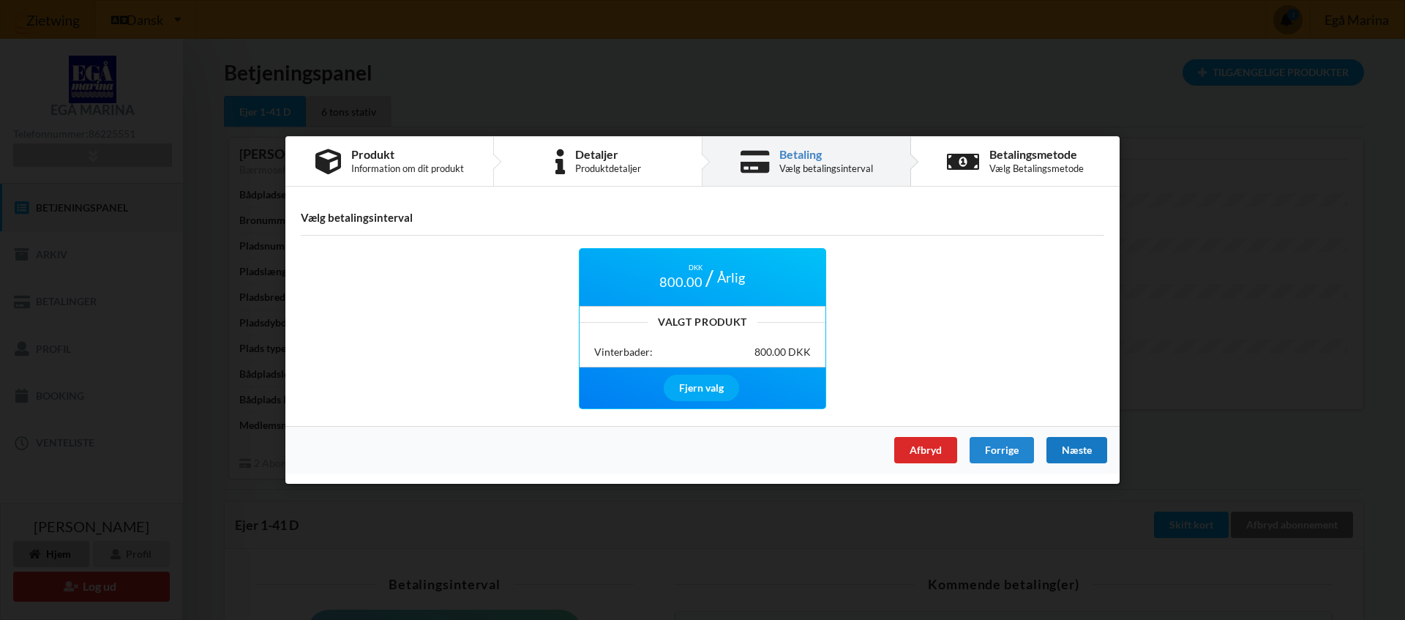
click at [1079, 448] on div "Næste" at bounding box center [1076, 450] width 61 height 26
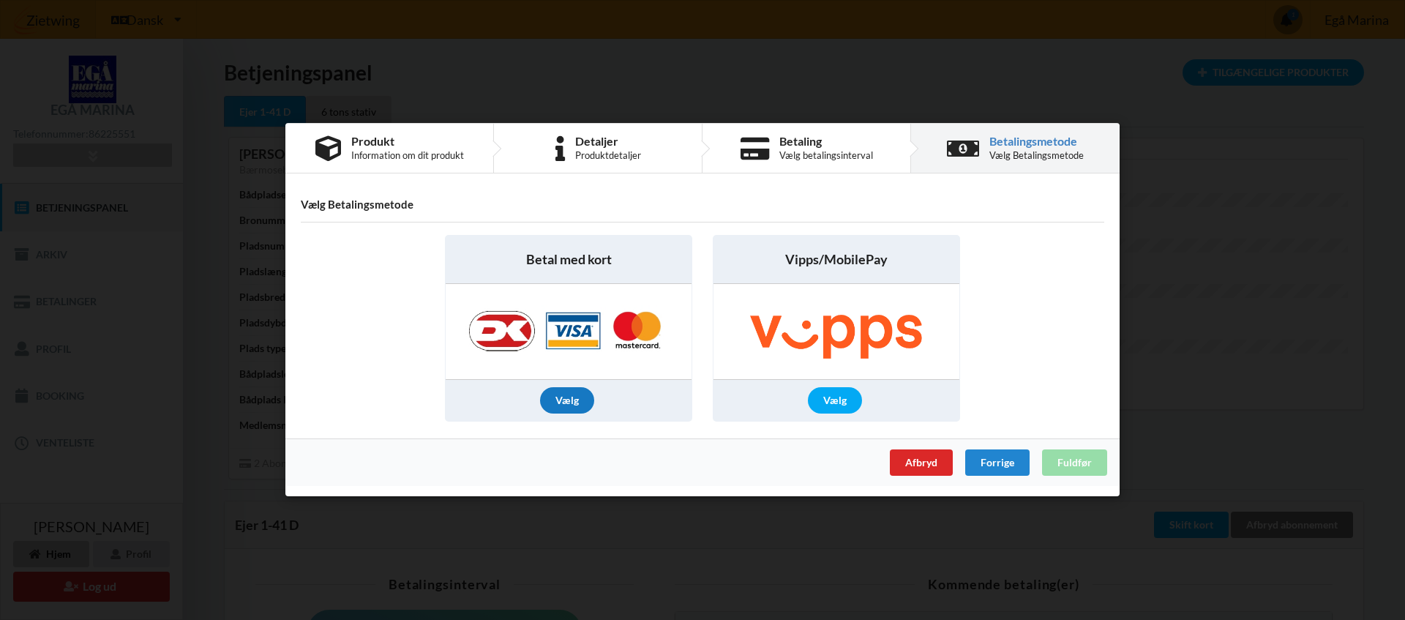
click at [568, 400] on div "Vælg" at bounding box center [567, 401] width 54 height 26
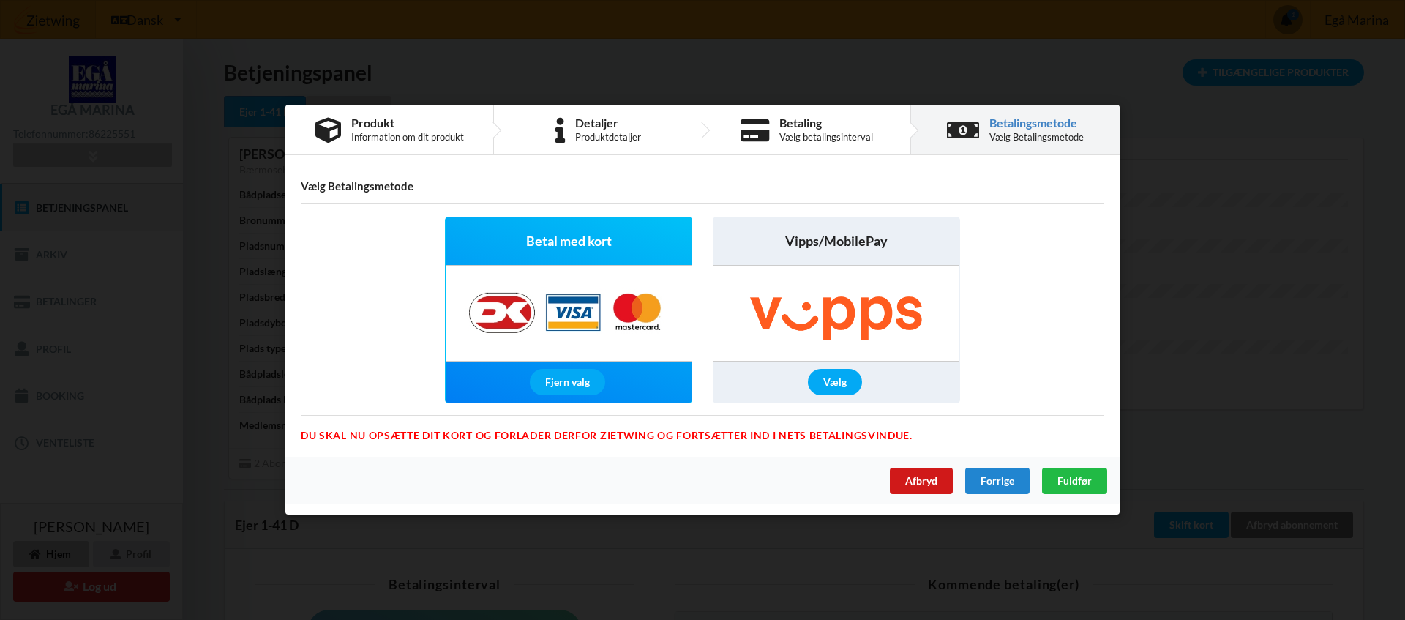
click at [927, 484] on div "Afbryd" at bounding box center [921, 481] width 63 height 26
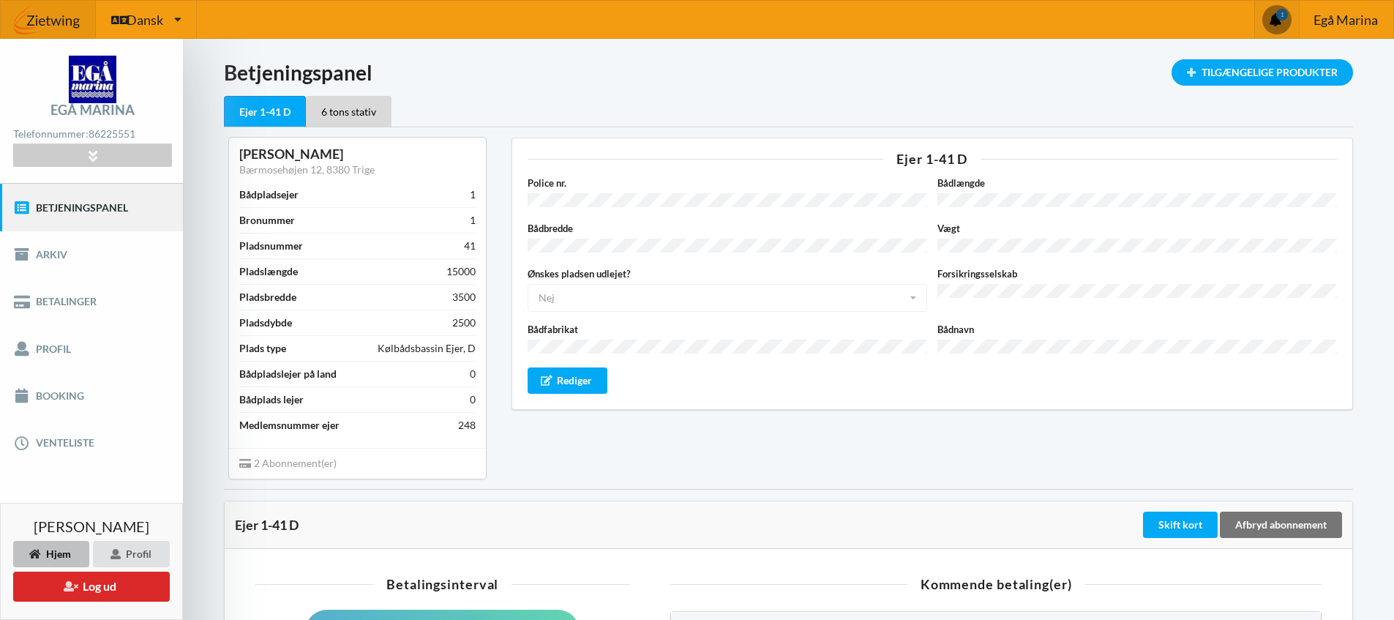
click at [1278, 17] on span at bounding box center [1276, 19] width 29 height 29
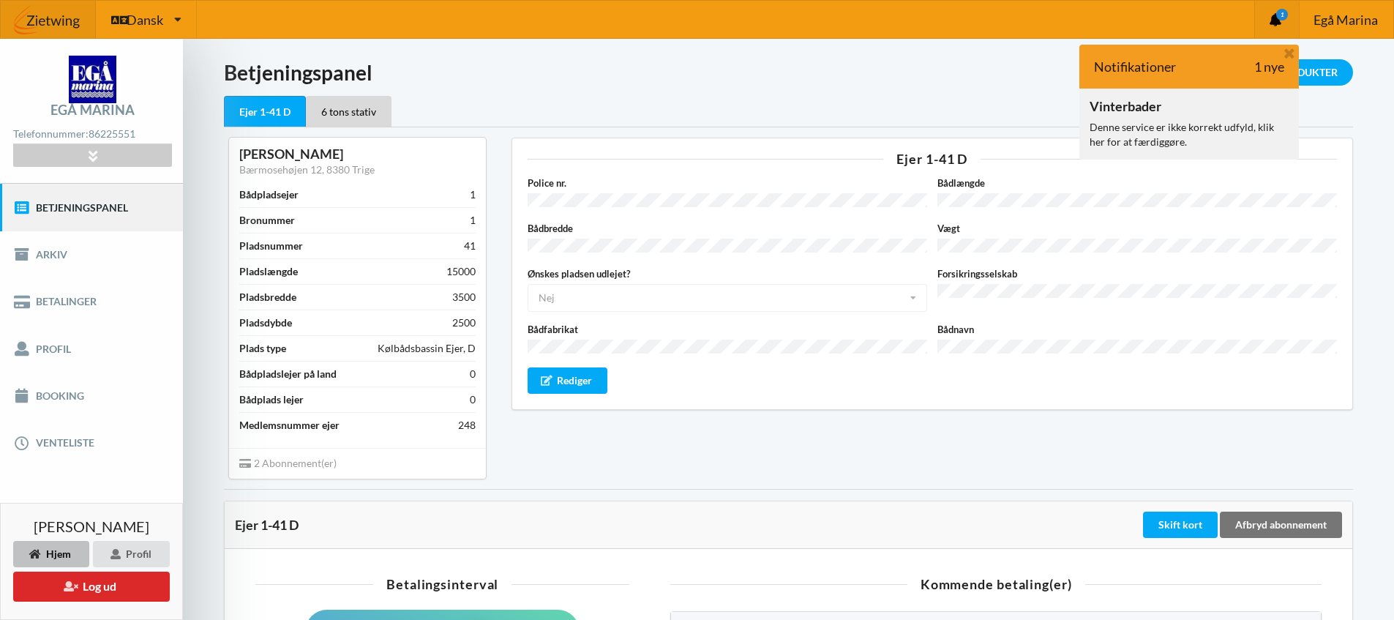
click at [1131, 135] on div "Denne service er ikke korrekt udfyld, klik her for at færdiggøre." at bounding box center [1189, 134] width 199 height 29
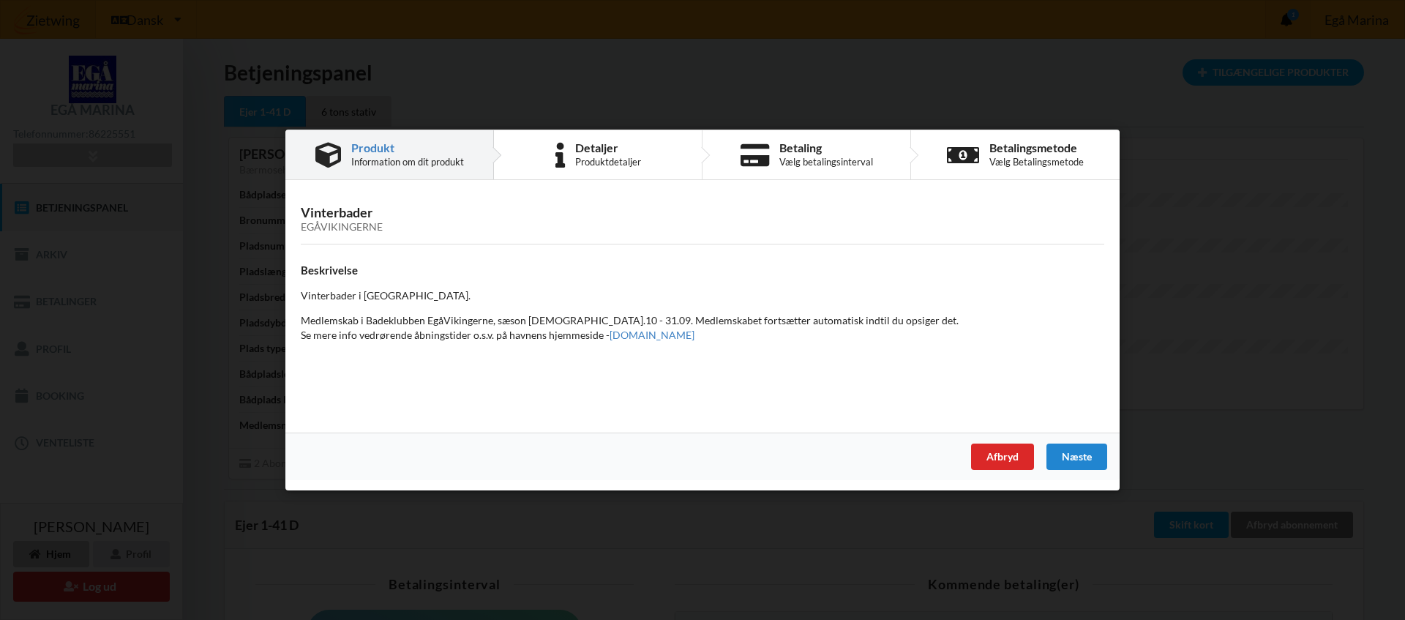
click at [400, 147] on div "Produkt" at bounding box center [407, 148] width 113 height 12
click at [601, 158] on div "Produktdetaljer" at bounding box center [608, 162] width 66 height 12
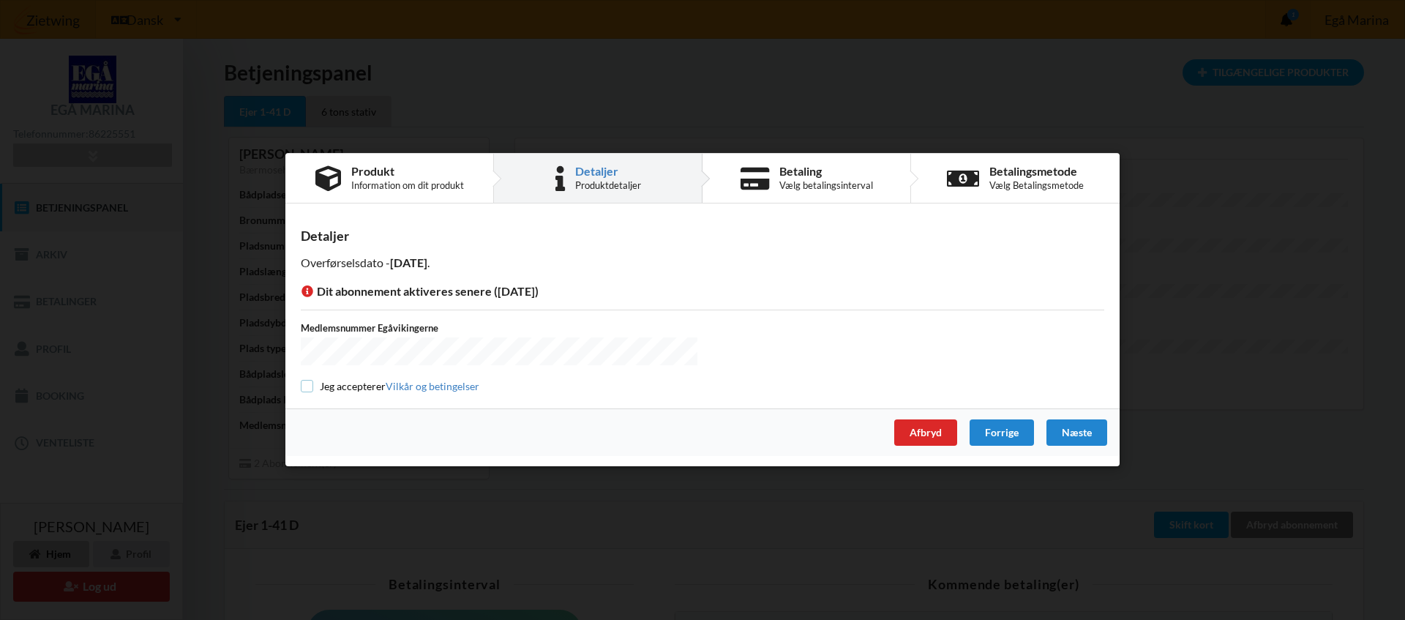
click at [311, 384] on input "checkbox" at bounding box center [307, 386] width 12 height 12
checkbox input "true"
click at [1069, 438] on div "Næste" at bounding box center [1076, 433] width 61 height 26
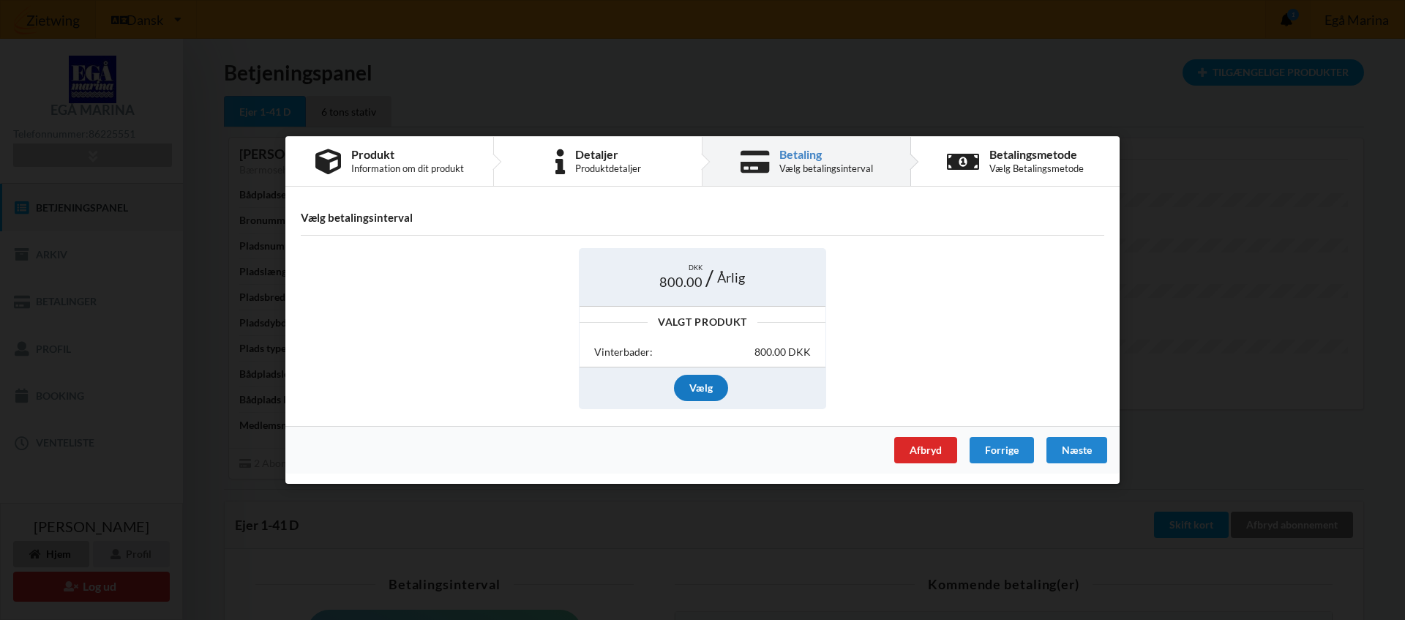
click at [691, 391] on div "Vælg" at bounding box center [701, 388] width 54 height 26
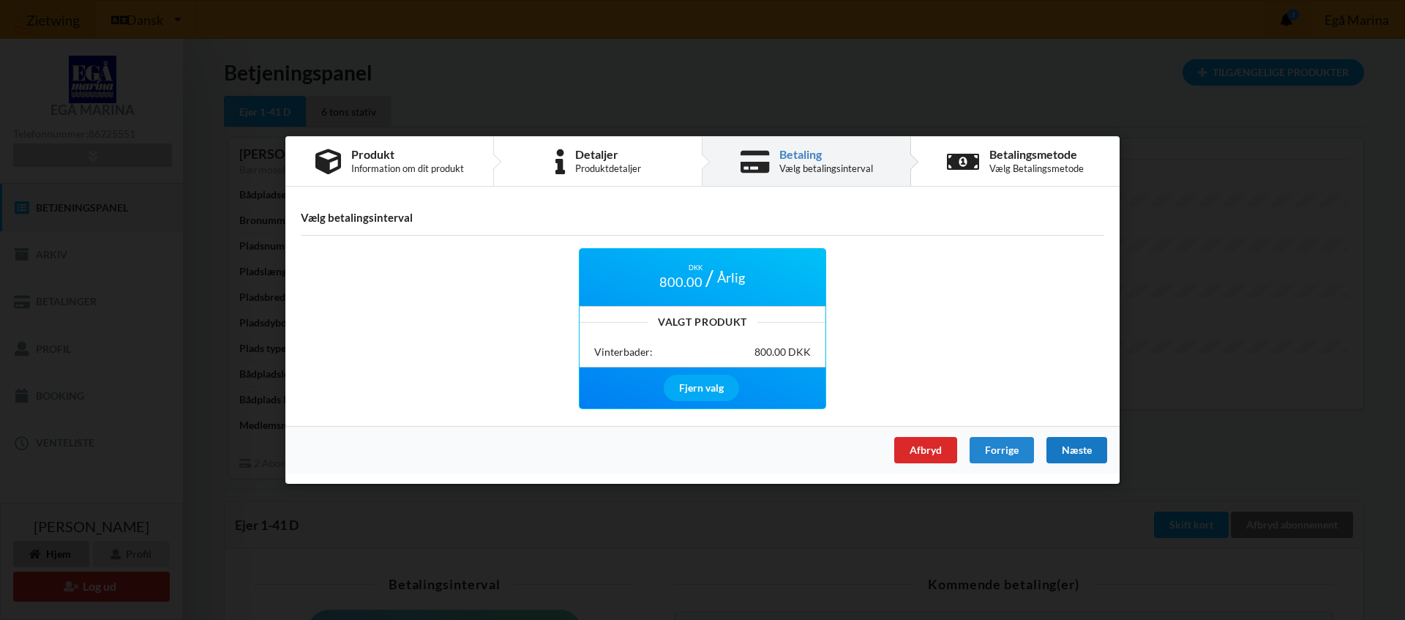
click at [1081, 449] on div "Næste" at bounding box center [1076, 450] width 61 height 26
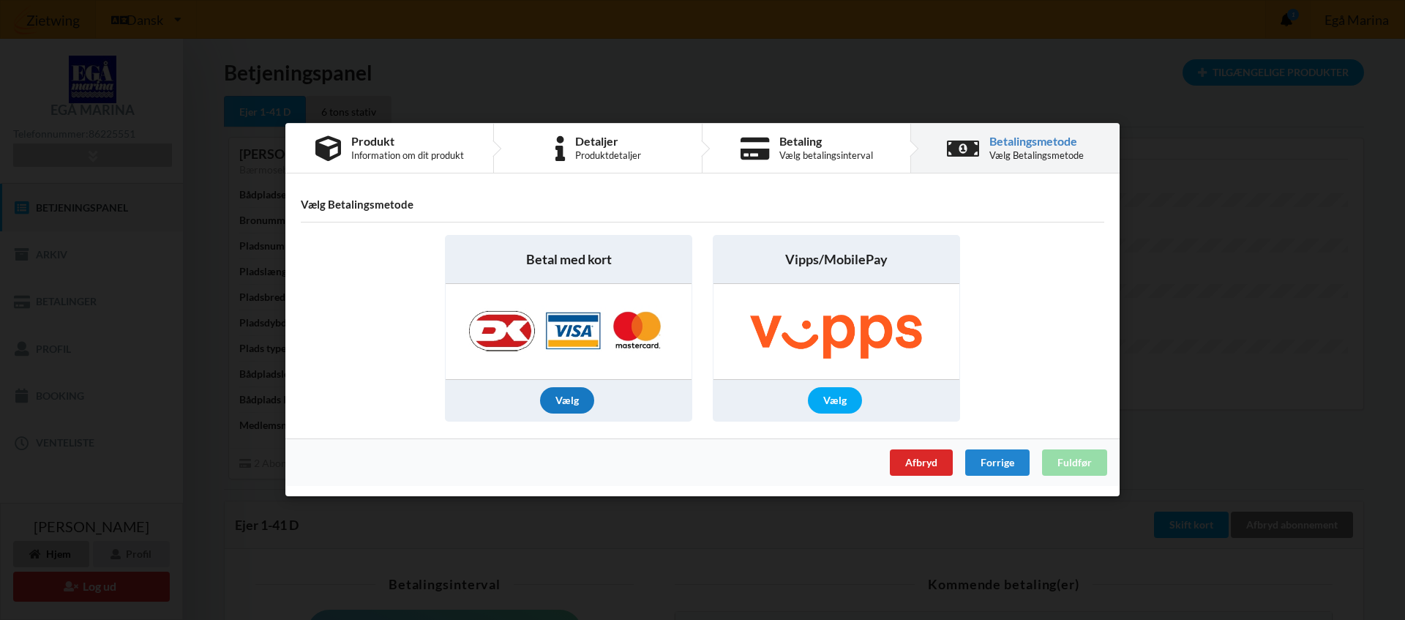
click at [563, 399] on div "Vælg" at bounding box center [567, 401] width 54 height 26
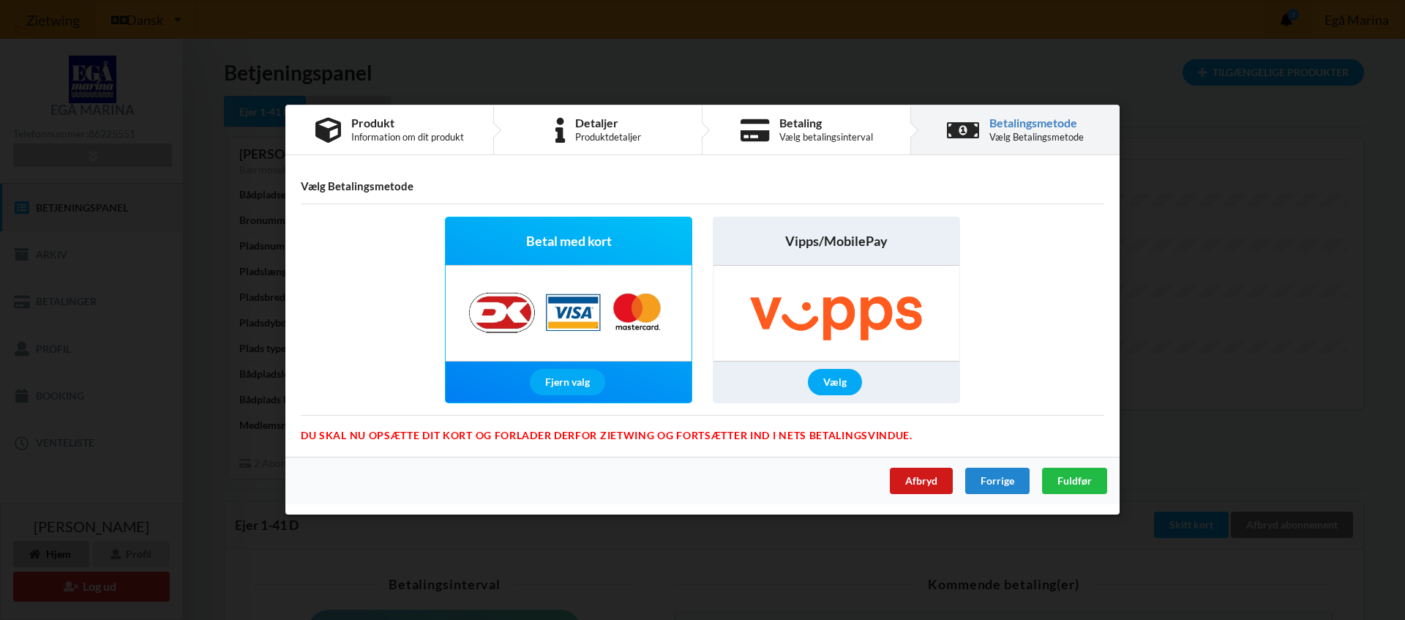
click at [918, 481] on div "Afbryd" at bounding box center [921, 481] width 63 height 26
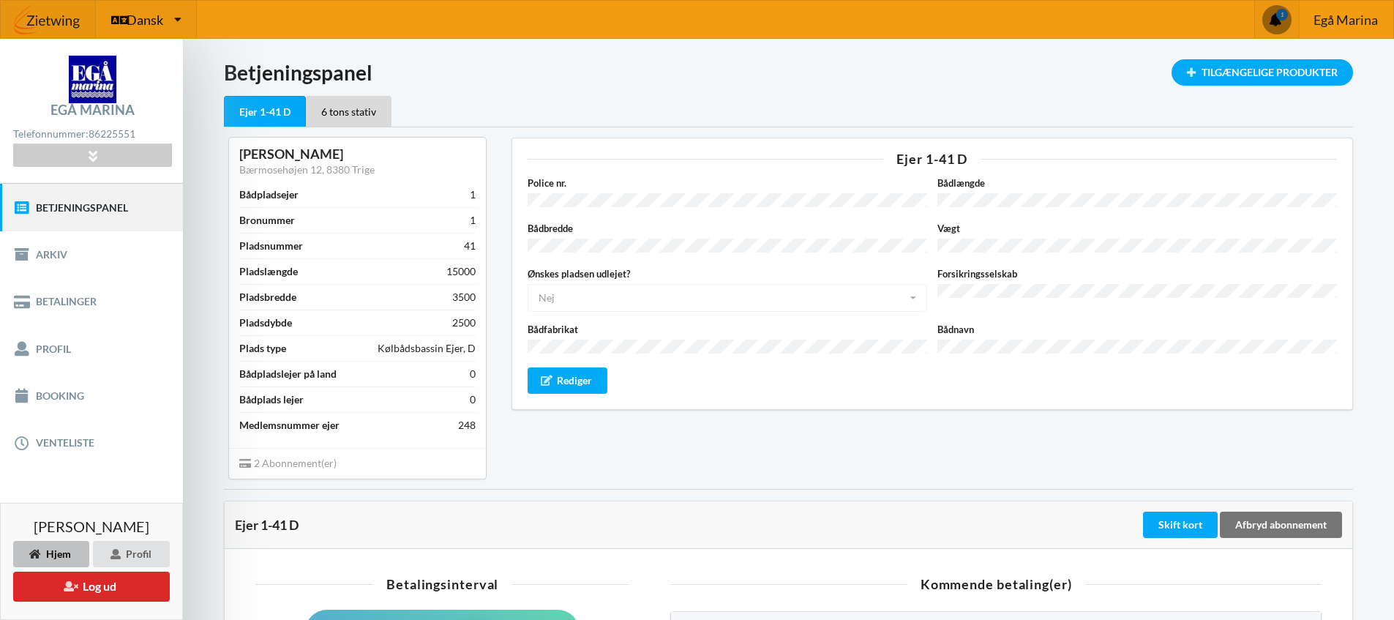
click at [144, 22] on span "Dansk" at bounding box center [145, 19] width 37 height 13
click at [70, 15] on img at bounding box center [48, 20] width 95 height 44
click at [1280, 71] on div "Tilgængelige Produkter" at bounding box center [1262, 72] width 181 height 26
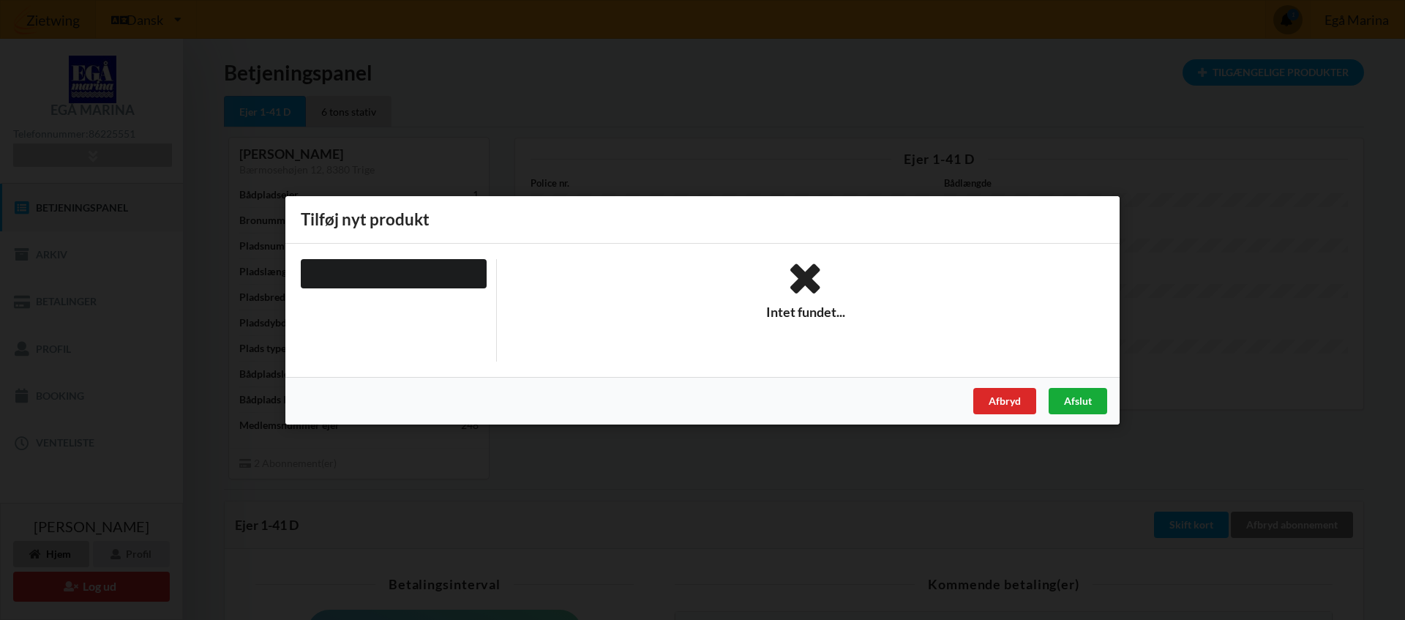
click at [1090, 400] on div "Afslut" at bounding box center [1078, 400] width 59 height 26
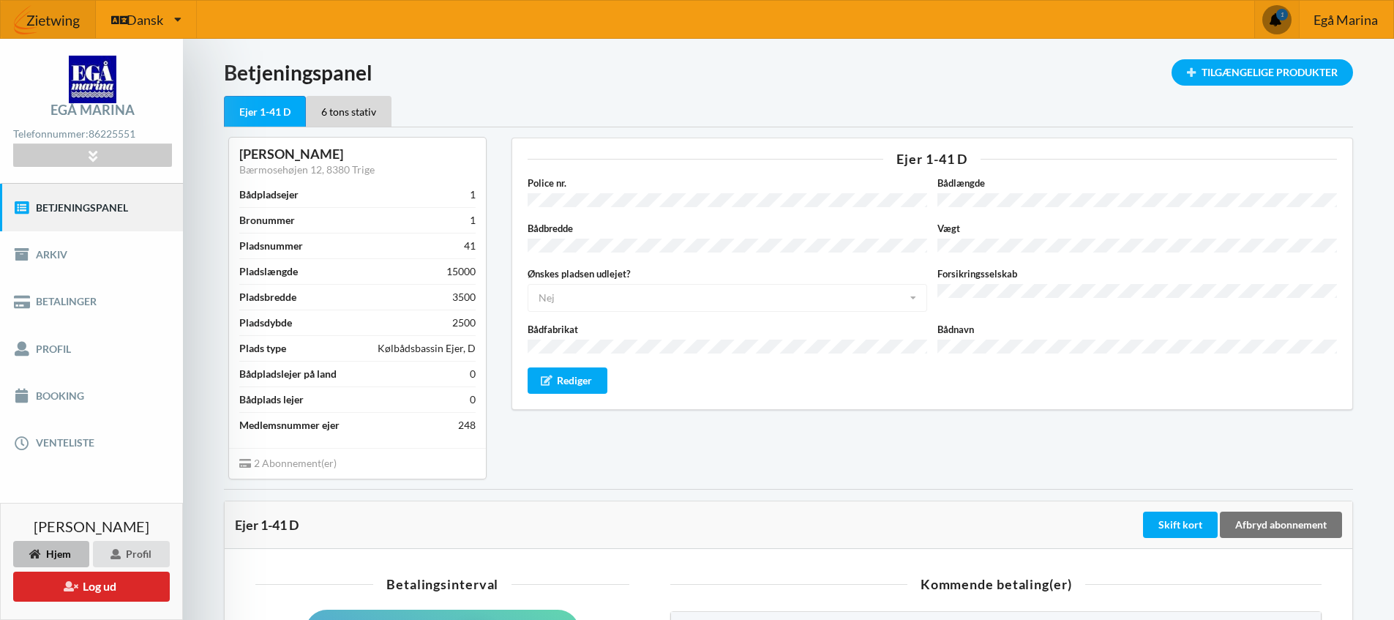
click at [1277, 13] on span at bounding box center [1276, 19] width 29 height 29
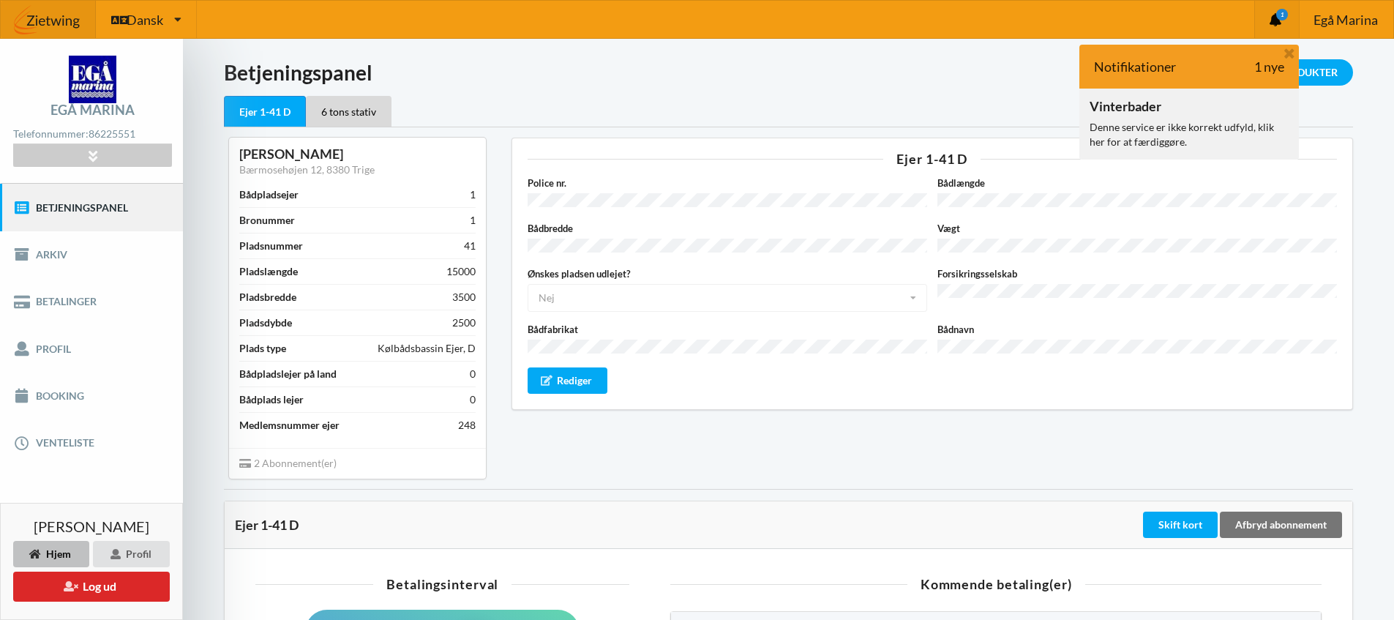
click at [1156, 135] on div "Denne service er ikke korrekt udfyld, klik her for at færdiggøre." at bounding box center [1189, 134] width 199 height 29
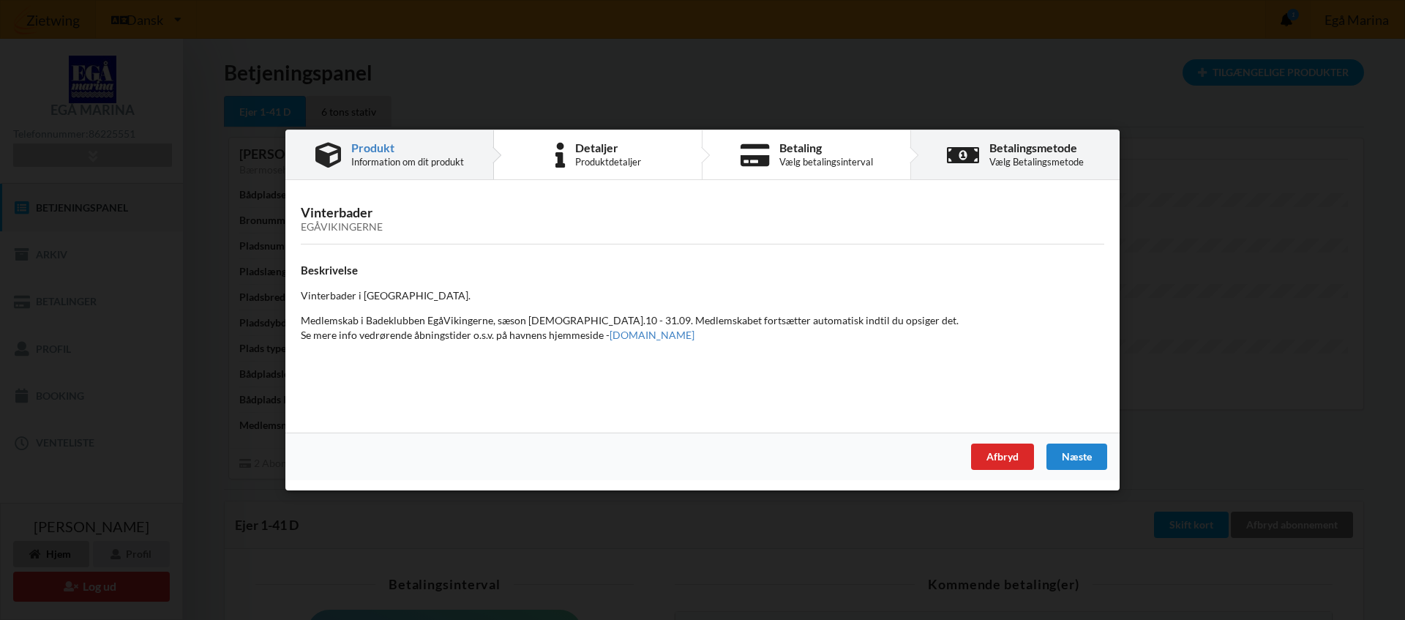
click at [1026, 150] on div "Betalingsmetode" at bounding box center [1036, 148] width 94 height 12
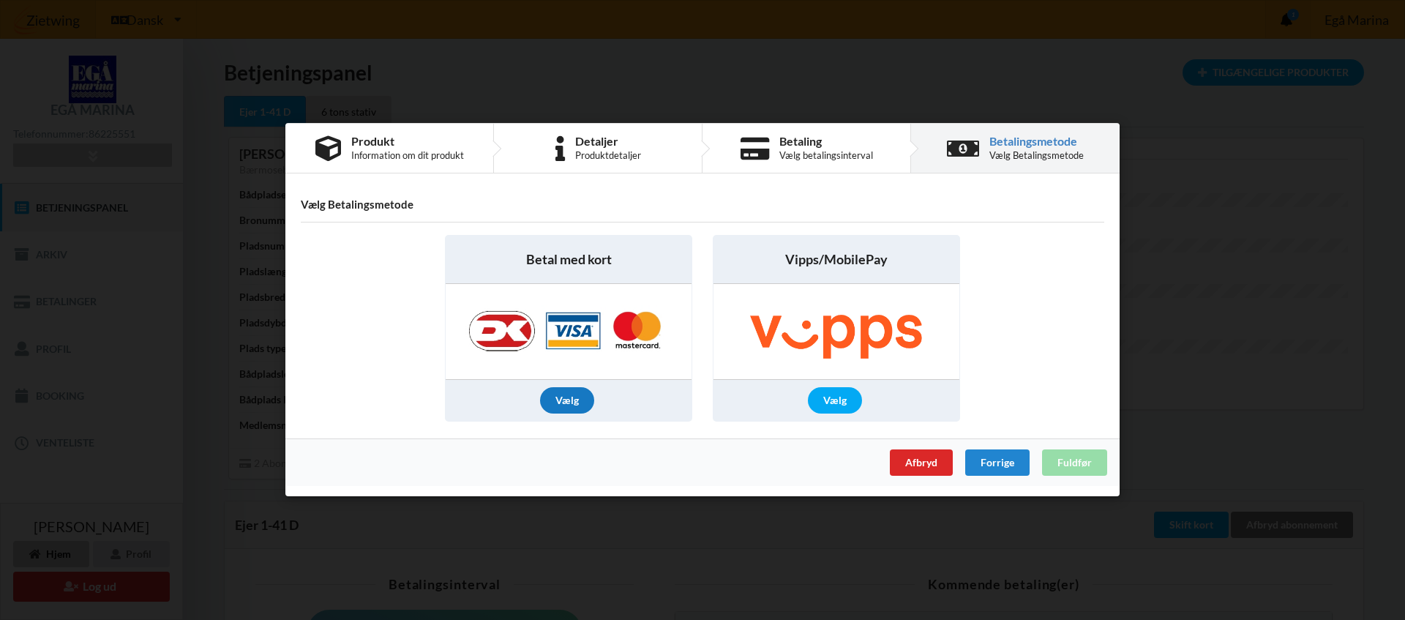
click at [569, 398] on div "Vælg" at bounding box center [567, 401] width 54 height 26
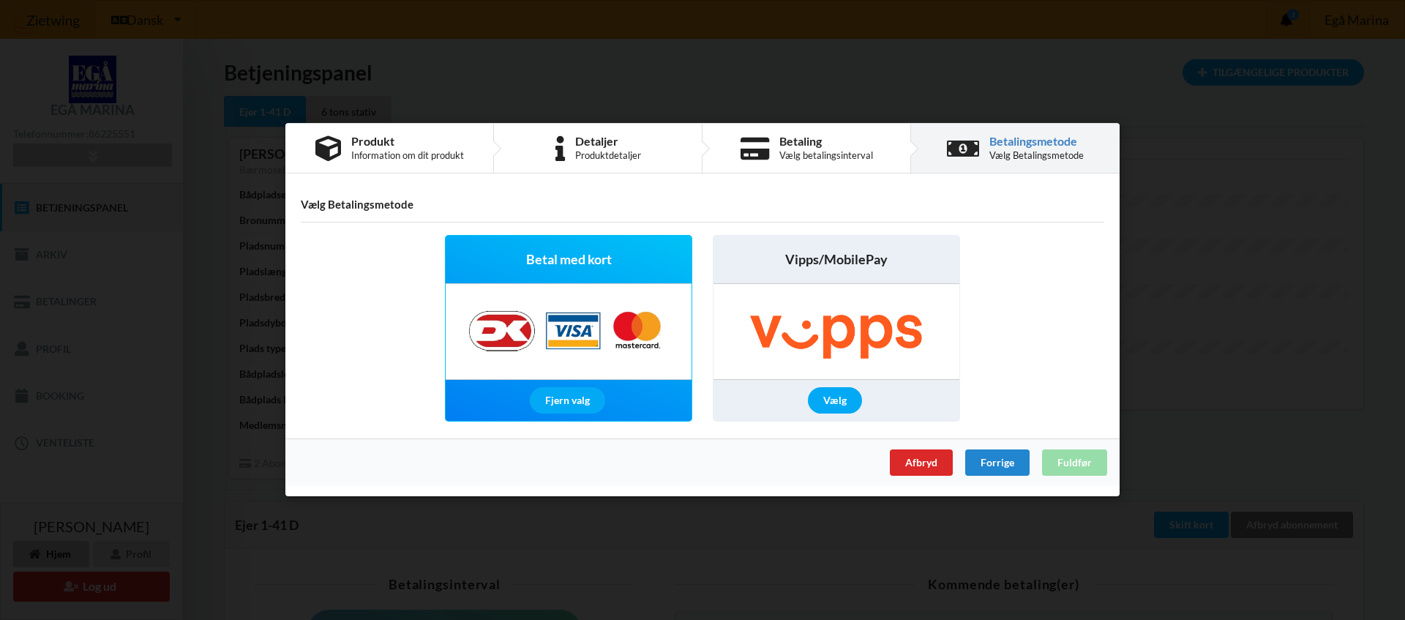
click at [1074, 469] on div "Afbryd Forrige Fuldfør" at bounding box center [702, 463] width 834 height 48
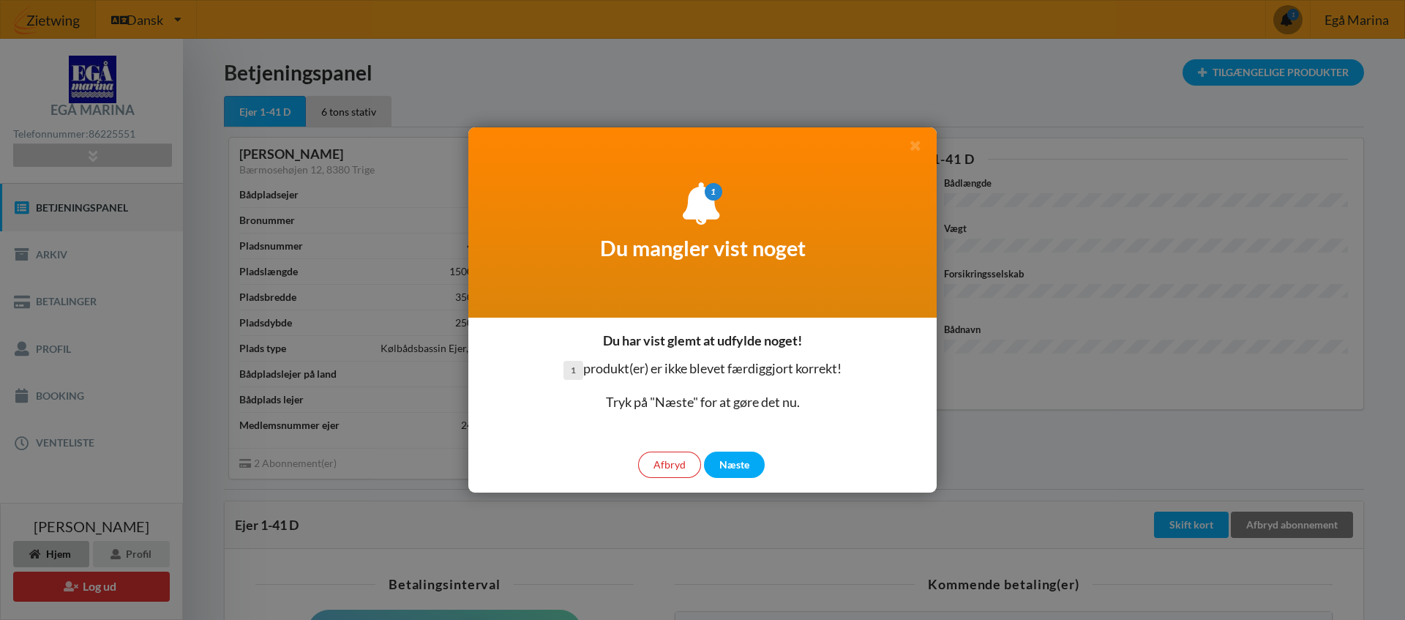
drag, startPoint x: 1058, startPoint y: 261, endPoint x: 1065, endPoint y: 260, distance: 7.5
click at [1063, 261] on div at bounding box center [702, 310] width 1405 height 620
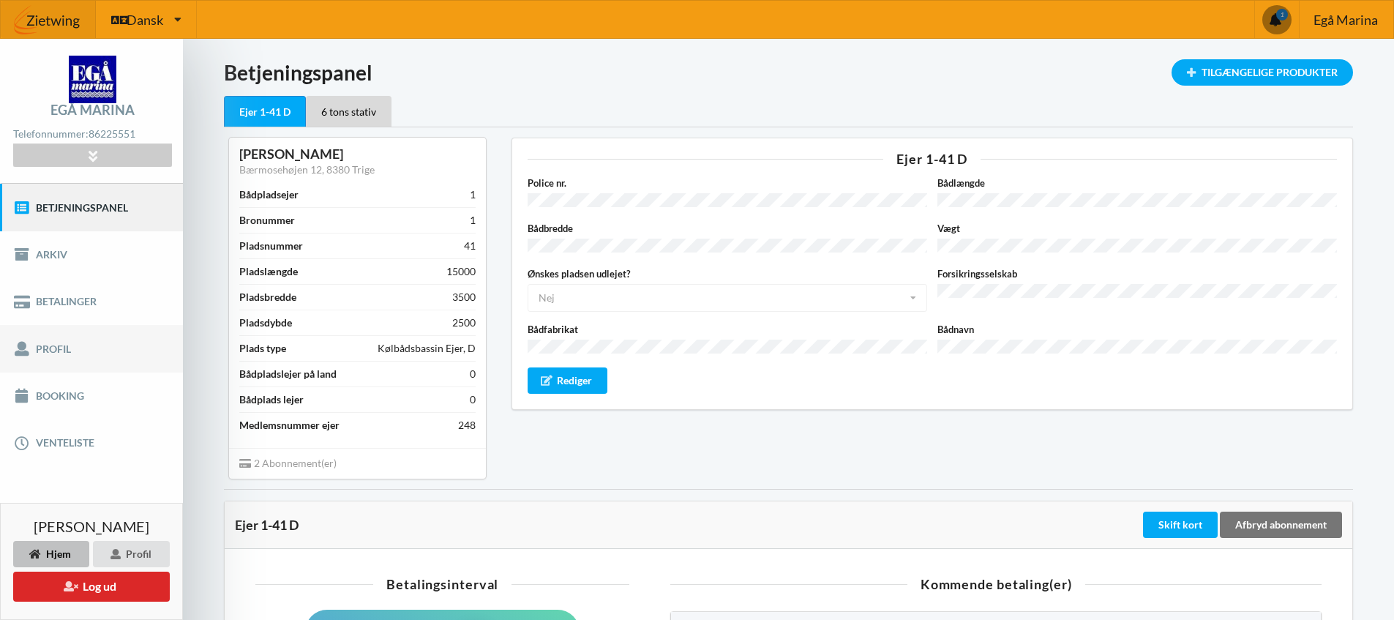
click at [42, 348] on link "Profil" at bounding box center [91, 348] width 183 height 47
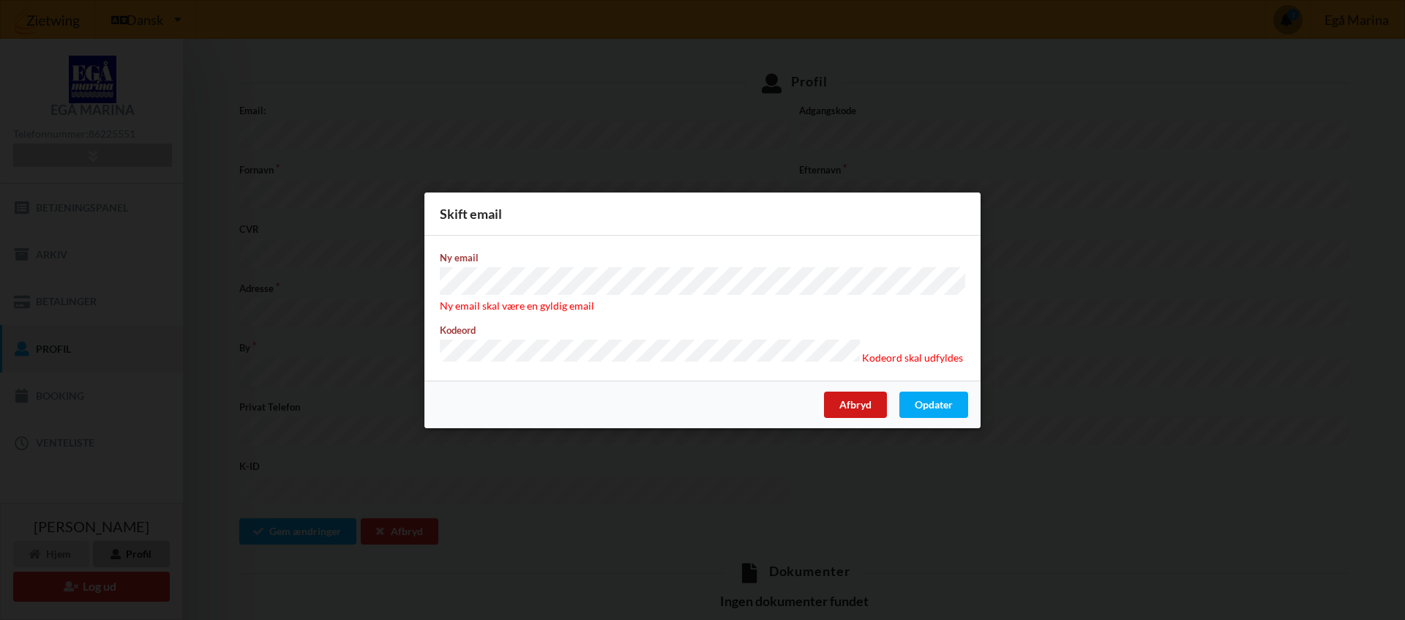
click at [850, 409] on div "Afbryd" at bounding box center [855, 404] width 63 height 26
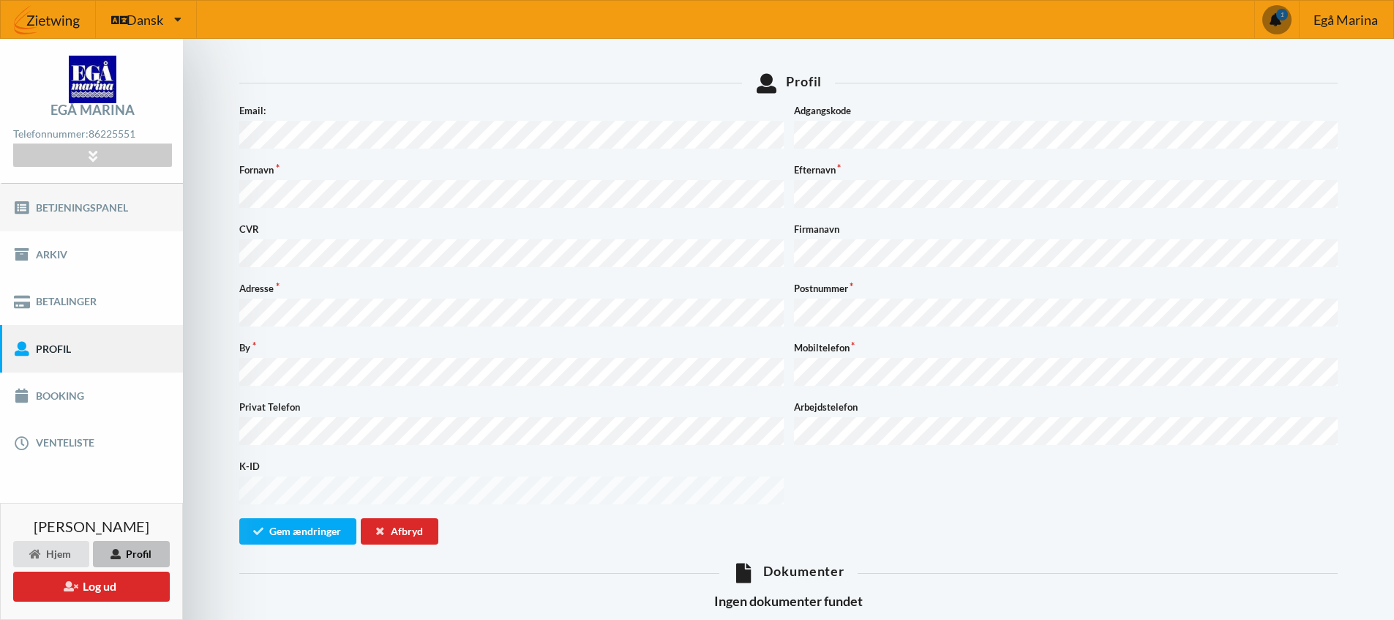
click at [64, 210] on link "Betjeningspanel" at bounding box center [91, 207] width 183 height 47
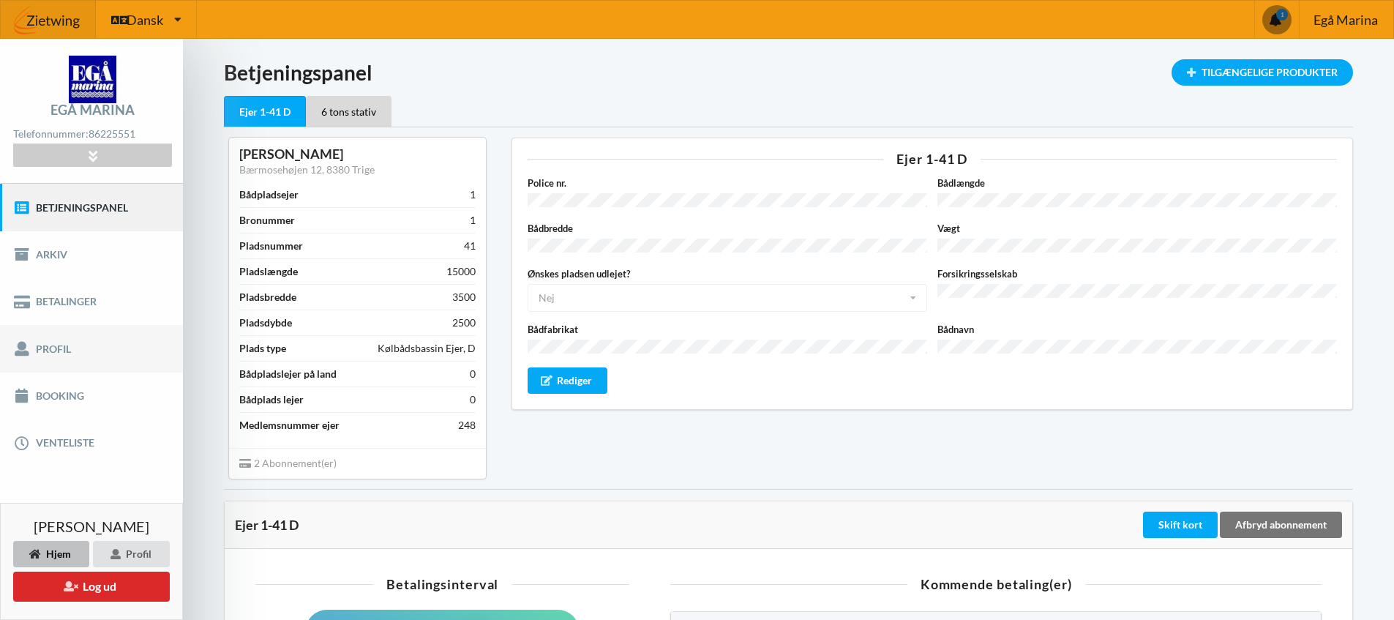
scroll to position [88, 0]
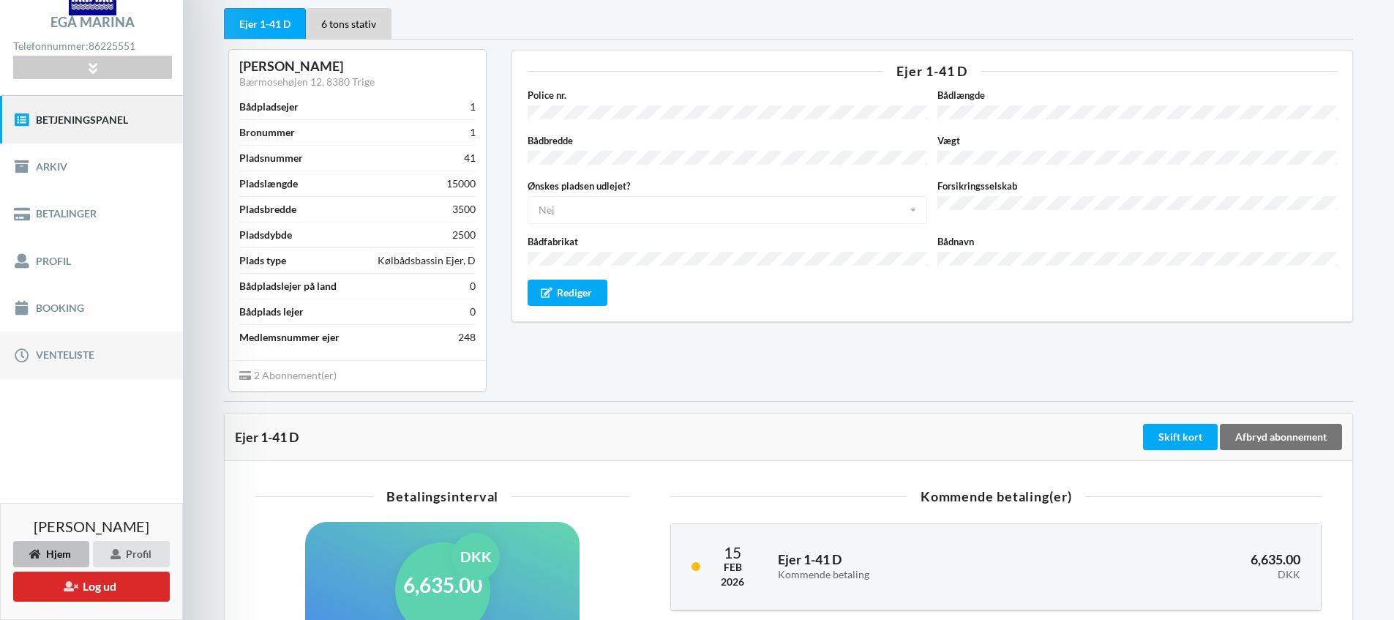
click at [80, 361] on link "Venteliste" at bounding box center [91, 354] width 183 height 47
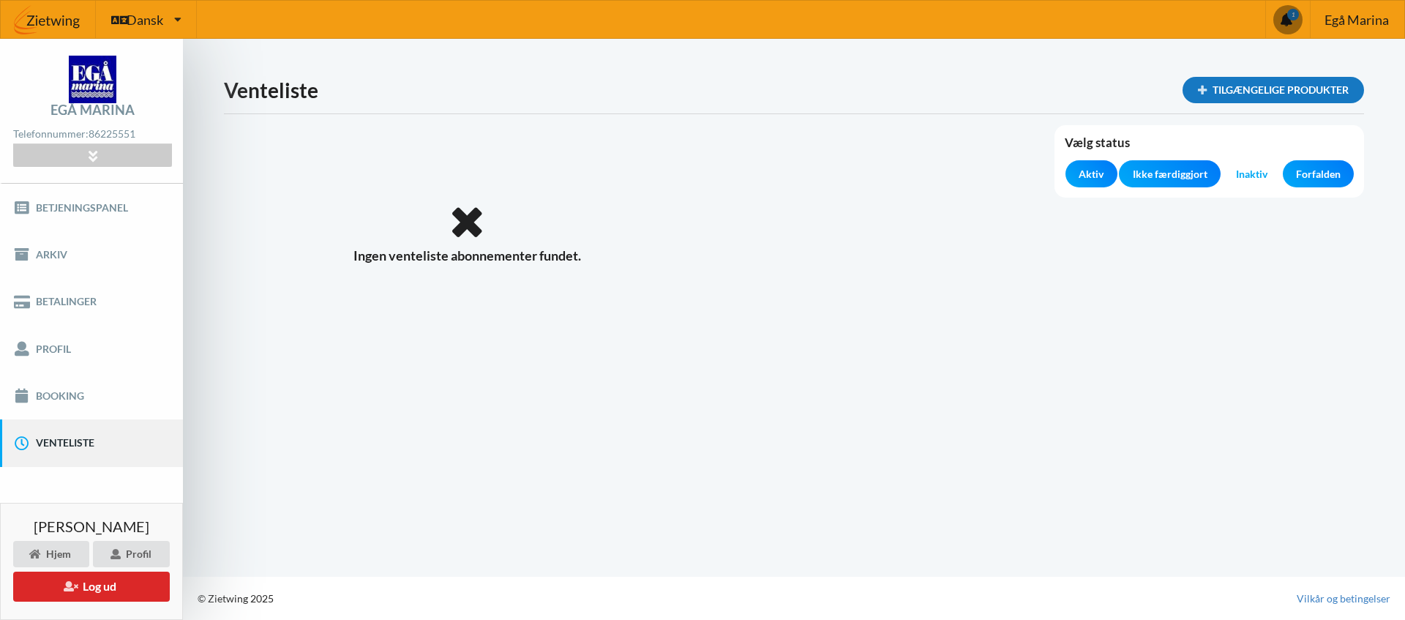
click at [1241, 91] on div "Tilgængelige produkter" at bounding box center [1273, 90] width 181 height 26
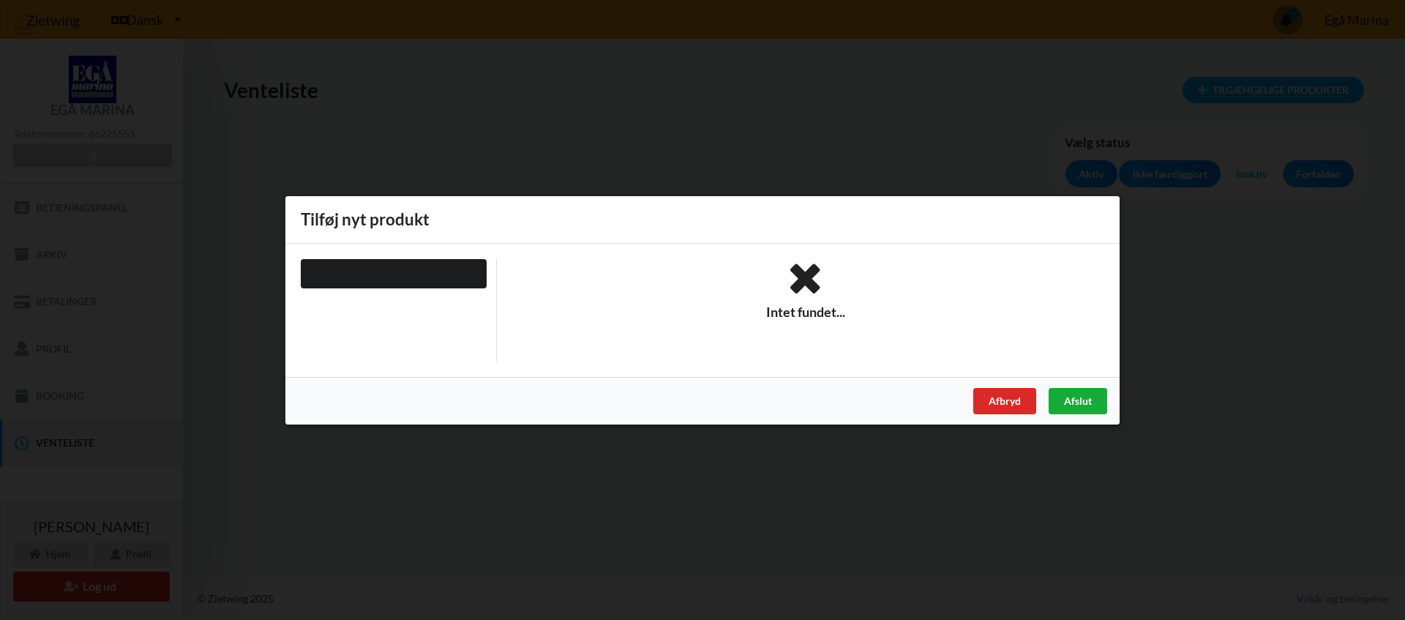
click at [1084, 397] on div "Afslut" at bounding box center [1078, 400] width 59 height 26
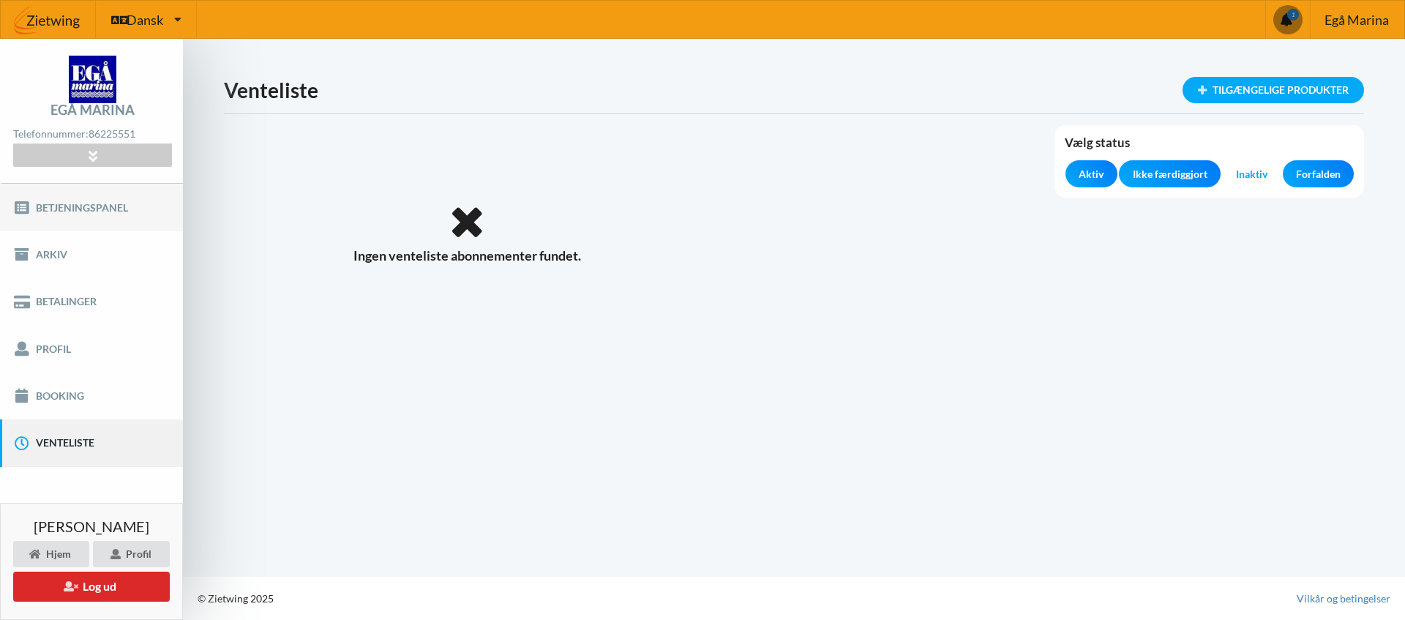
click at [96, 208] on link "Betjeningspanel" at bounding box center [91, 207] width 183 height 47
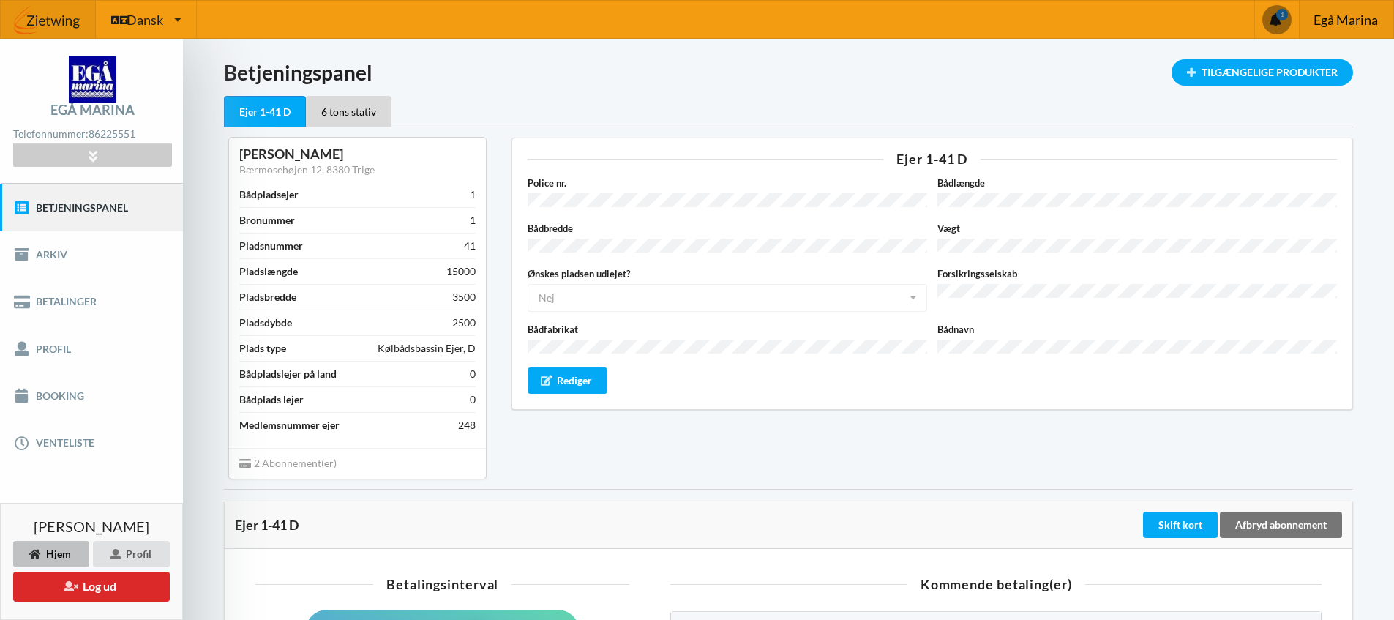
click at [1338, 30] on div "Egå Marina" at bounding box center [1346, 19] width 94 height 37
click at [1333, 15] on span "Egå Marina" at bounding box center [1346, 19] width 64 height 13
click at [1277, 17] on span at bounding box center [1276, 19] width 29 height 29
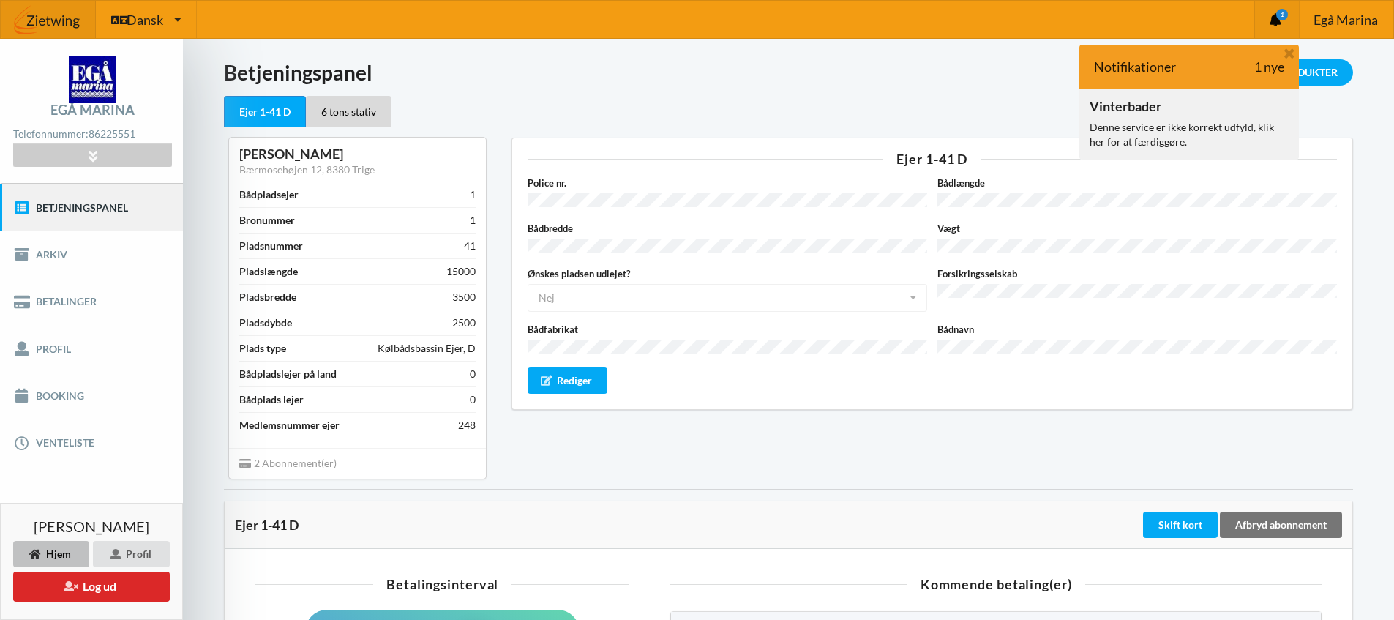
click at [1132, 122] on div "Denne service er ikke korrekt udfyld, klik her for at færdiggøre." at bounding box center [1189, 134] width 199 height 29
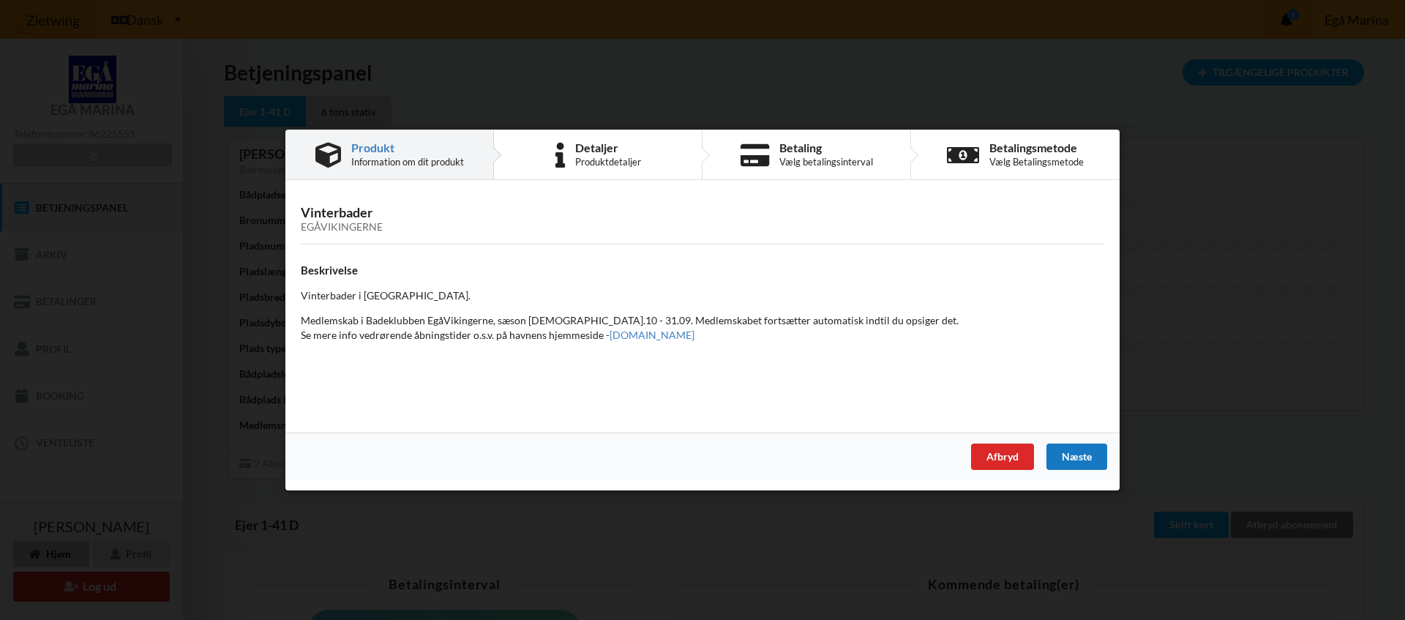
click at [1076, 457] on div "Næste" at bounding box center [1076, 456] width 61 height 26
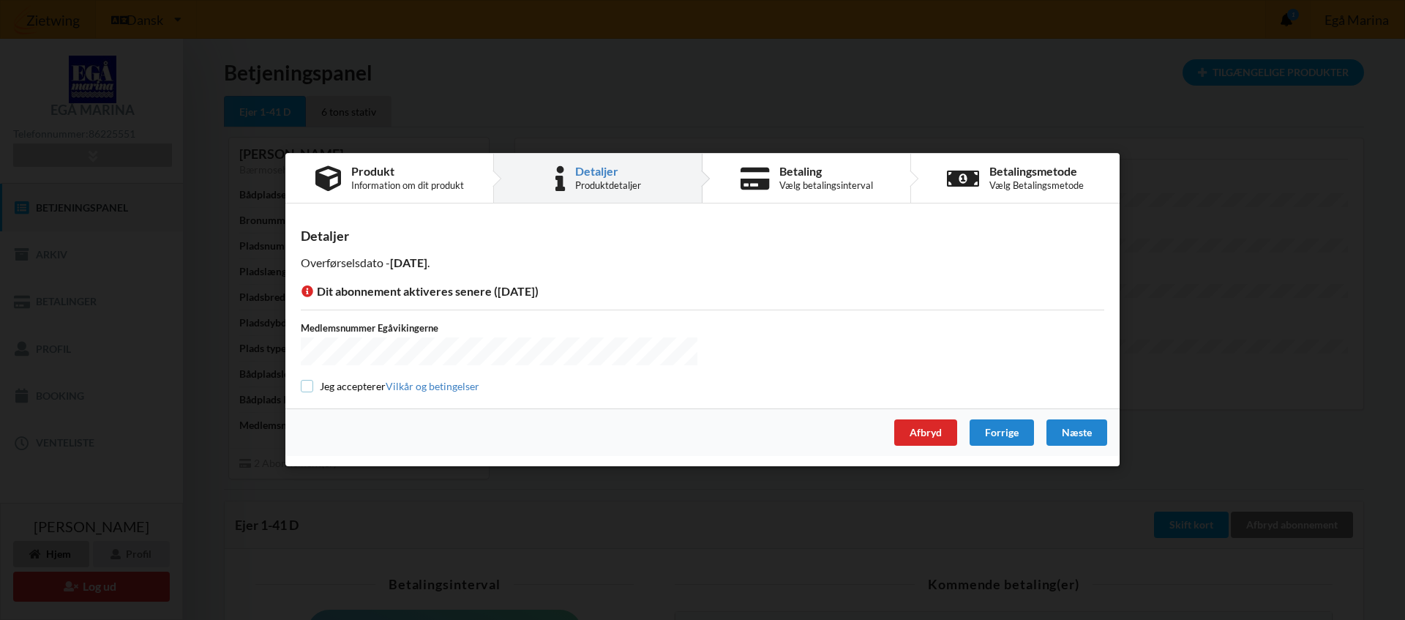
click at [305, 389] on input "checkbox" at bounding box center [307, 386] width 12 height 12
checkbox input "true"
click at [441, 388] on link "Vilkår og betingelser" at bounding box center [433, 386] width 94 height 12
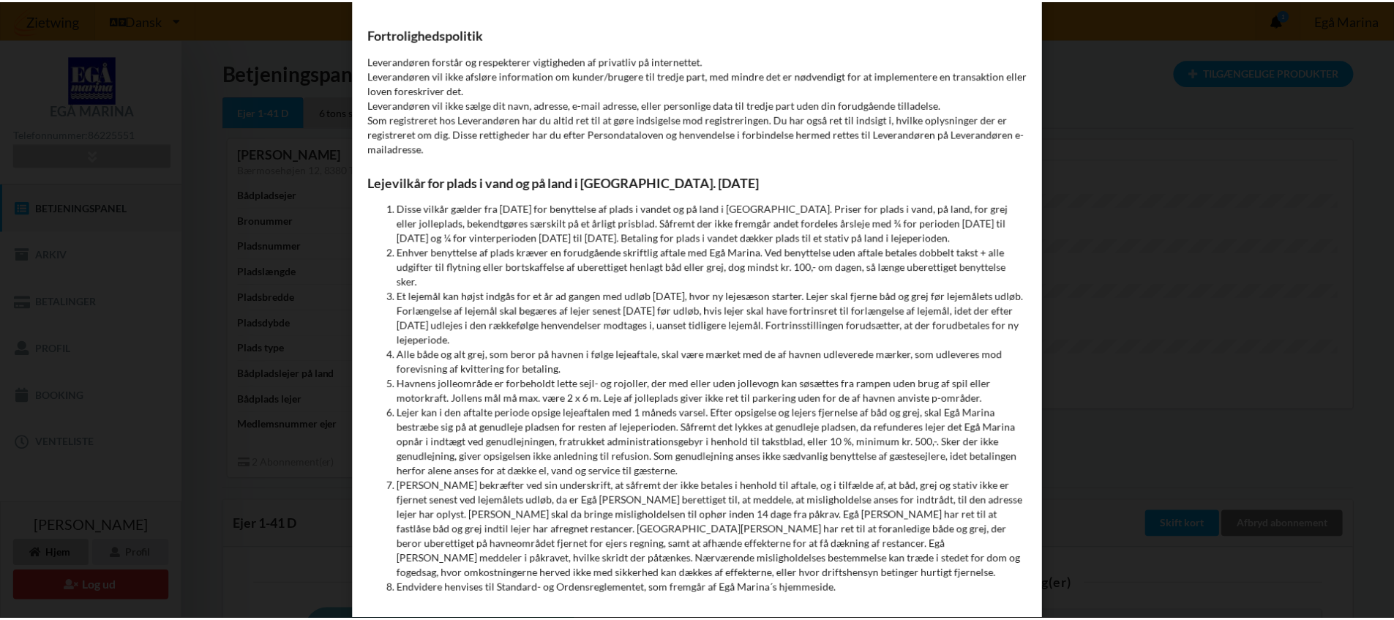
scroll to position [6042, 0]
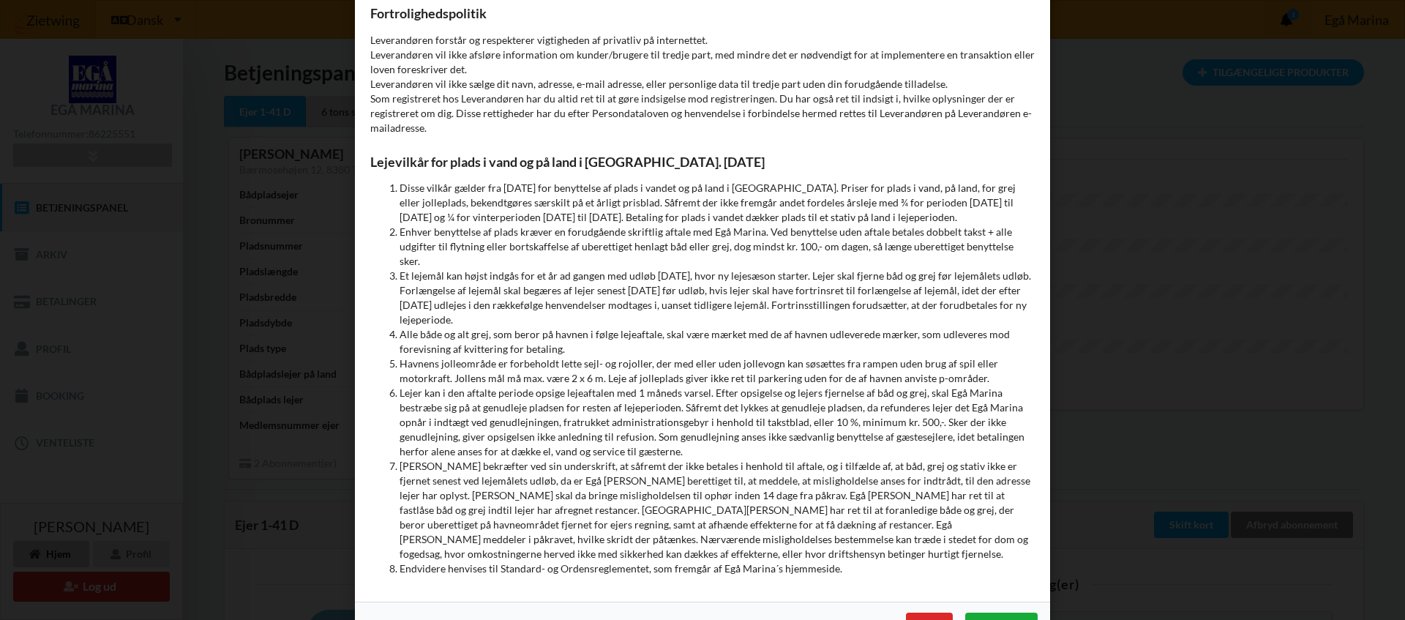
click at [1000, 613] on div "Accepter" at bounding box center [1001, 626] width 72 height 26
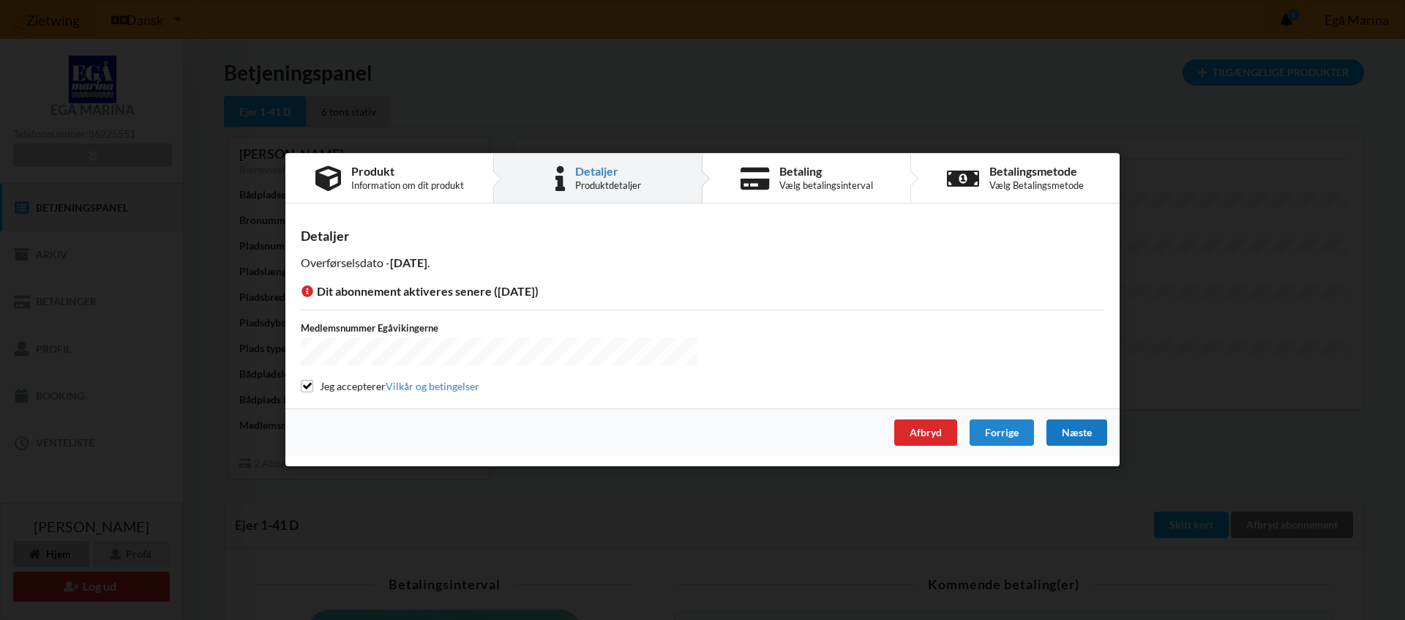
click at [1081, 435] on div "Næste" at bounding box center [1076, 433] width 61 height 26
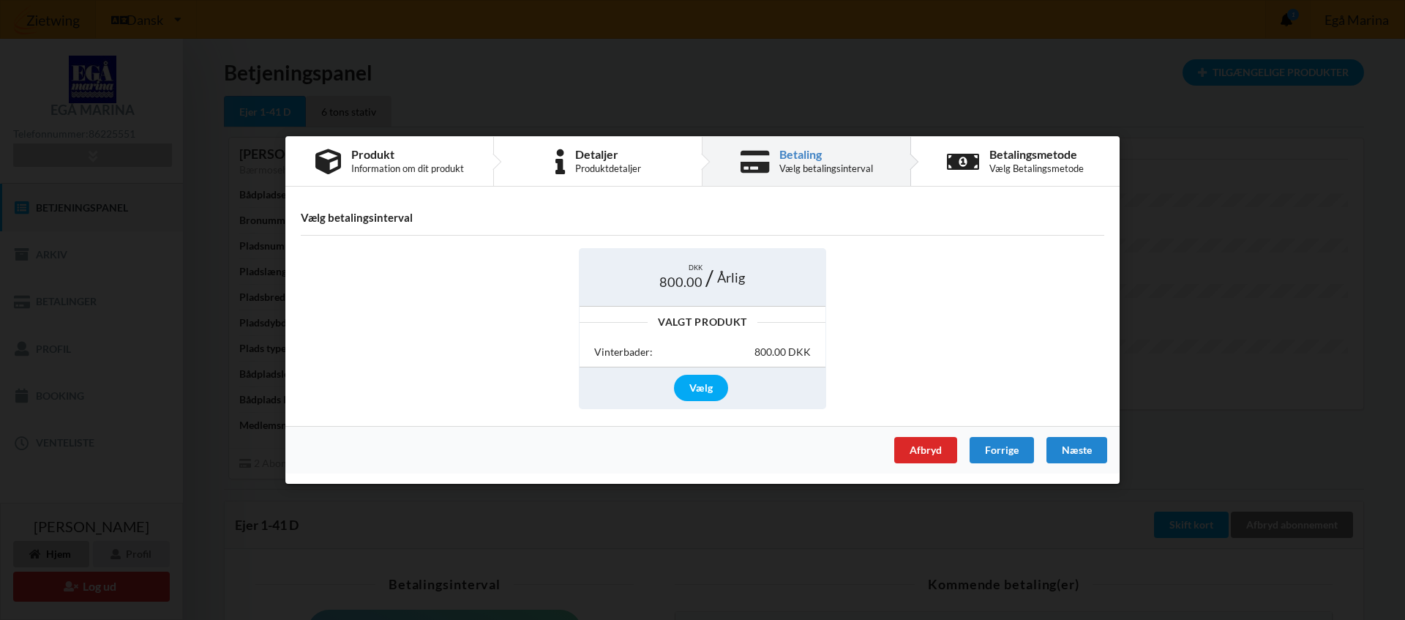
click at [420, 220] on h4 "Vælg betalingsinterval" at bounding box center [702, 218] width 803 height 14
click at [533, 232] on div "Vælg betalingsinterval DKK 800.00 Årlig Valgt Produkt Vinterbader: 800.00 DKK V…" at bounding box center [702, 311] width 834 height 228
click at [704, 389] on div "Vælg" at bounding box center [701, 388] width 54 height 26
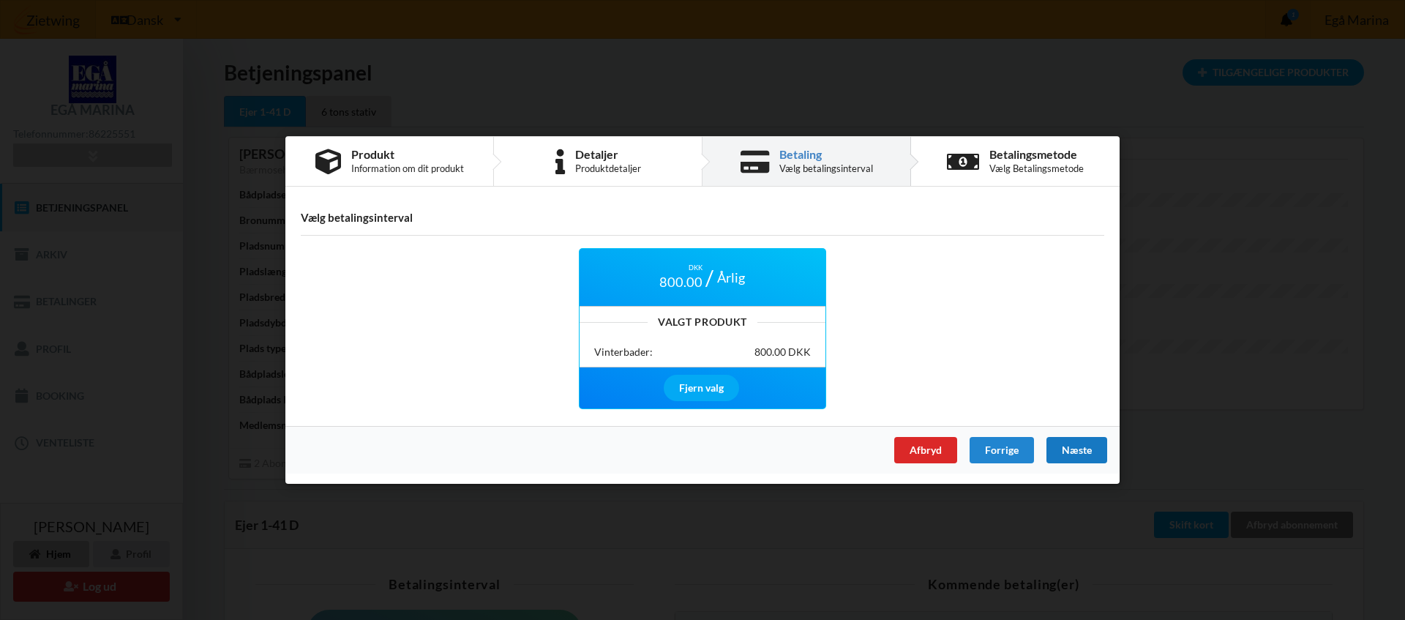
click at [1073, 449] on div "Næste" at bounding box center [1076, 450] width 61 height 26
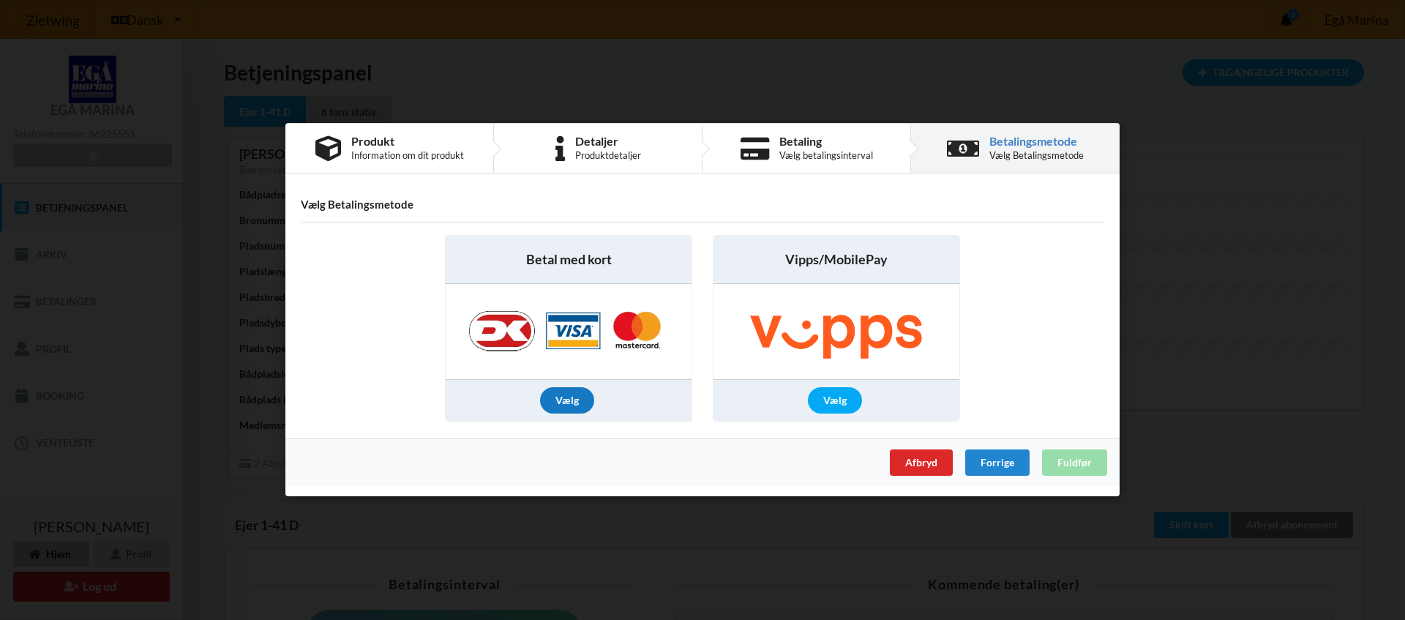
click at [581, 402] on div "Vælg" at bounding box center [567, 401] width 54 height 26
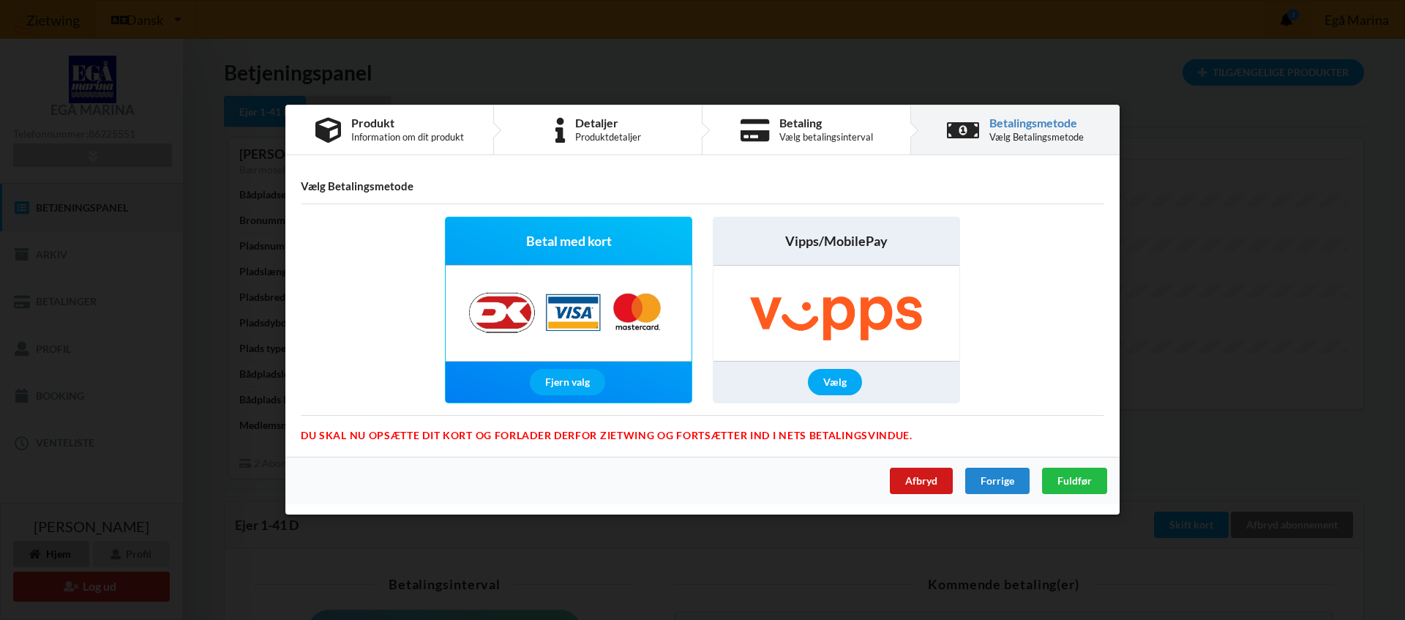
click at [929, 484] on div "Afbryd" at bounding box center [921, 481] width 63 height 26
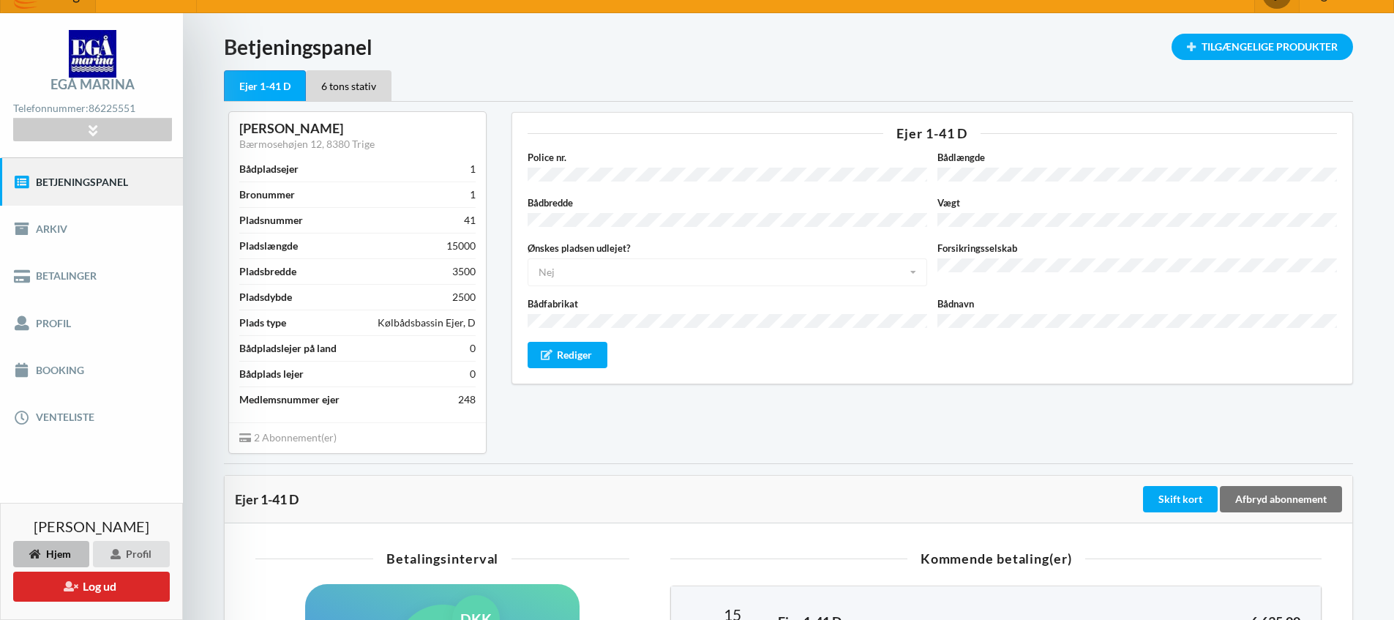
scroll to position [0, 0]
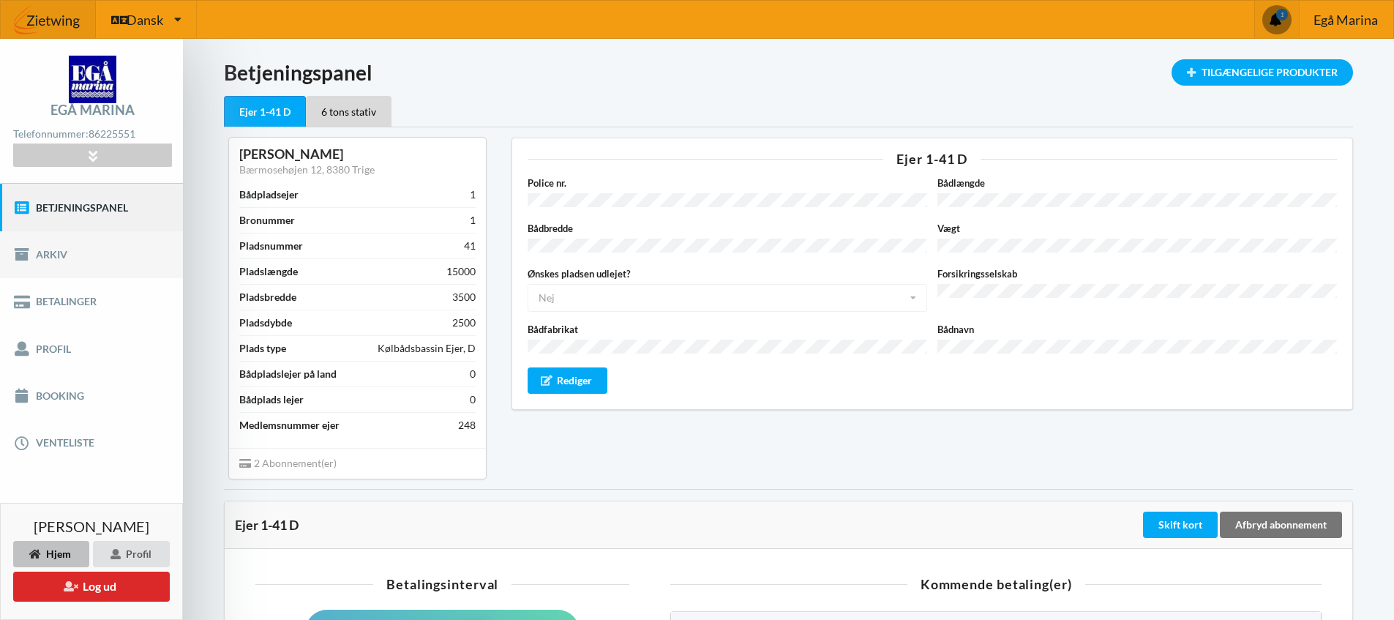
click at [46, 254] on link "Arkiv" at bounding box center [91, 254] width 183 height 47
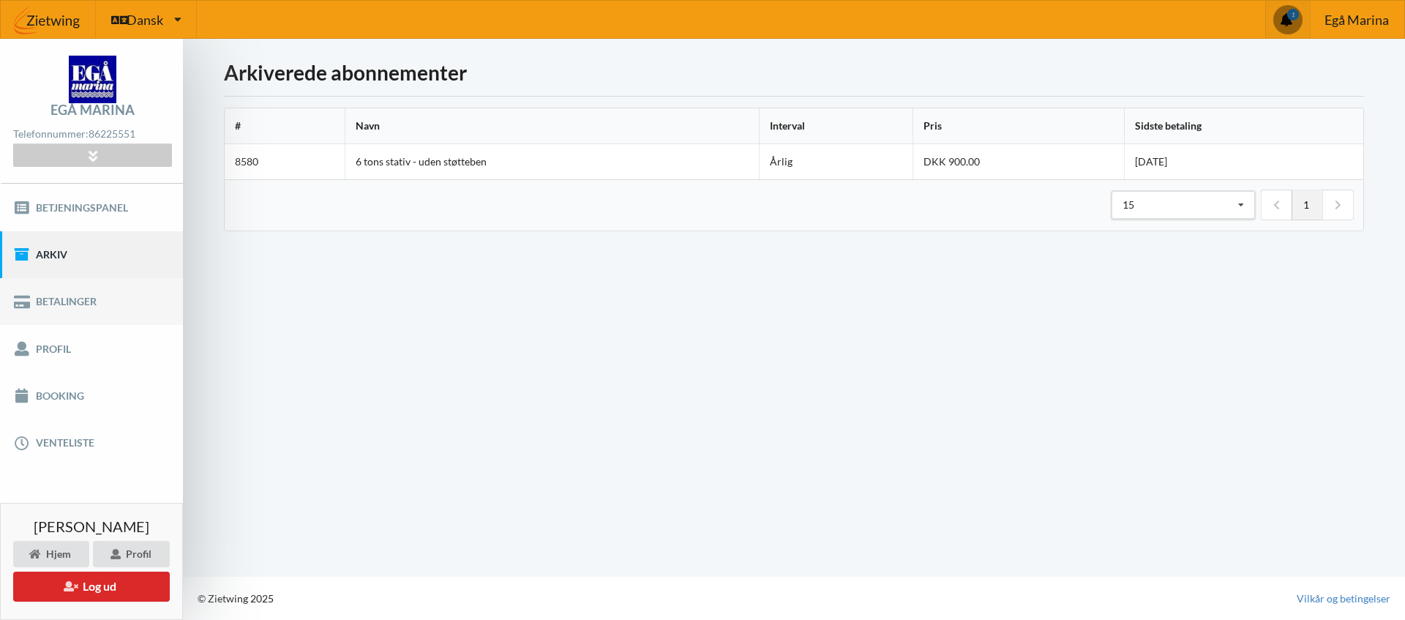
click at [53, 304] on link "Betalinger" at bounding box center [91, 301] width 183 height 47
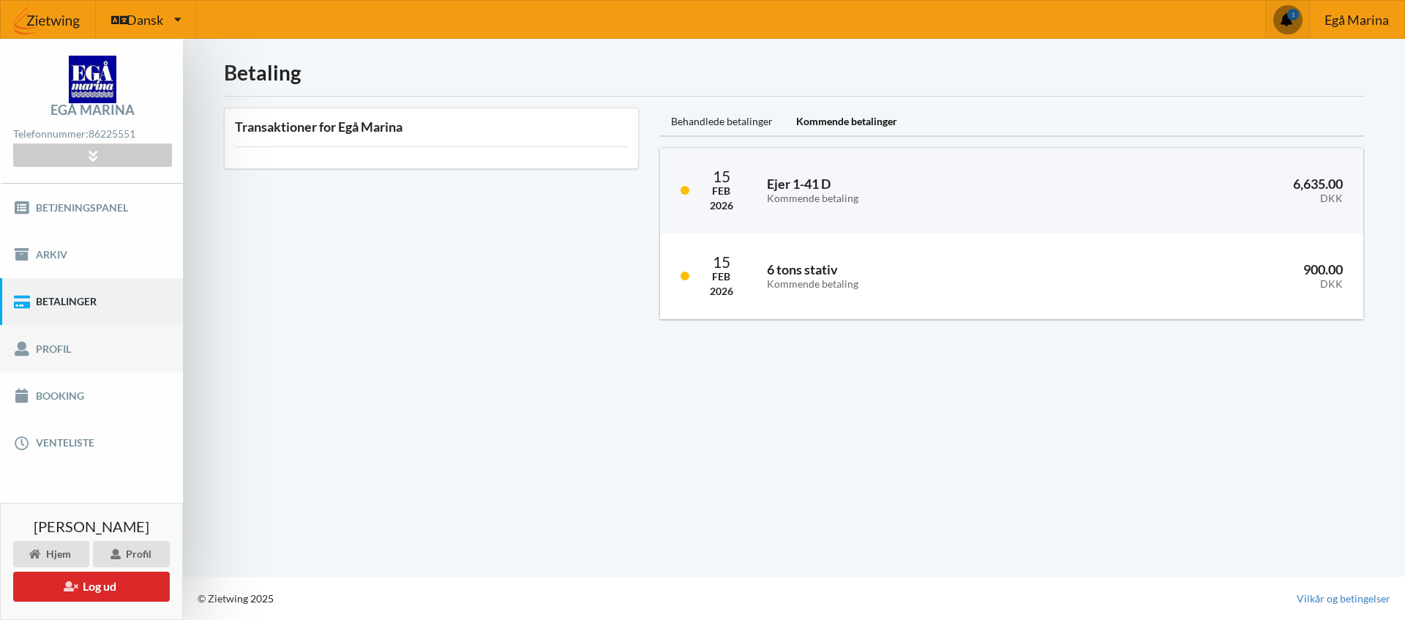
click at [55, 354] on link "Profil" at bounding box center [91, 348] width 183 height 47
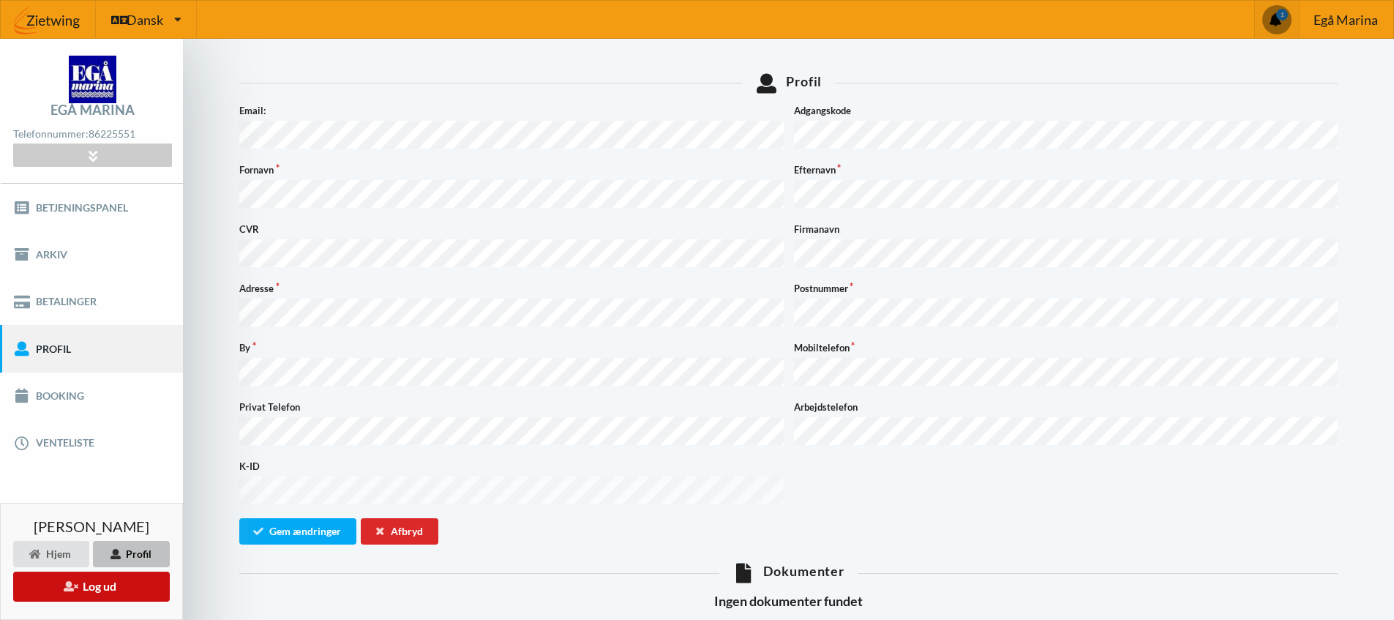
click at [73, 591] on icon at bounding box center [71, 585] width 14 height 10
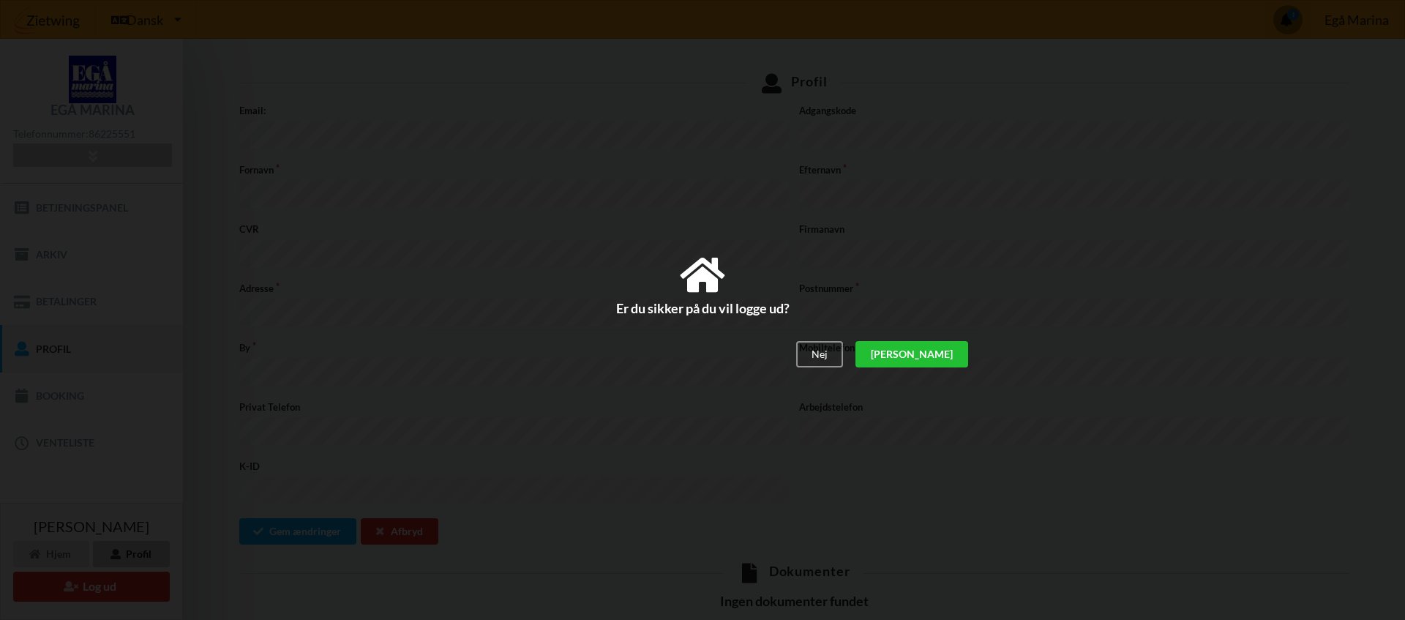
click at [950, 363] on div "[PERSON_NAME]" at bounding box center [911, 354] width 113 height 26
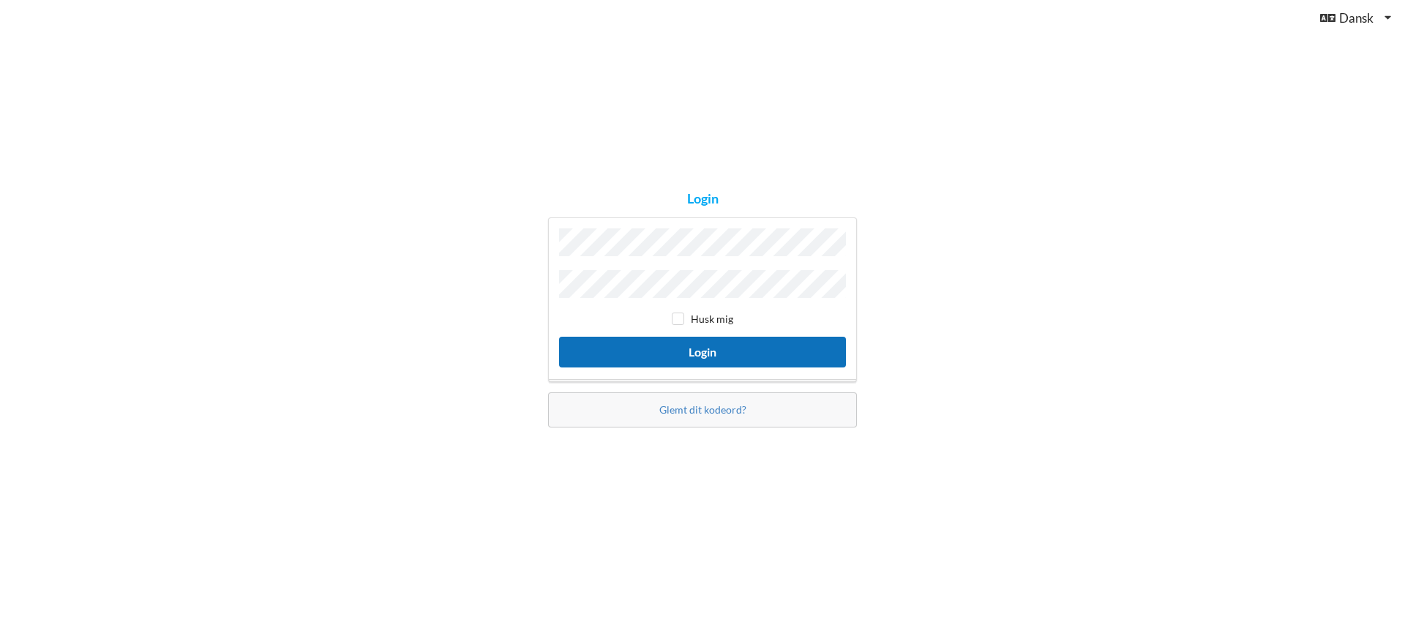
click at [713, 356] on button "Login" at bounding box center [702, 352] width 287 height 30
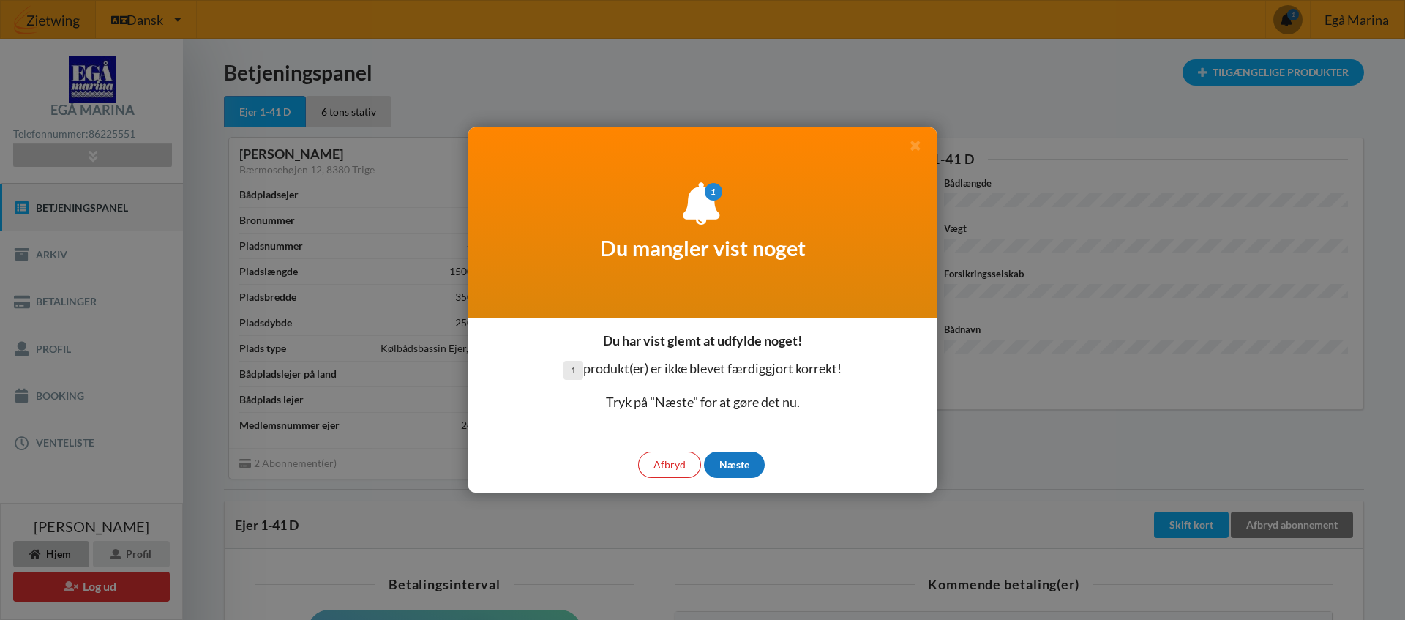
click at [732, 468] on div "Næste" at bounding box center [734, 465] width 61 height 26
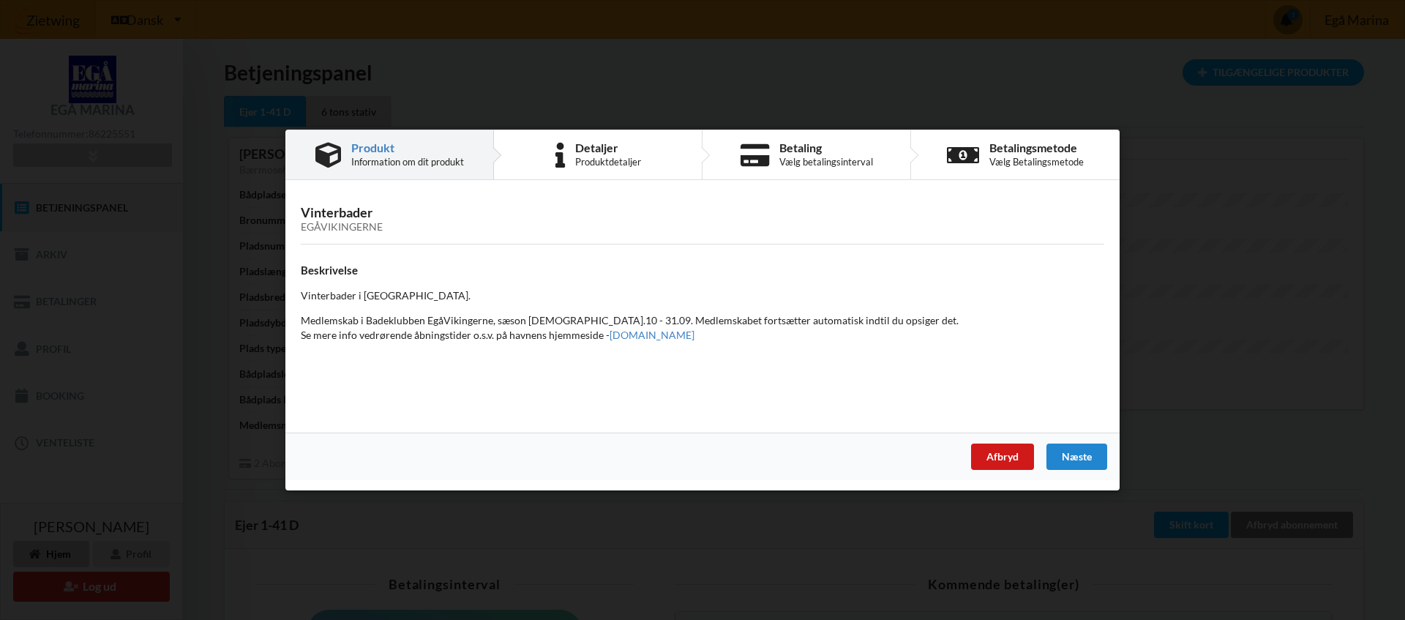
click at [1014, 452] on div "Afbryd" at bounding box center [1002, 456] width 63 height 26
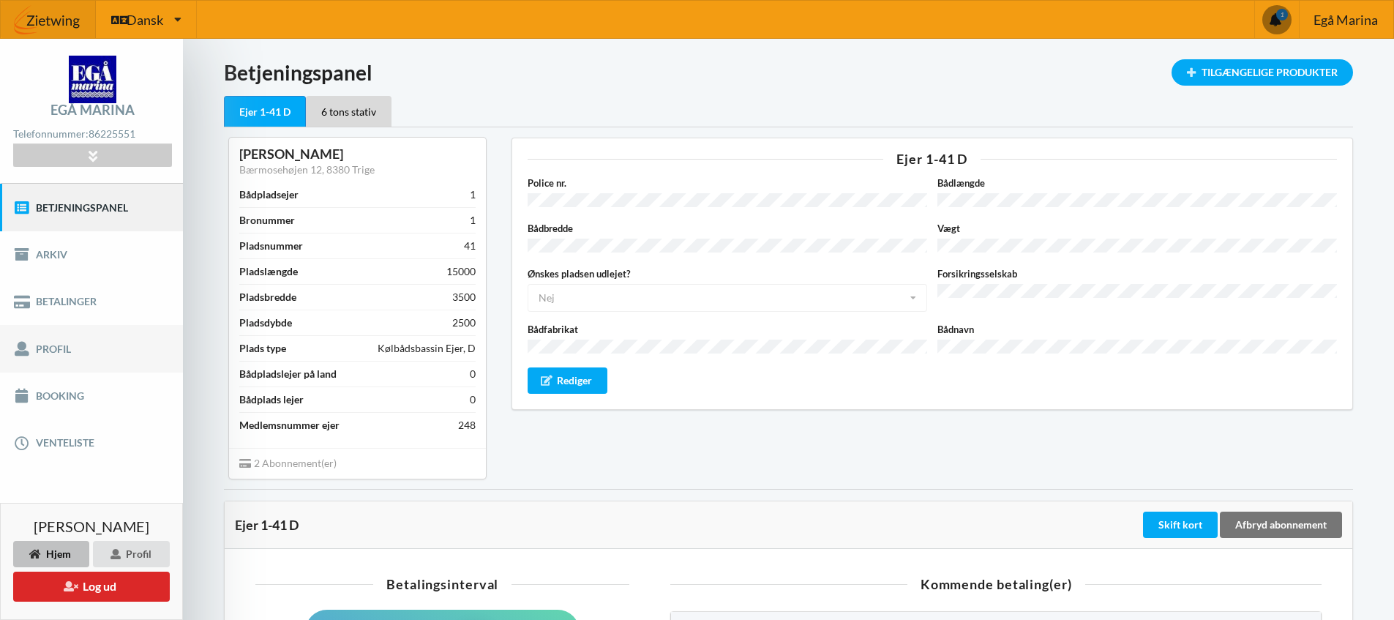
click at [70, 350] on link "Profil" at bounding box center [91, 348] width 183 height 47
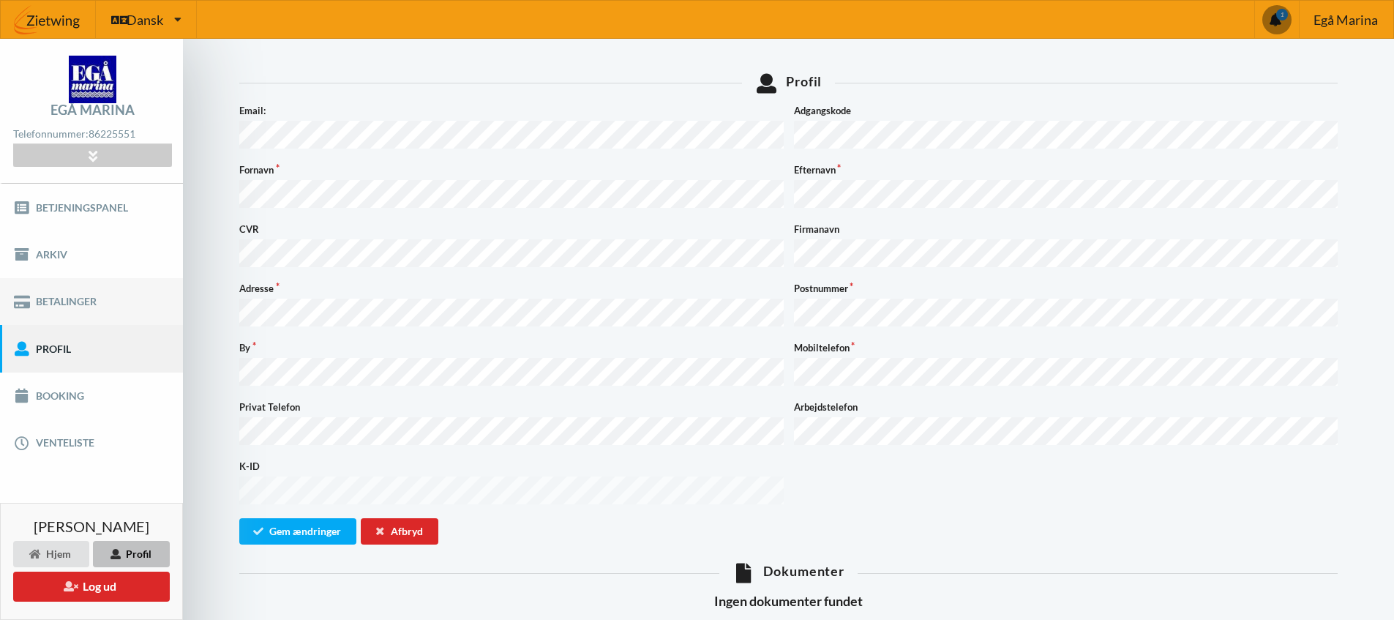
click at [80, 308] on link "Betalinger" at bounding box center [91, 301] width 183 height 47
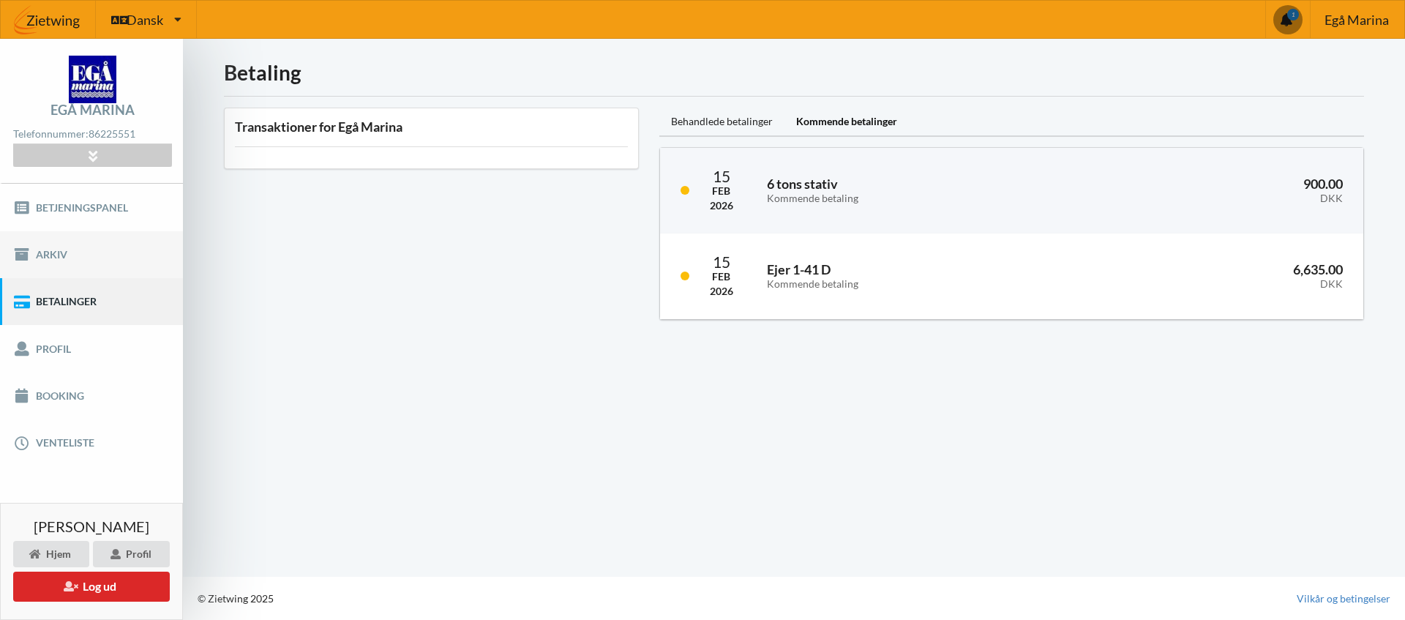
click at [50, 255] on link "Arkiv" at bounding box center [91, 254] width 183 height 47
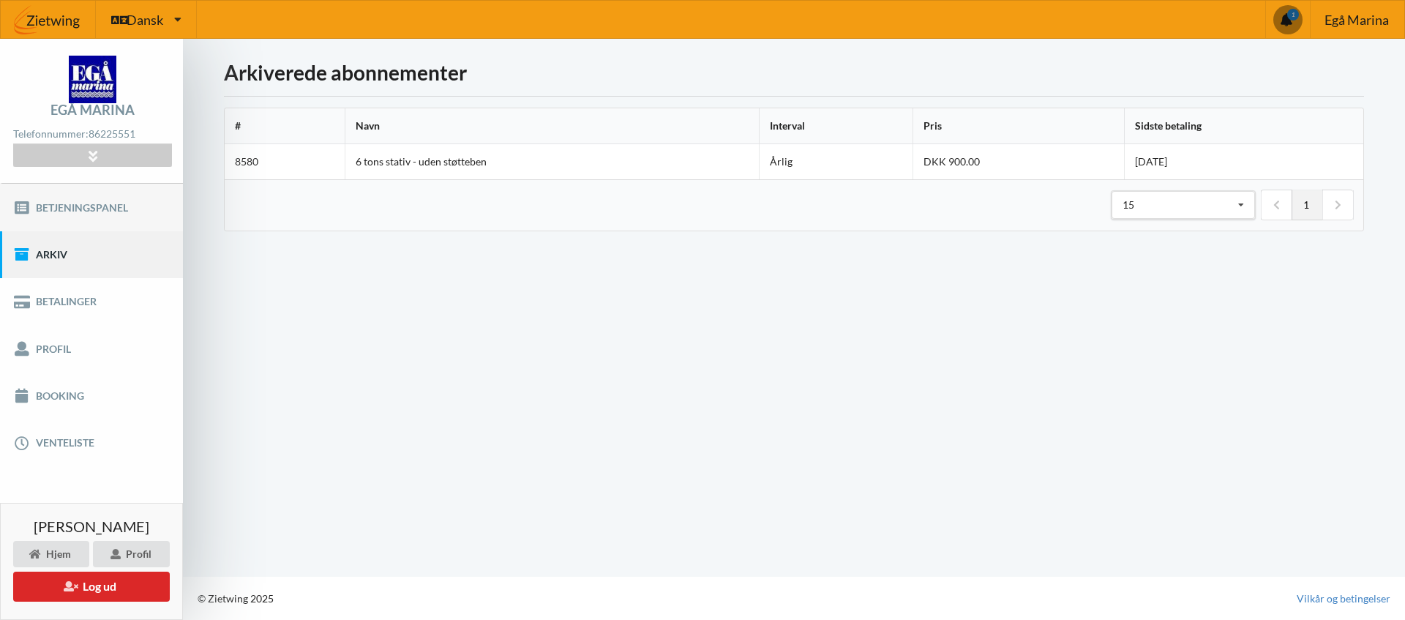
click at [54, 211] on link "Betjeningspanel" at bounding box center [91, 207] width 183 height 47
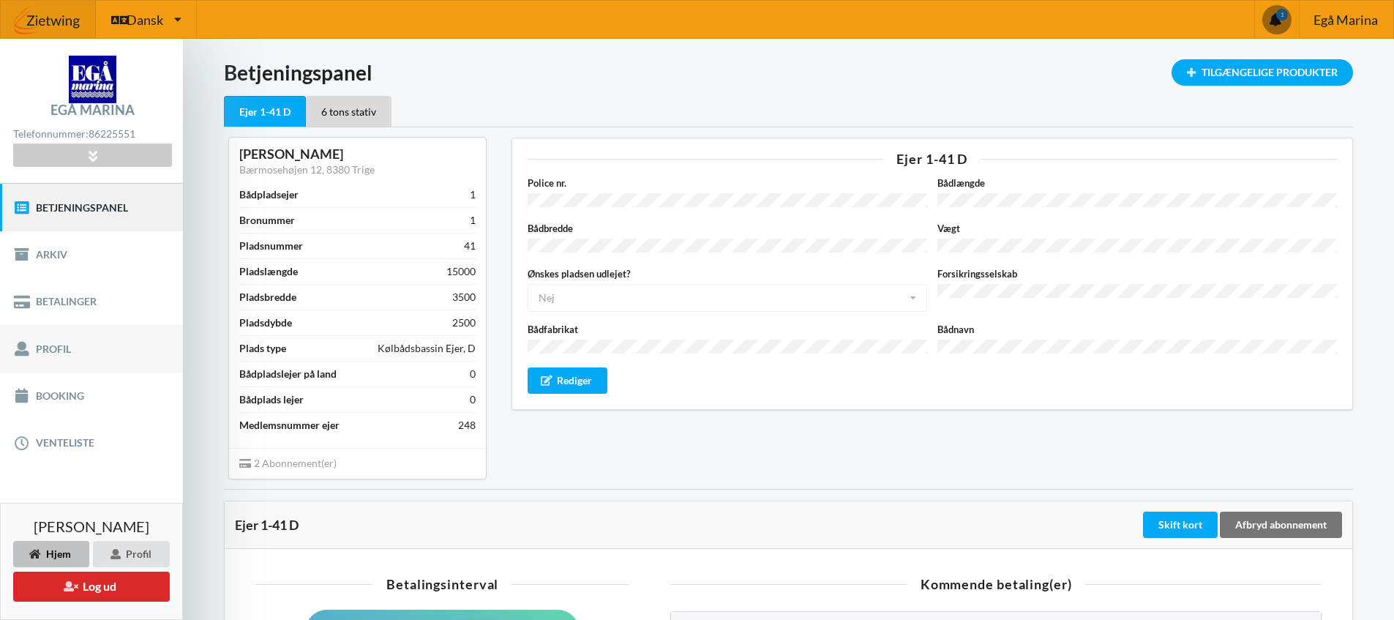
click at [61, 349] on link "Profil" at bounding box center [91, 348] width 183 height 47
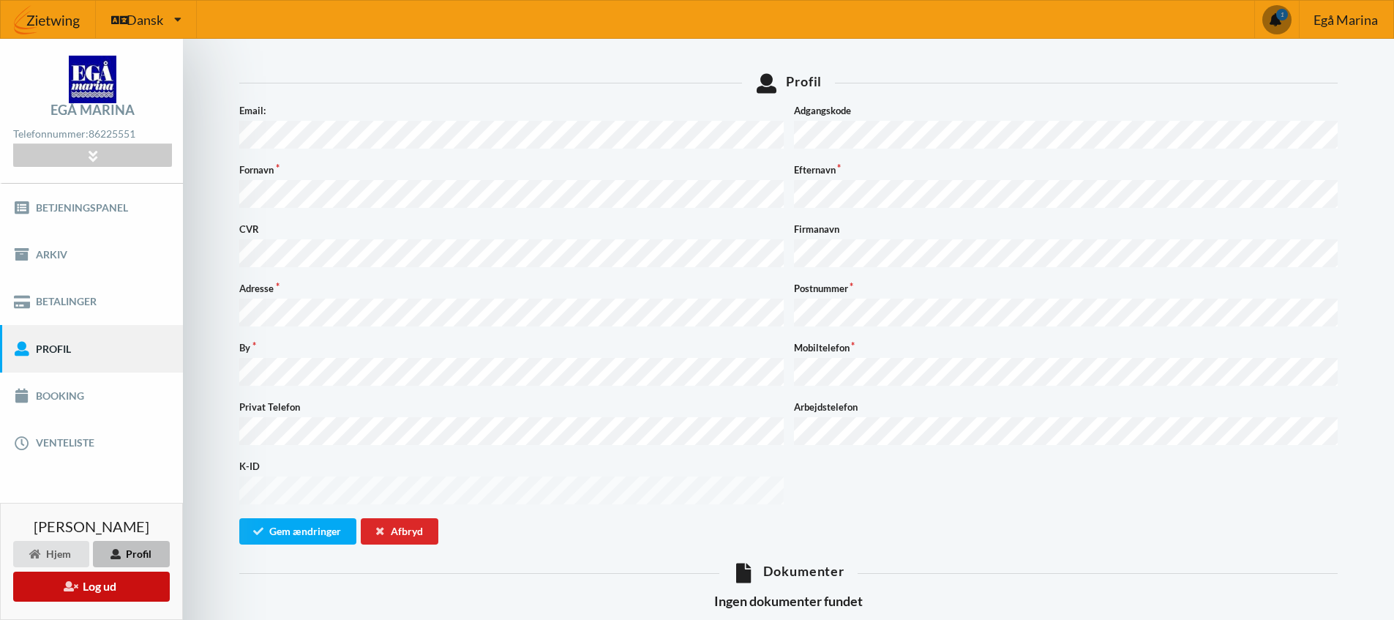
click at [75, 587] on icon at bounding box center [71, 585] width 14 height 10
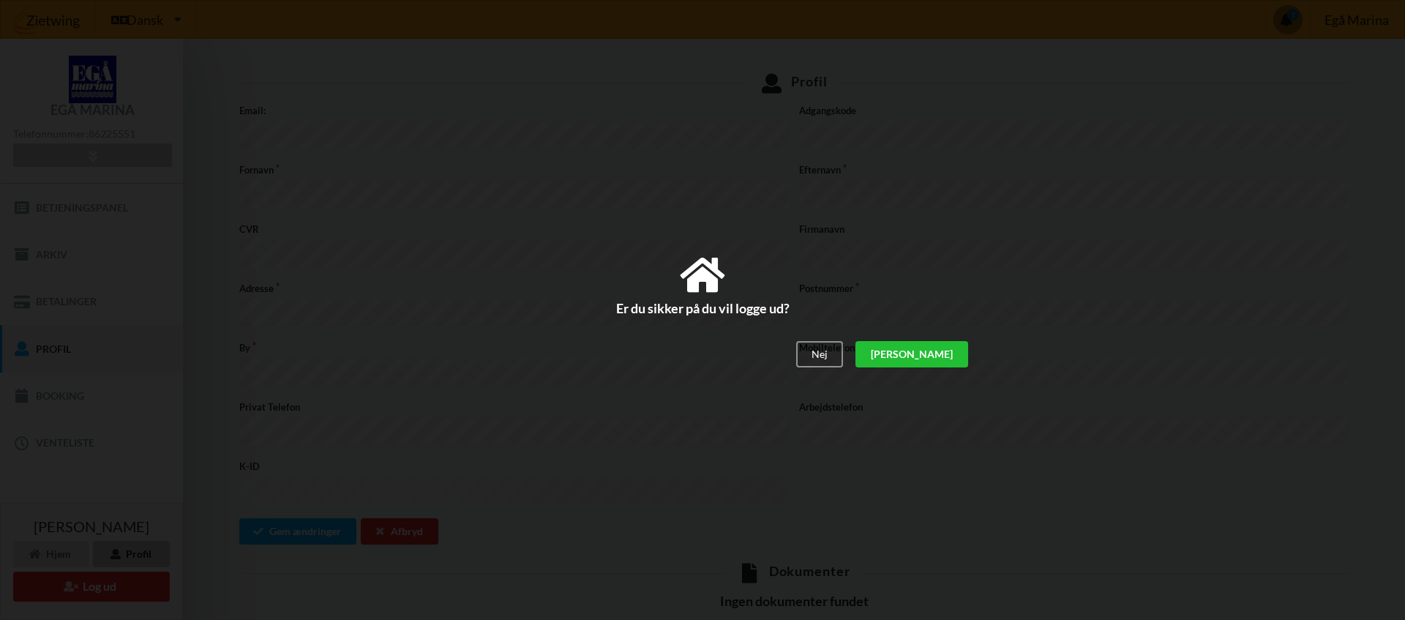
click at [956, 359] on div "[PERSON_NAME]" at bounding box center [911, 354] width 113 height 26
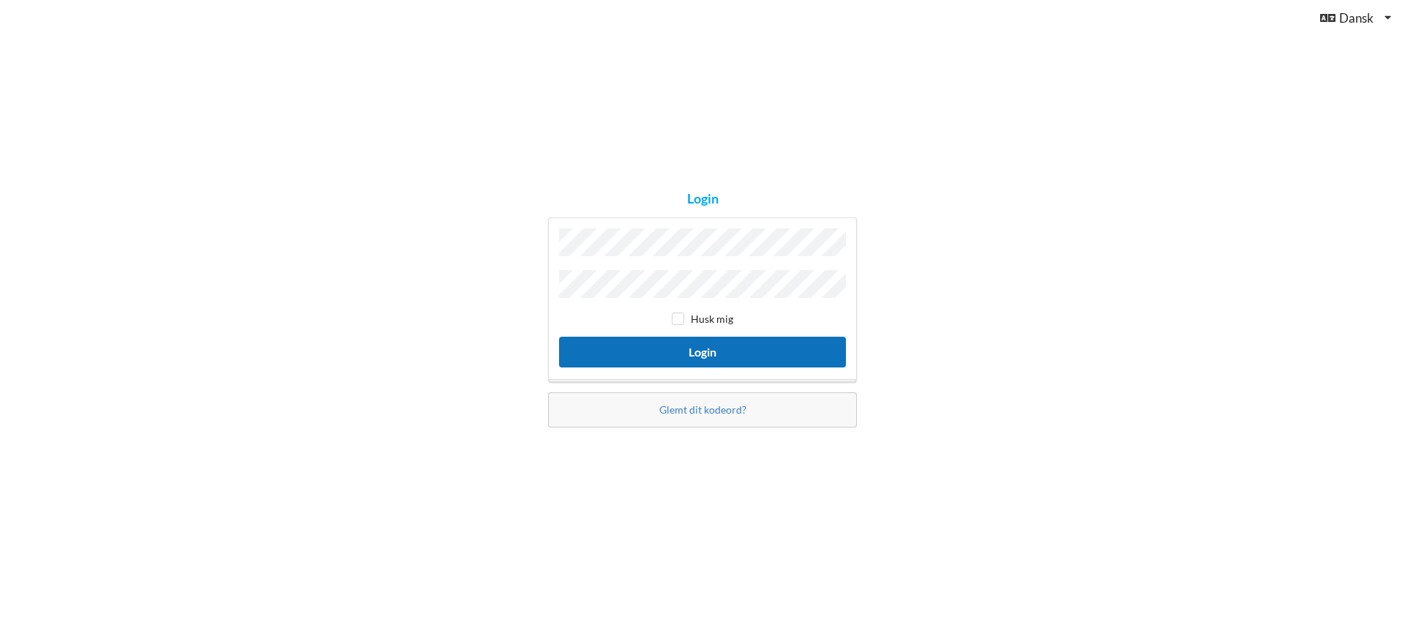
click at [703, 344] on button "Login" at bounding box center [702, 352] width 287 height 30
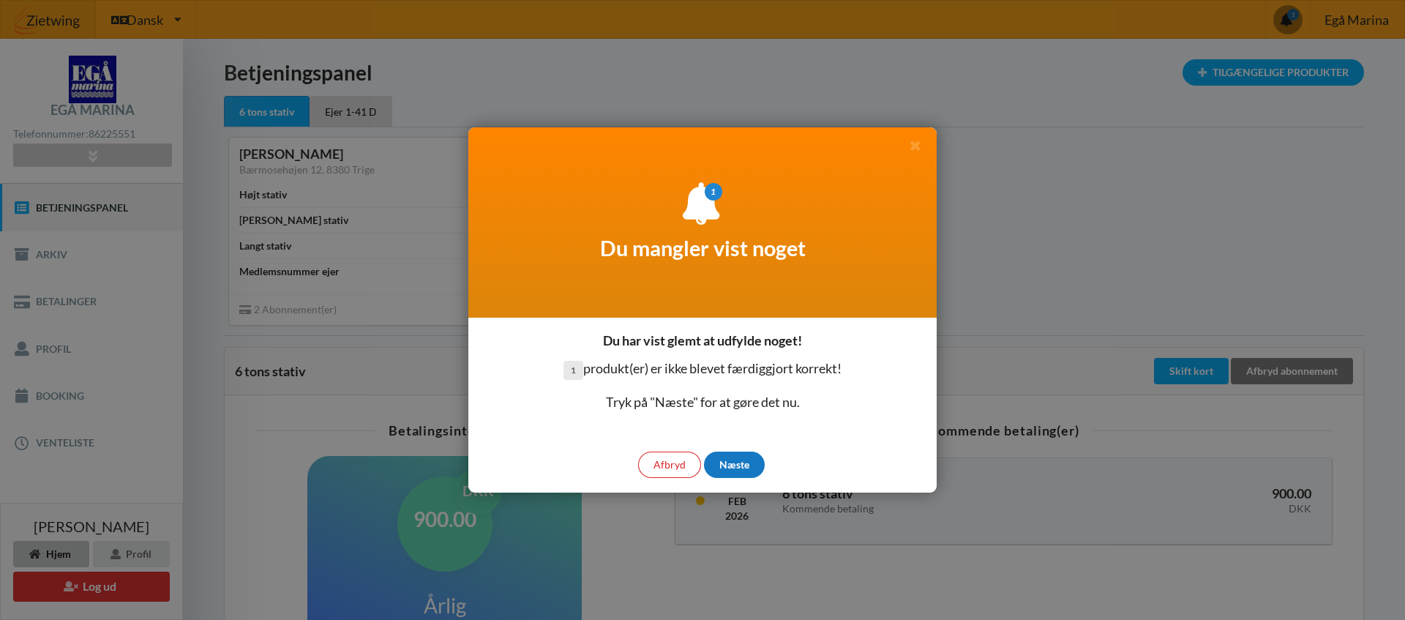
click at [734, 466] on div "Næste" at bounding box center [734, 465] width 61 height 26
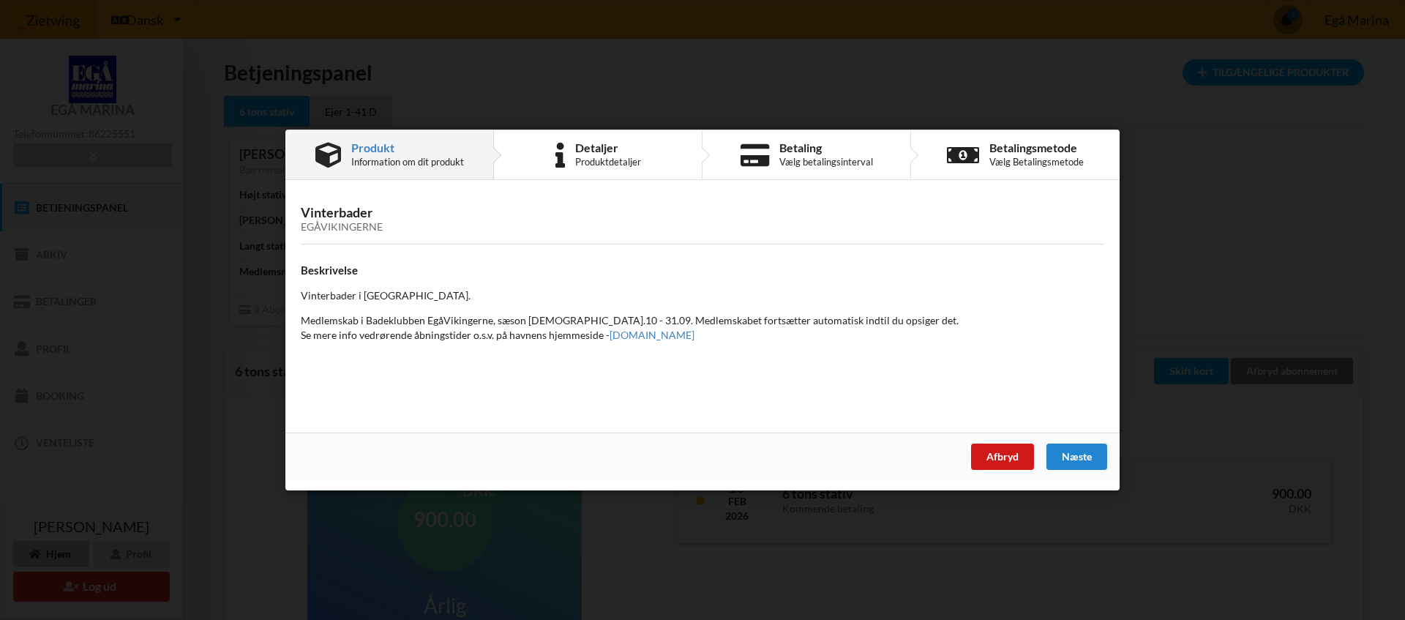
click at [1011, 462] on div "Afbryd" at bounding box center [1002, 456] width 63 height 26
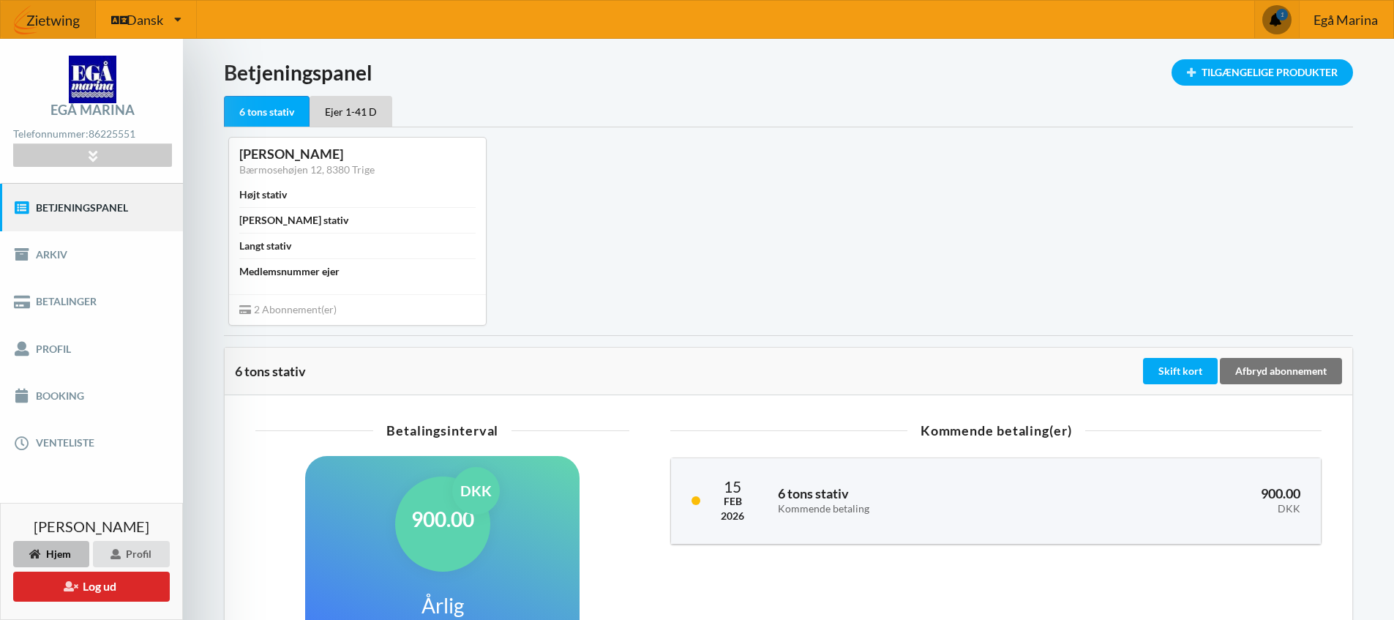
click at [1275, 14] on span at bounding box center [1276, 20] width 26 height 26
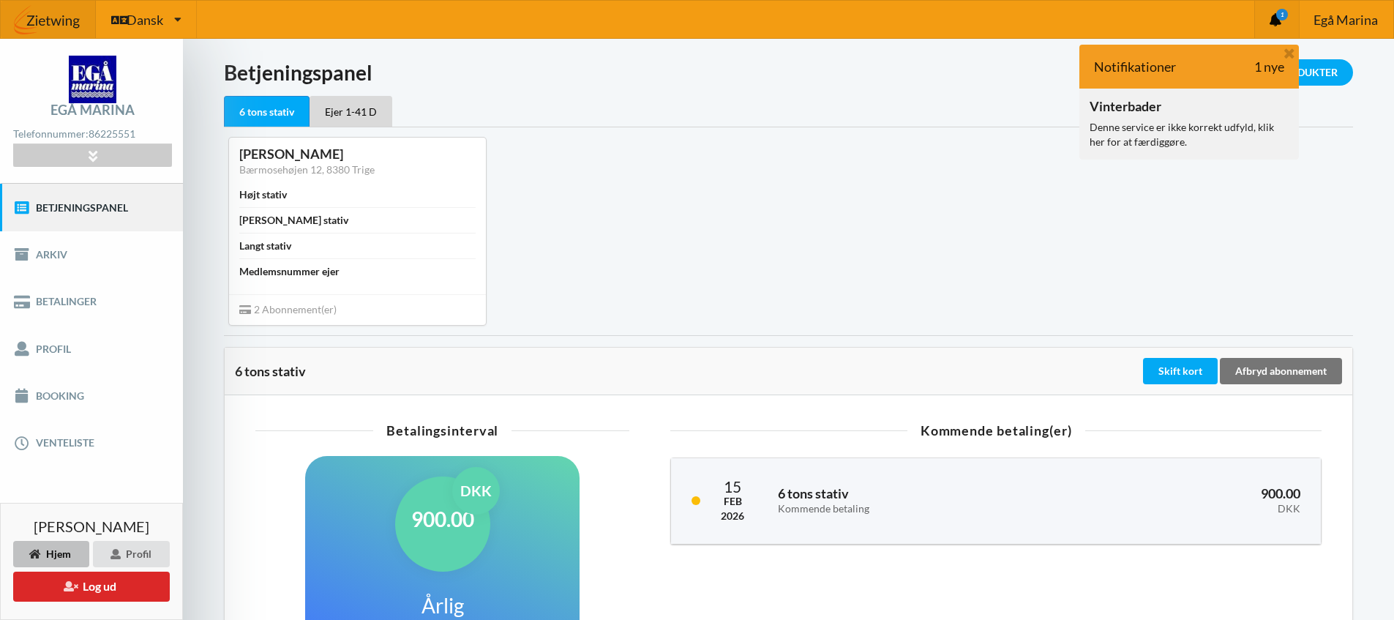
click at [1164, 135] on div "Denne service er ikke korrekt udfyld, klik her for at færdiggøre." at bounding box center [1189, 134] width 199 height 29
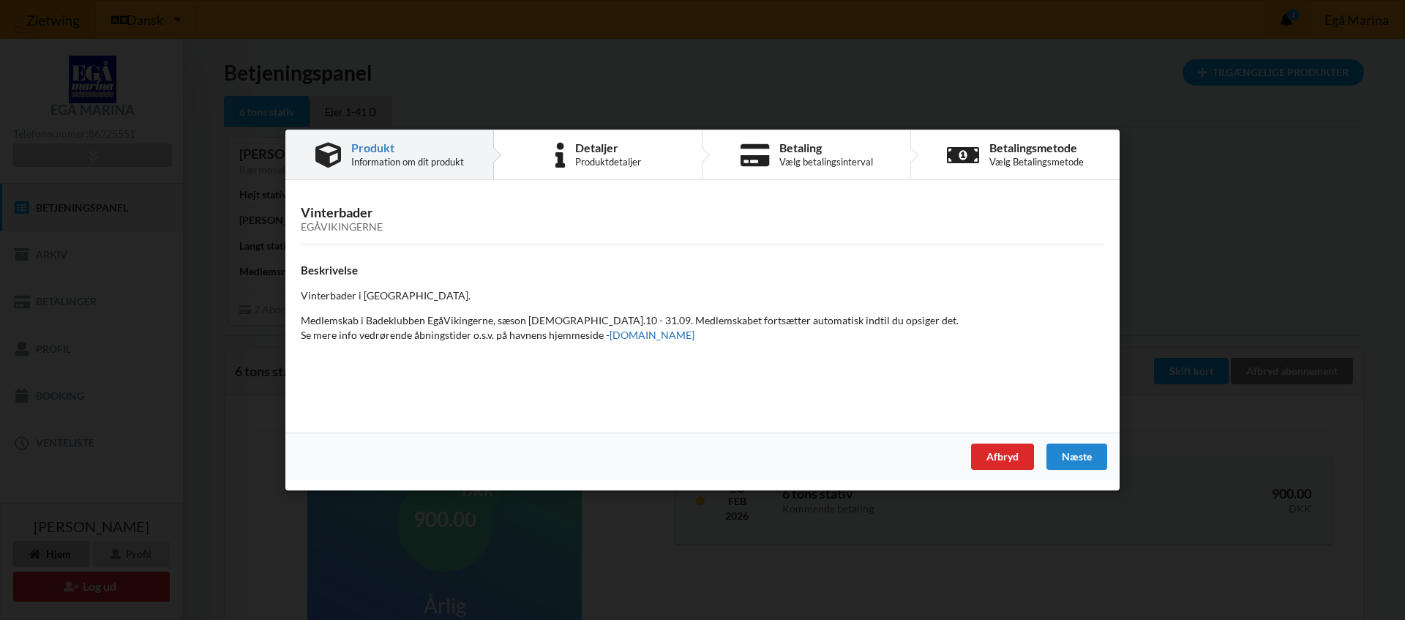
click at [669, 336] on link "[DOMAIN_NAME]" at bounding box center [652, 335] width 85 height 12
click at [582, 151] on div "Detaljer" at bounding box center [608, 148] width 66 height 12
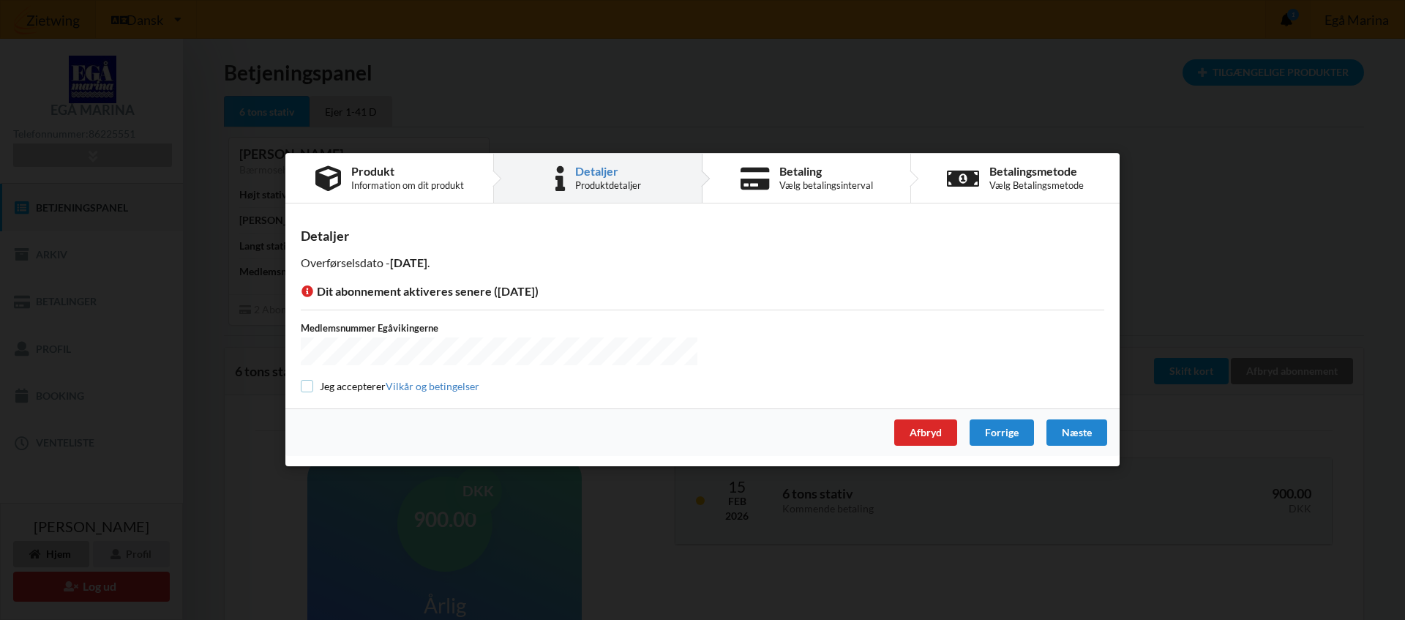
click at [307, 385] on input "checkbox" at bounding box center [307, 386] width 12 height 12
checkbox input "true"
click at [1086, 436] on div "Næste" at bounding box center [1076, 433] width 61 height 26
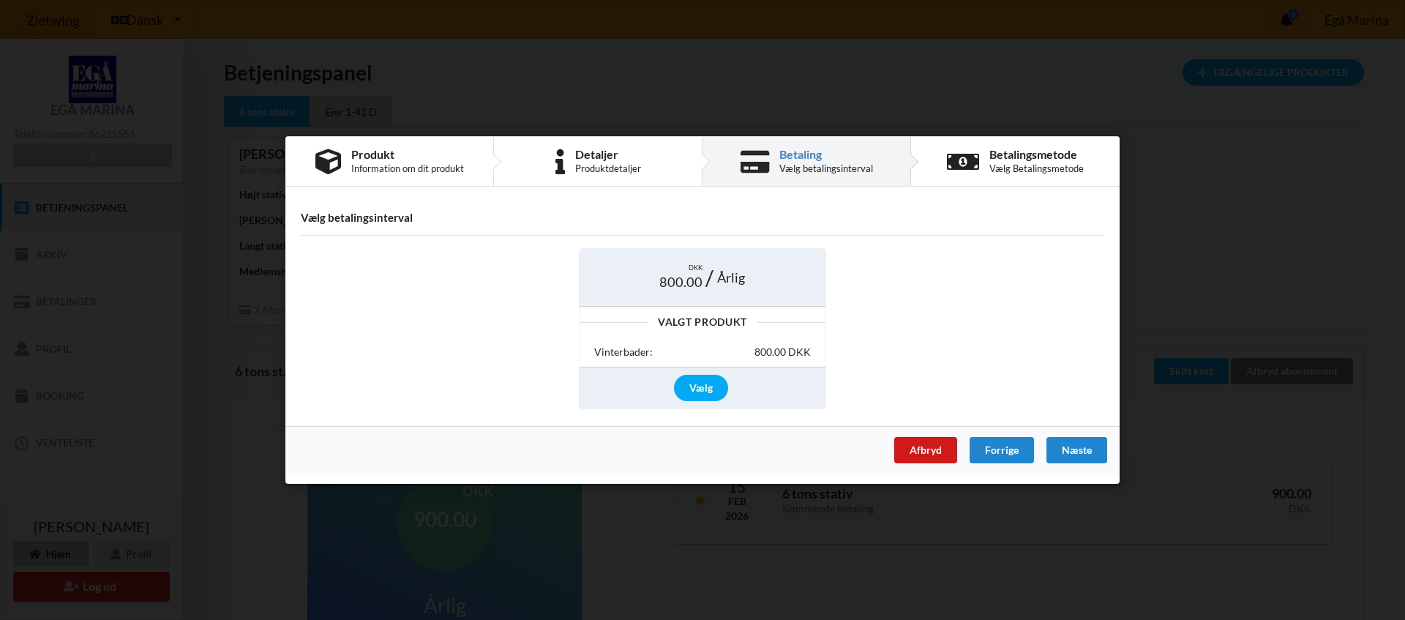
click at [921, 454] on div "Afbryd" at bounding box center [925, 450] width 63 height 26
